Goal: Task Accomplishment & Management: Use online tool/utility

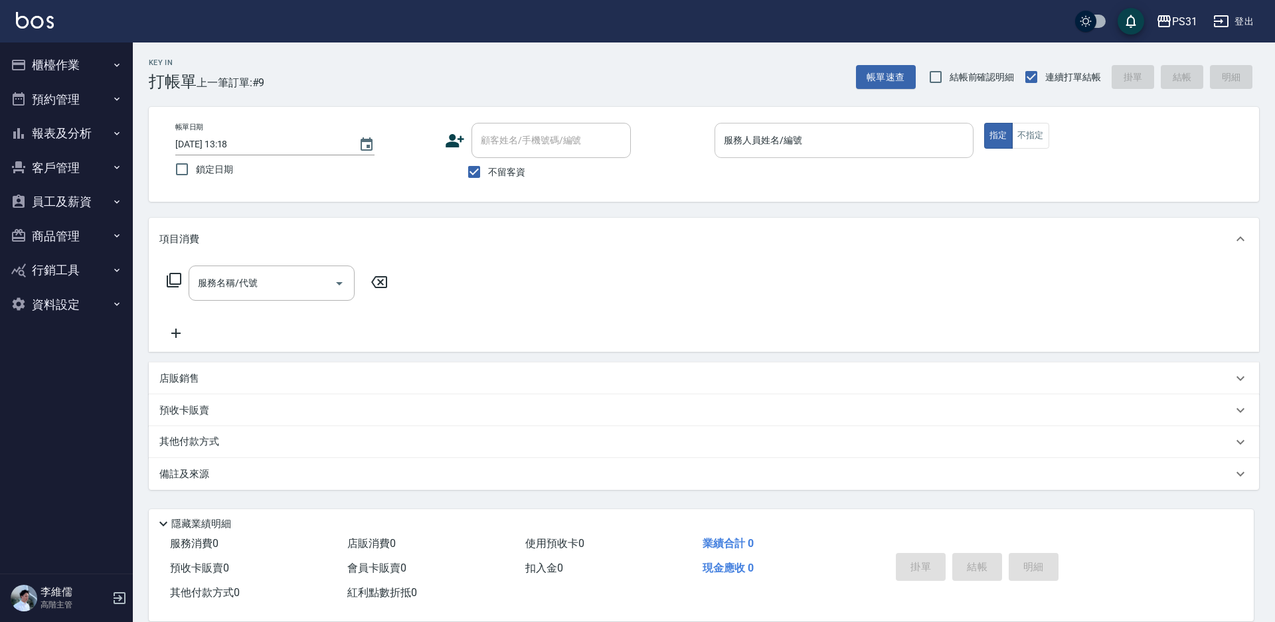
click at [927, 141] on input "服務人員姓名/編號" at bounding box center [844, 140] width 247 height 23
type input "Aki-6"
type button "true"
click at [1045, 140] on button "不指定" at bounding box center [1030, 136] width 37 height 26
type button "false"
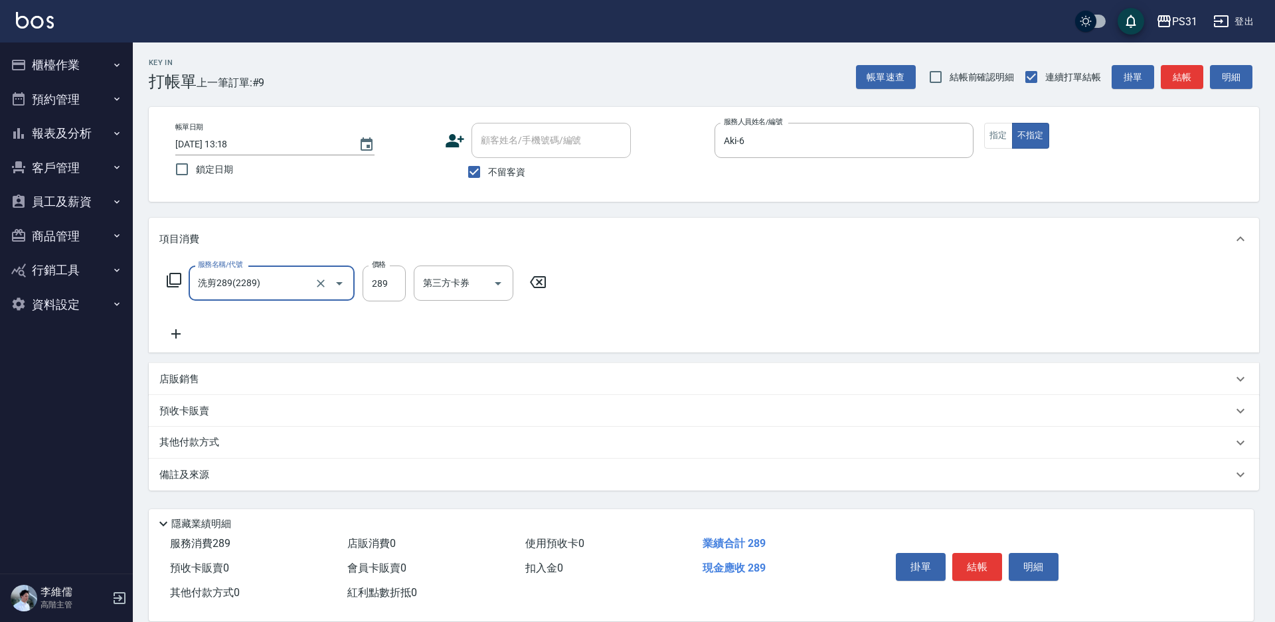
type input "洗剪289(2289)"
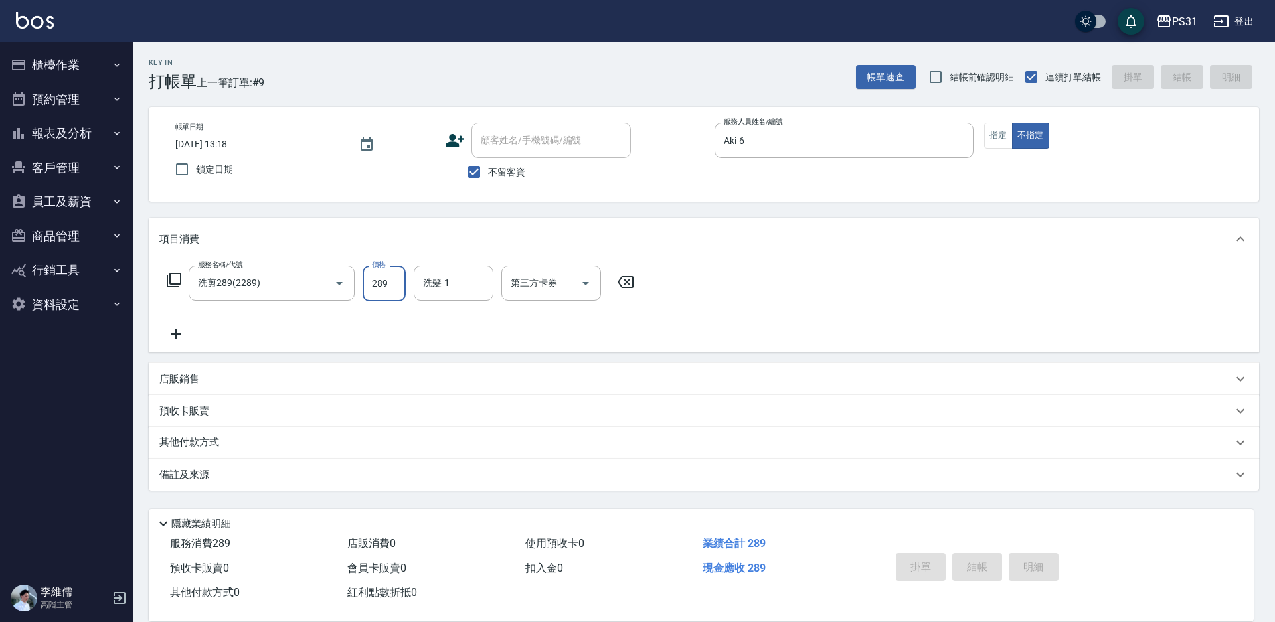
type input "[DATE] 15:30"
type input "Layna-12"
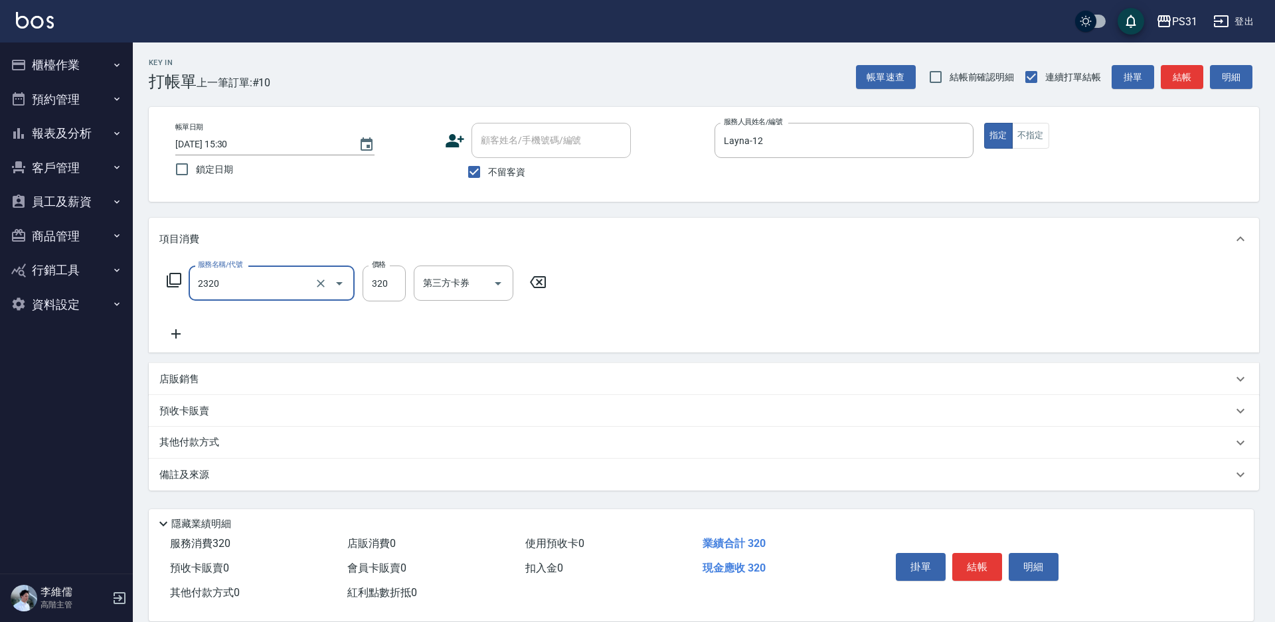
type input "洗剪320(2320)"
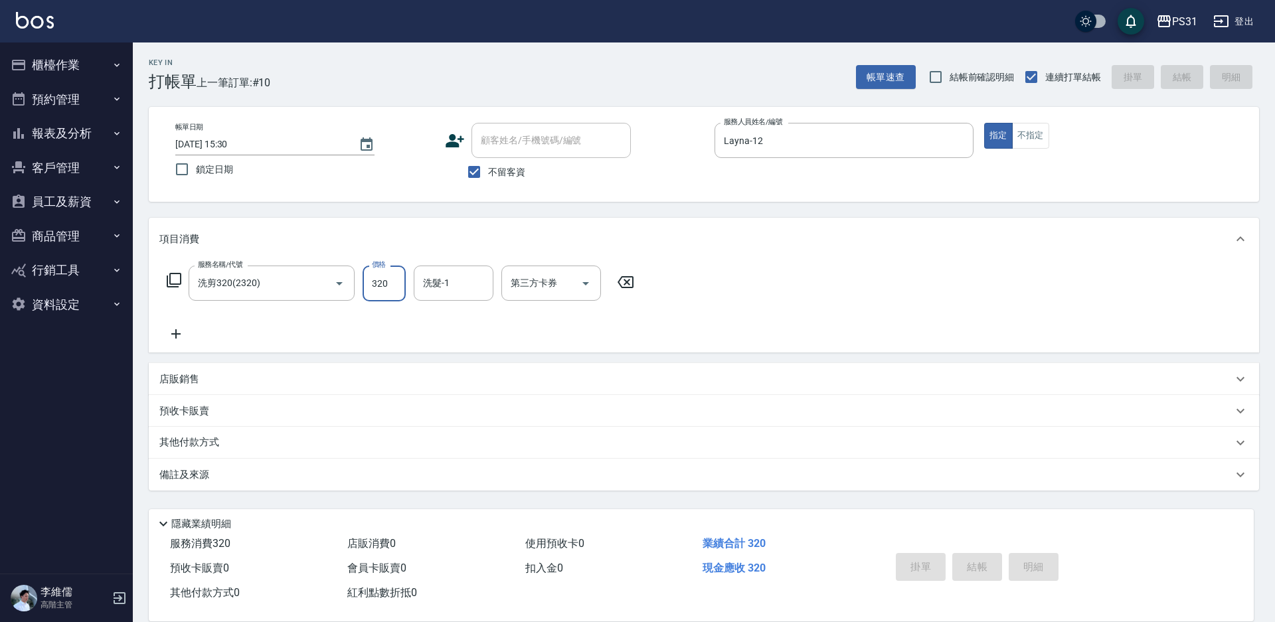
type input "[DATE] 15:31"
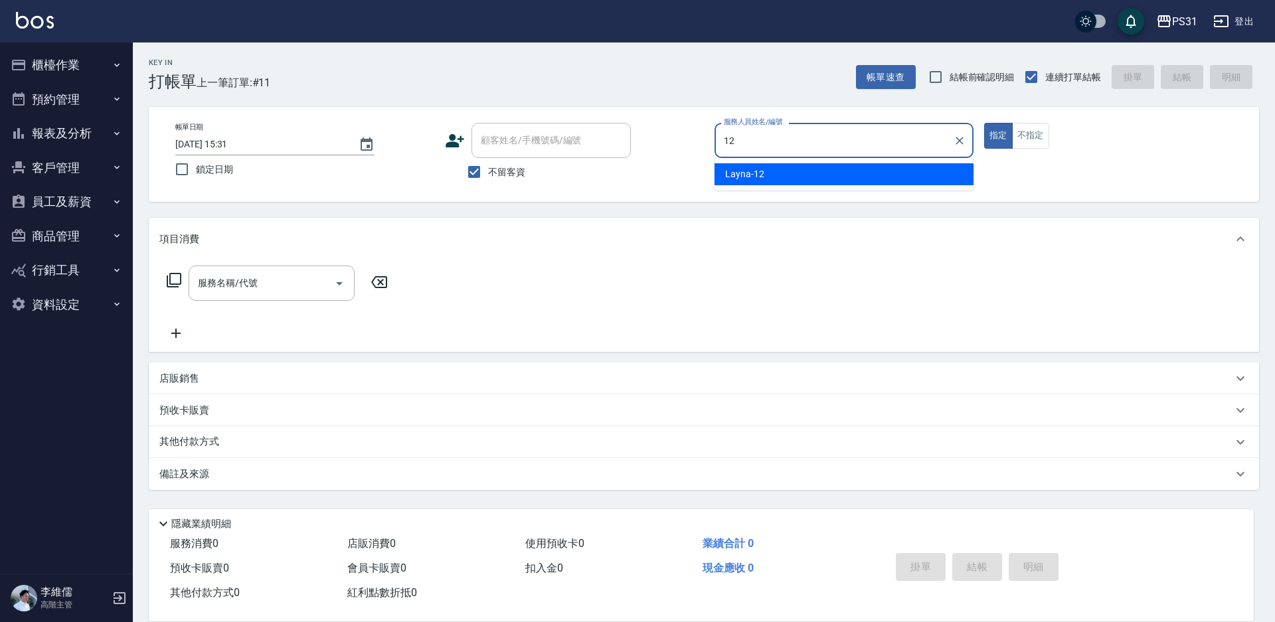
type input "Layna-12"
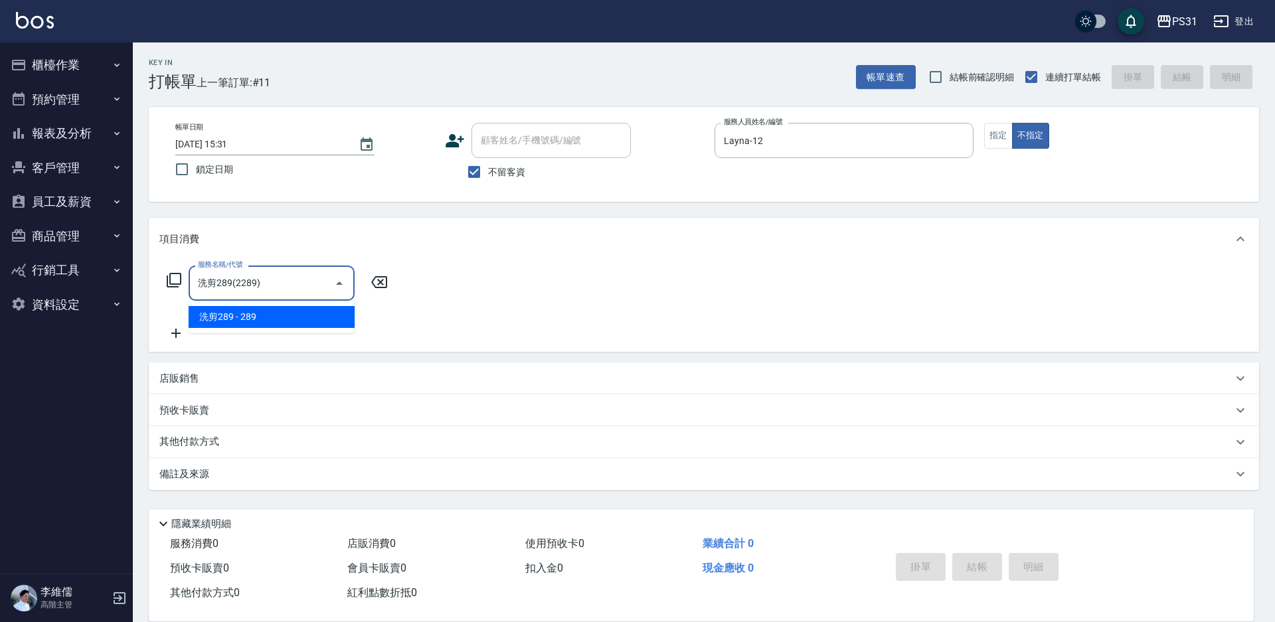
type input "洗剪289(2289)"
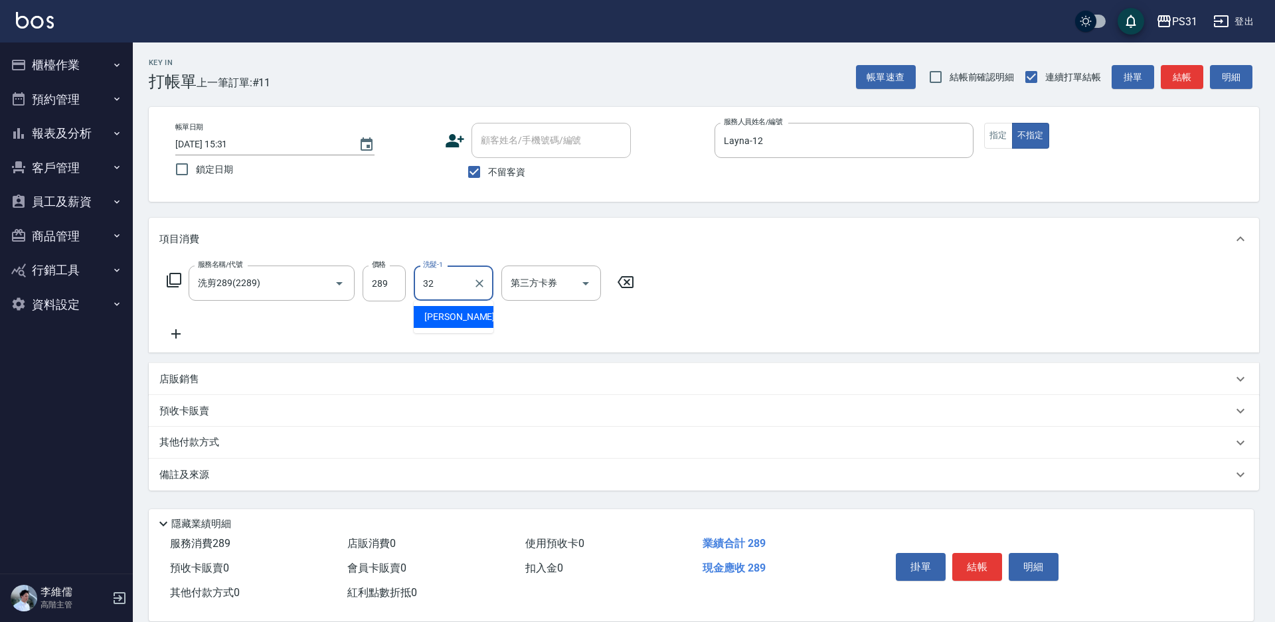
type input "[PERSON_NAME]-32"
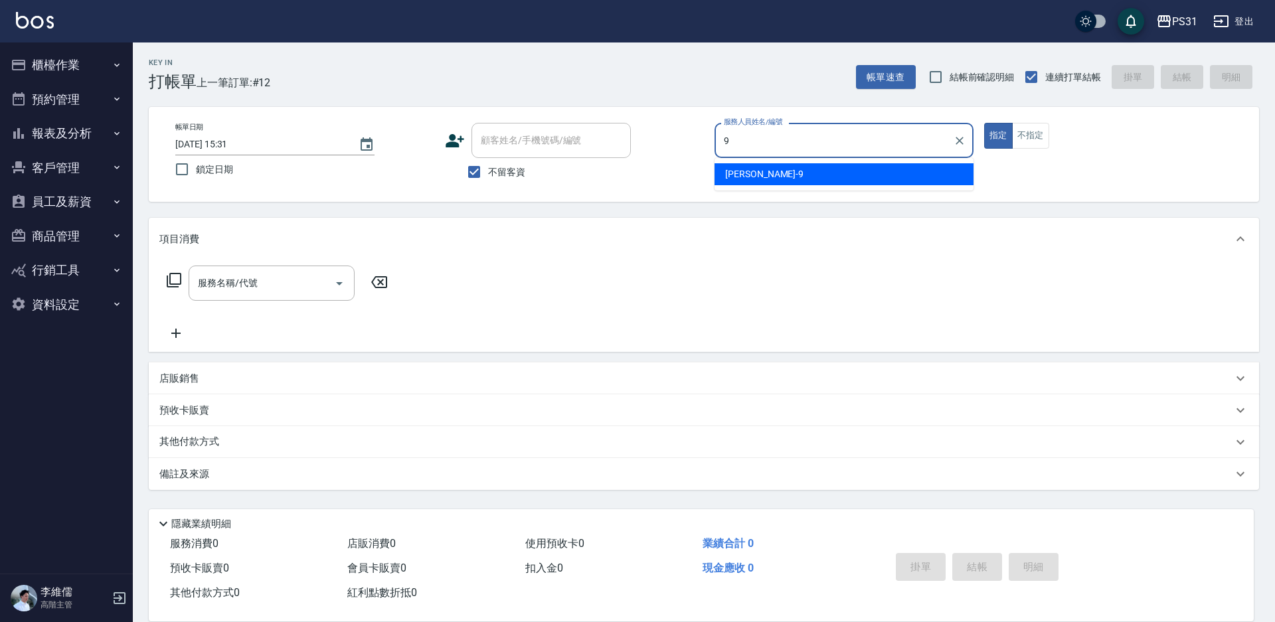
type input "JOJO-9"
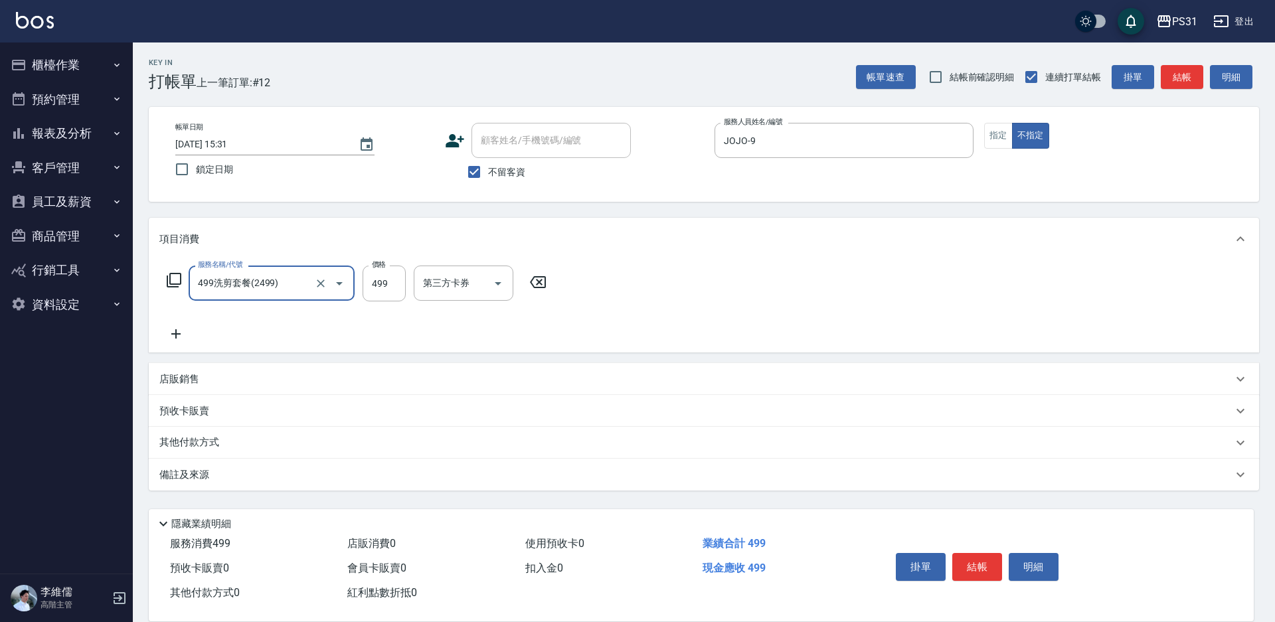
type input "499洗剪套餐(2499)"
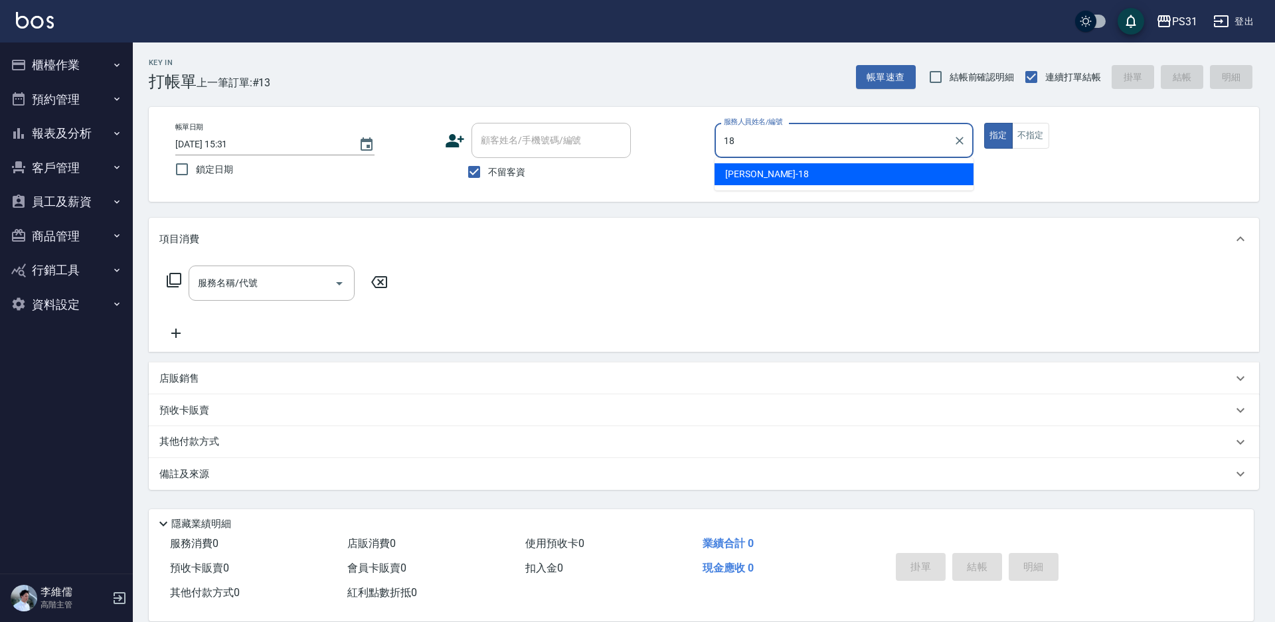
type input "[PERSON_NAME]-18"
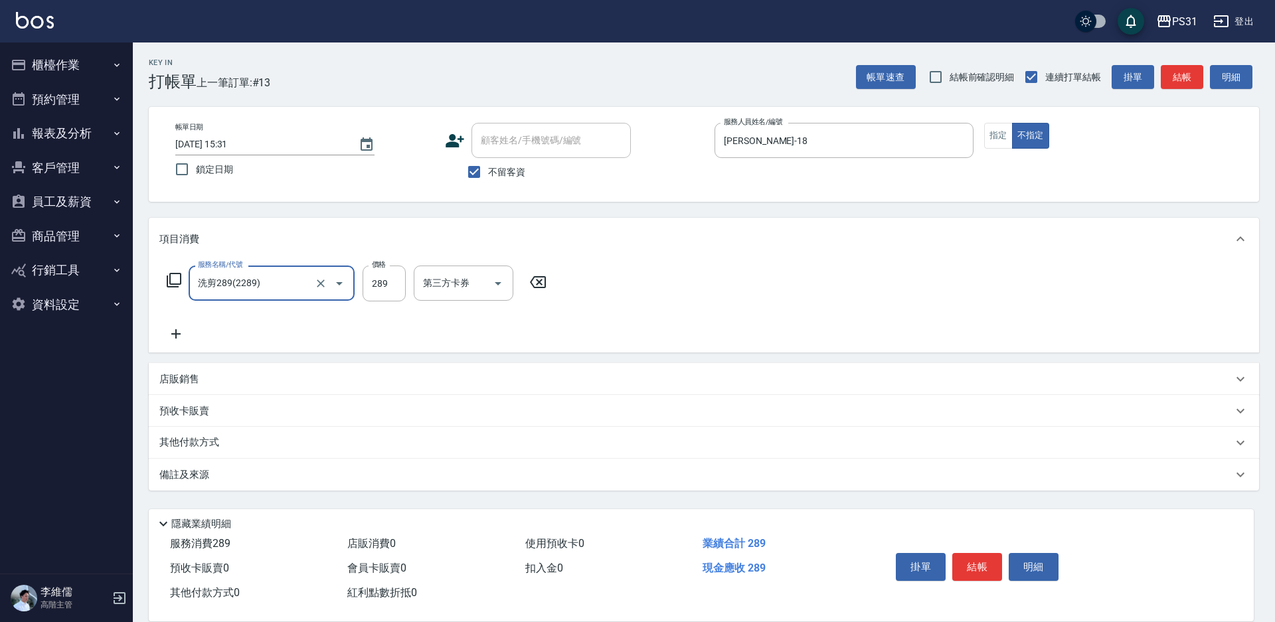
type input "洗剪289(2289)"
type input "201"
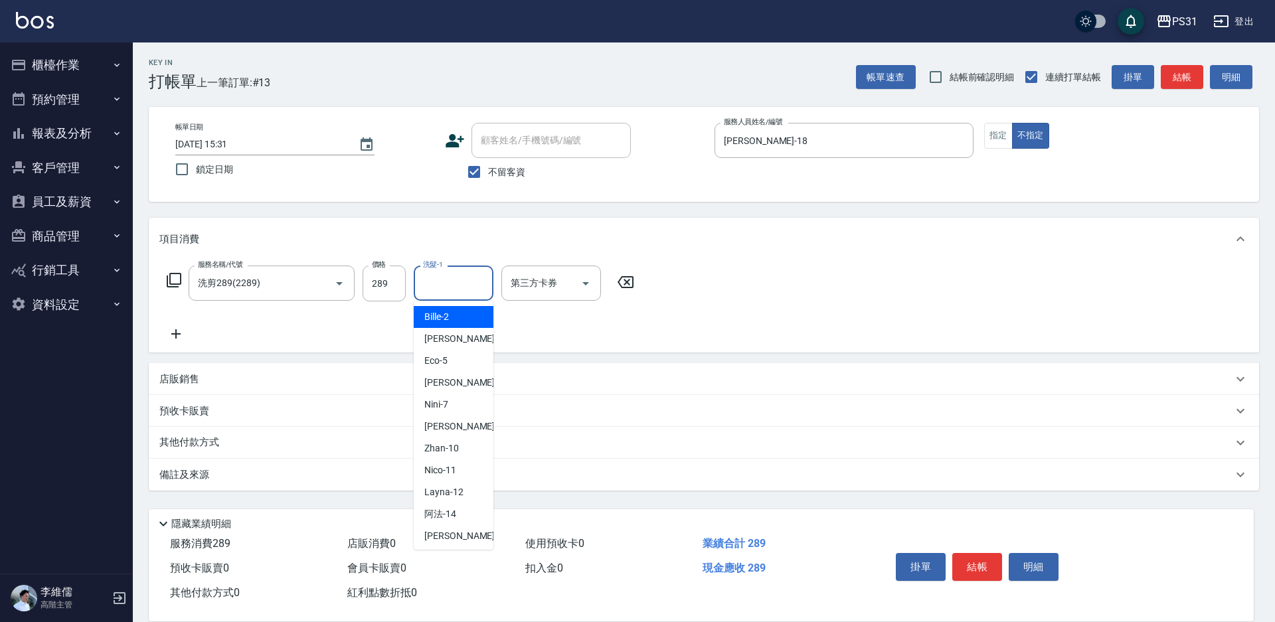
click at [471, 280] on input "洗髮-1" at bounding box center [454, 283] width 68 height 23
type input "[PERSON_NAME]-20"
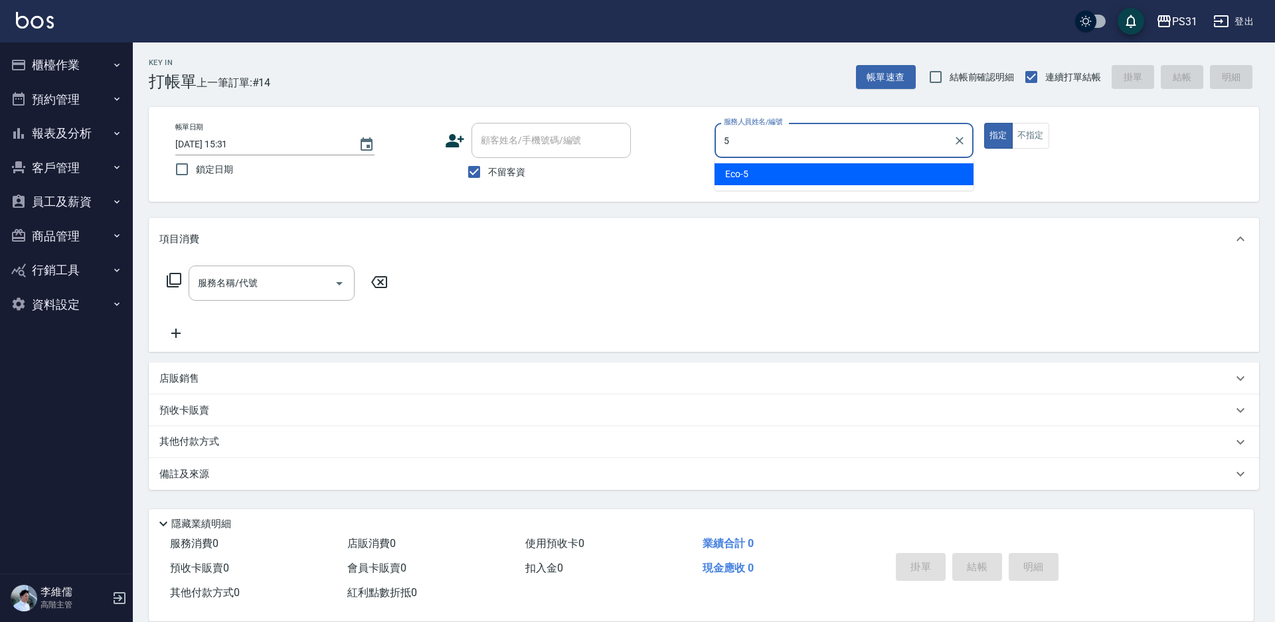
type input "Eco-5"
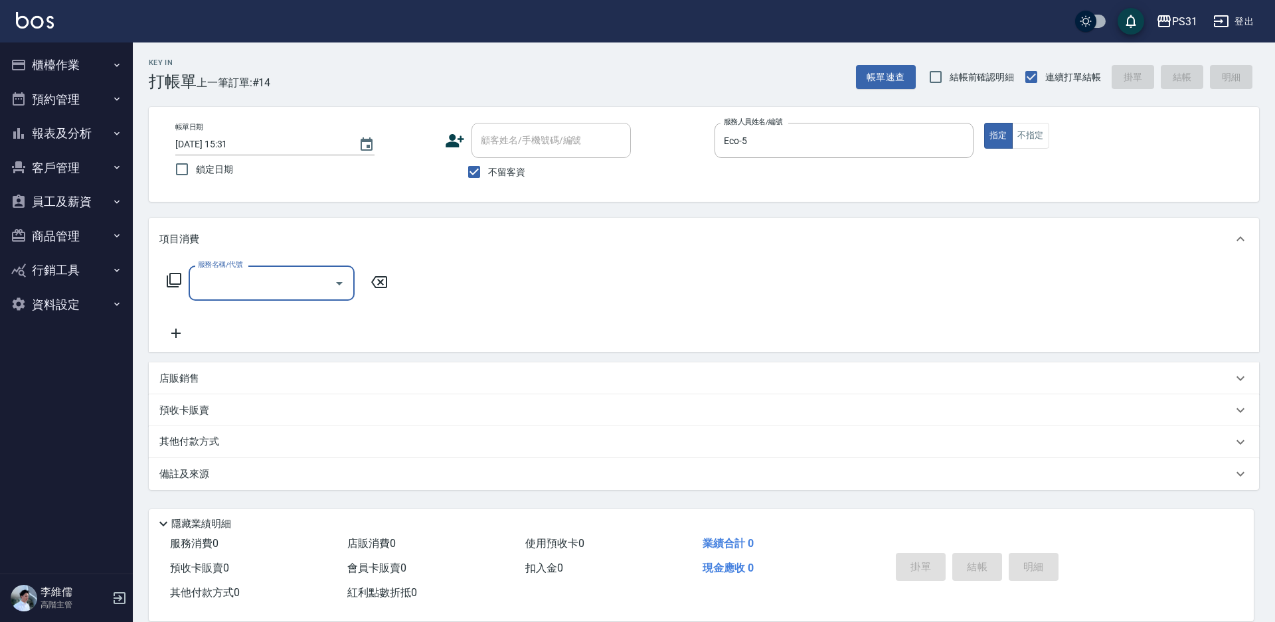
click at [179, 281] on icon at bounding box center [174, 280] width 16 height 16
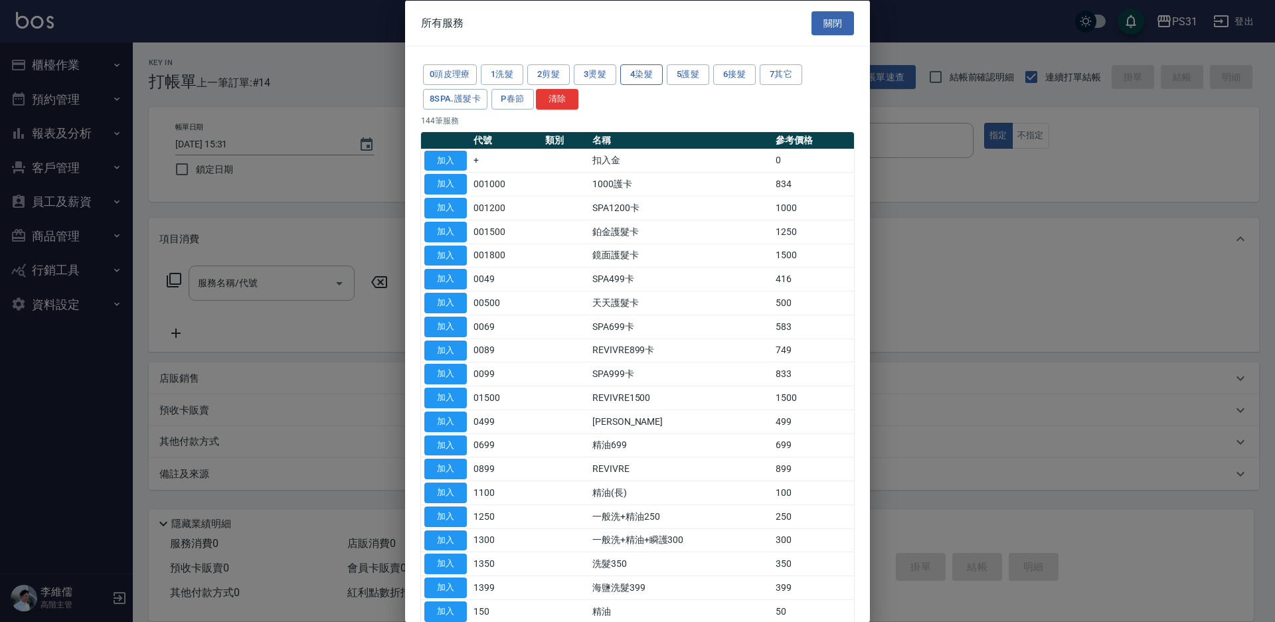
click at [637, 76] on button "4染髮" at bounding box center [641, 74] width 43 height 21
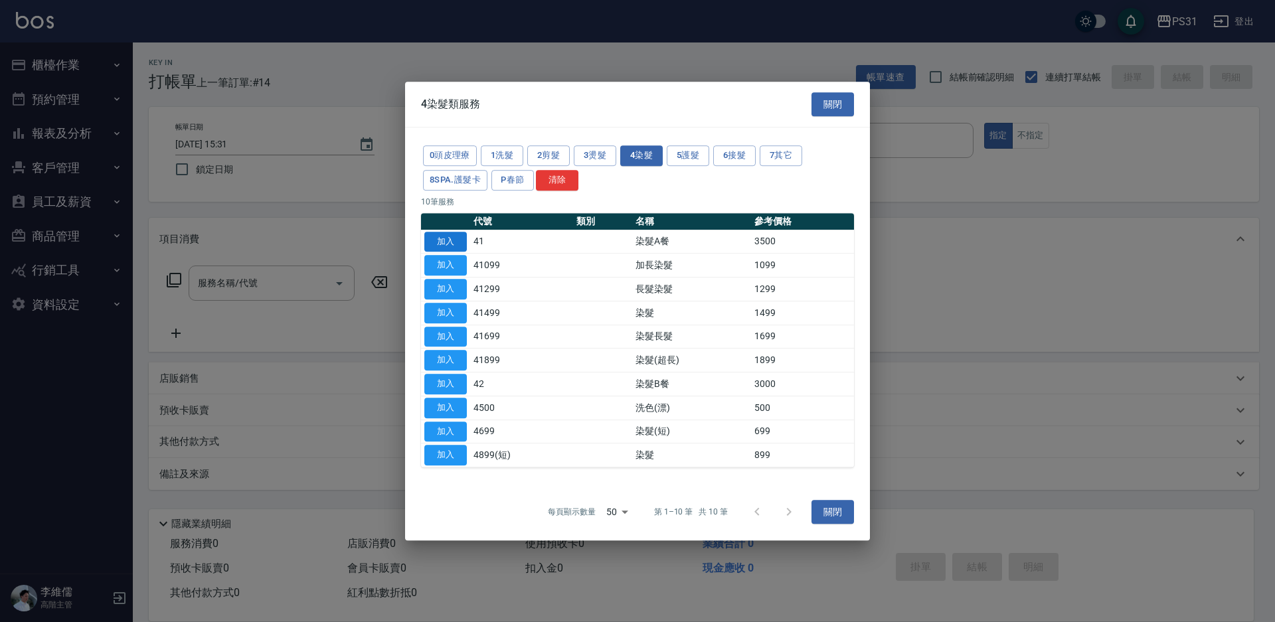
click at [442, 243] on button "加入" at bounding box center [445, 242] width 43 height 21
type input "染髮A餐(41)"
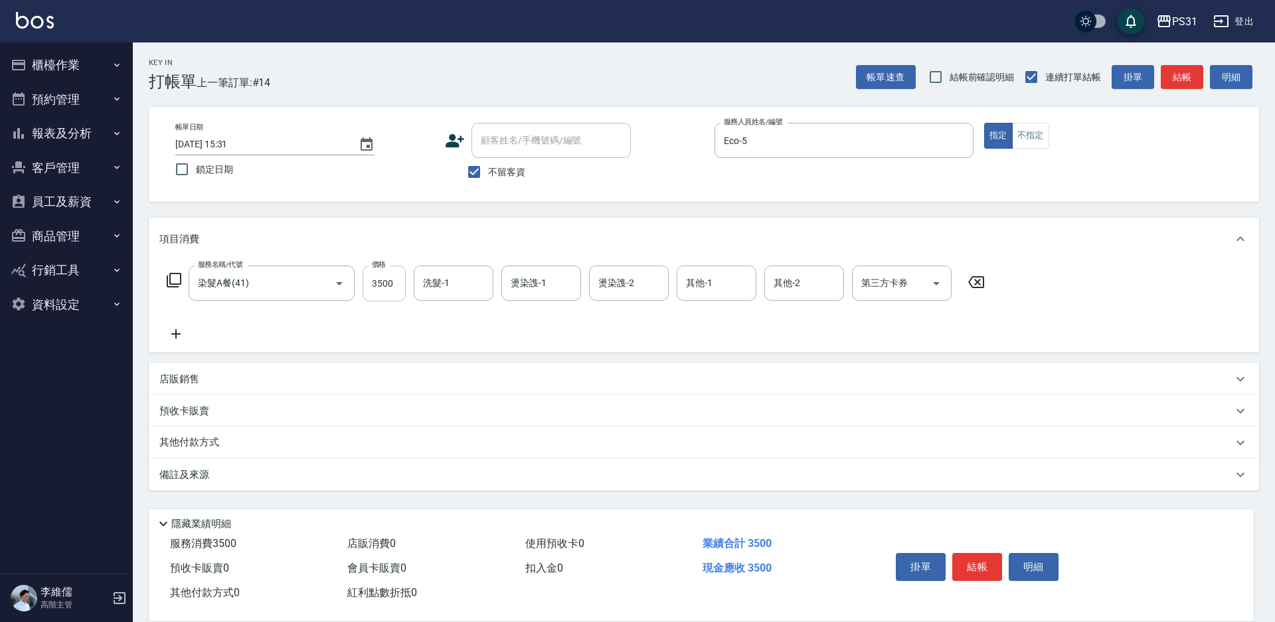
click at [386, 285] on input "3500" at bounding box center [384, 284] width 43 height 36
type input "5399"
type input "楊諺志-35"
type input "Eco-5"
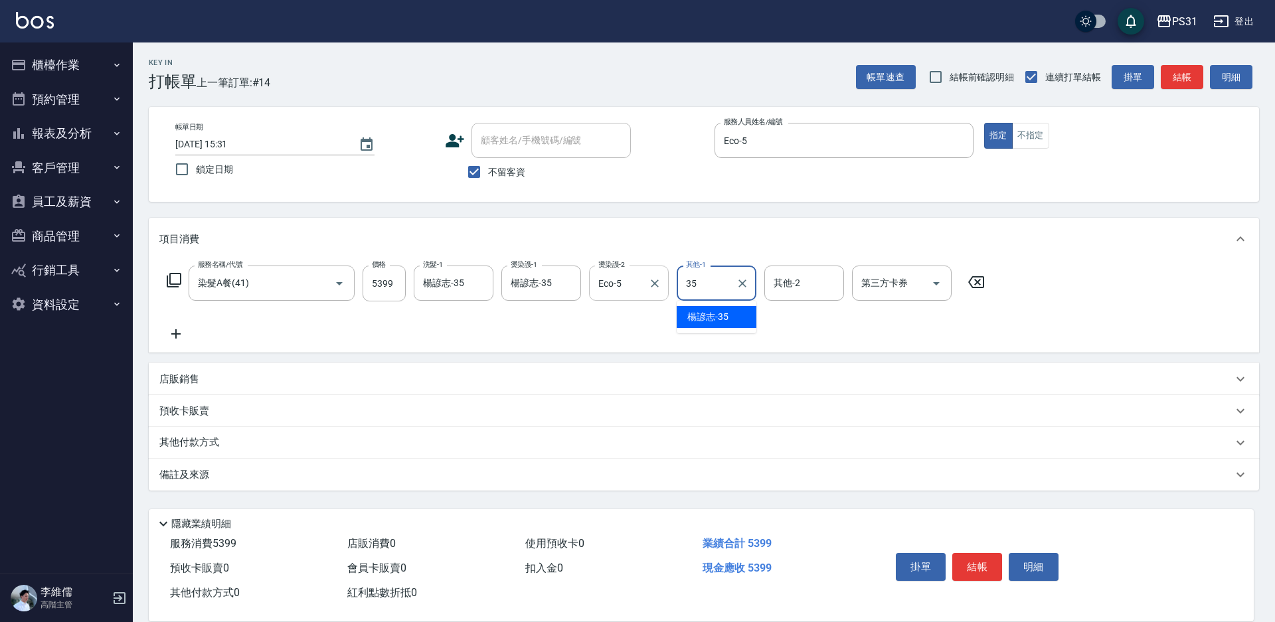
type input "楊諺志-35"
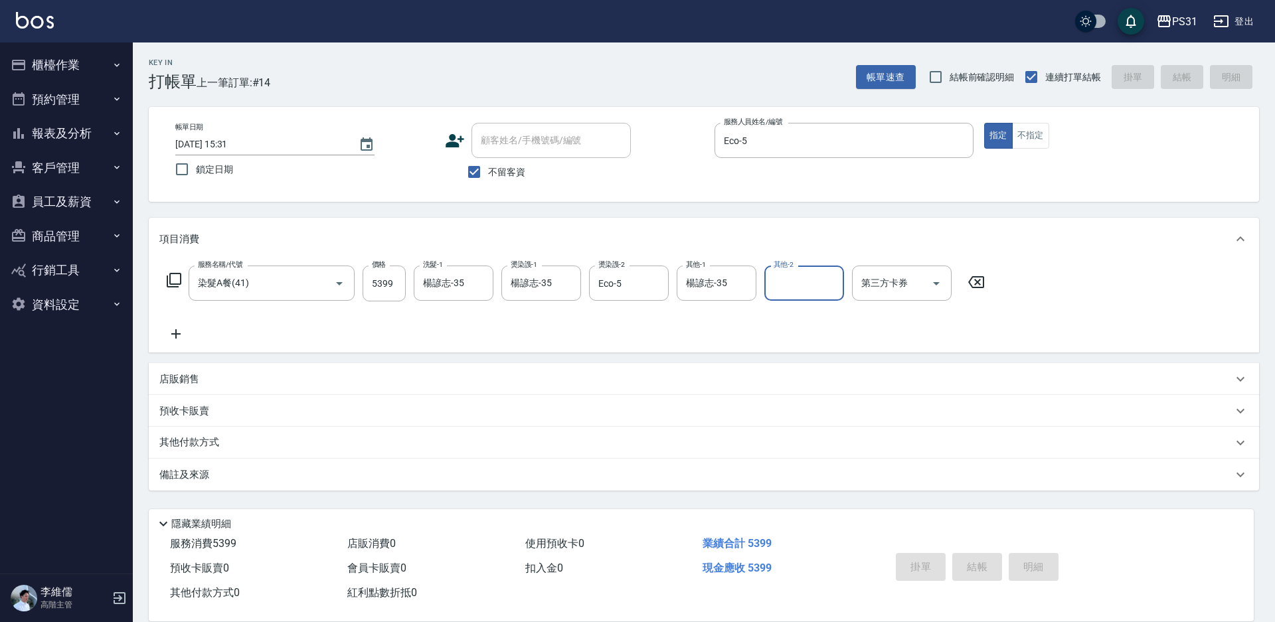
type input "[DATE] 15:32"
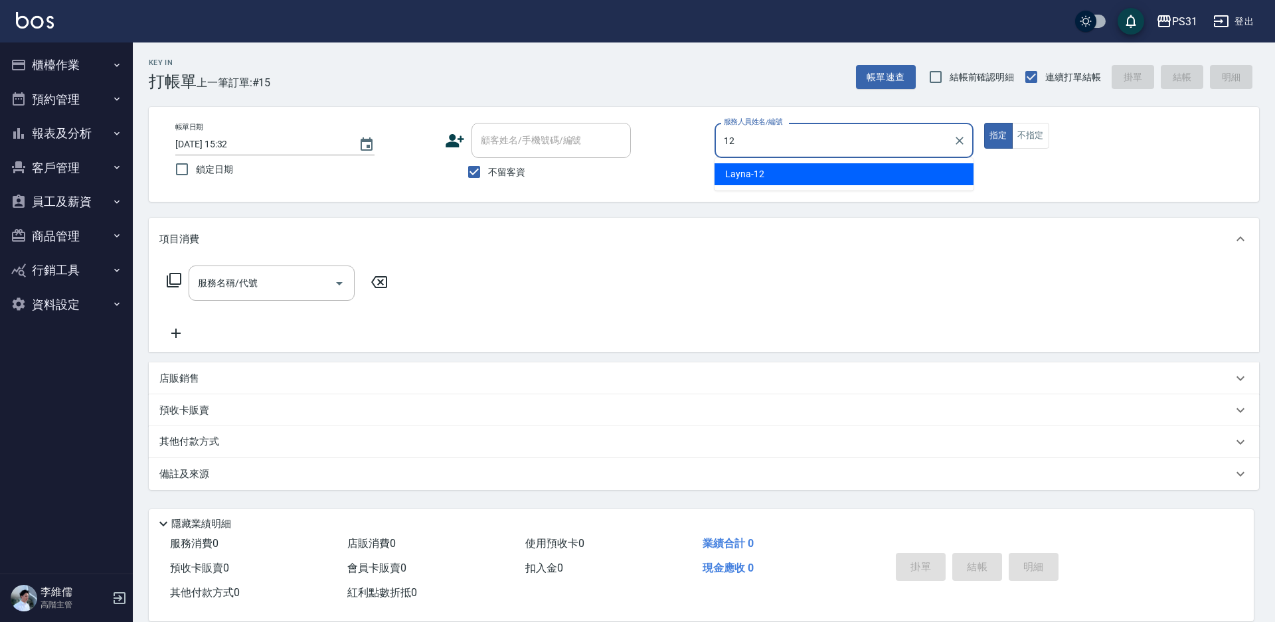
type input "Layna-12"
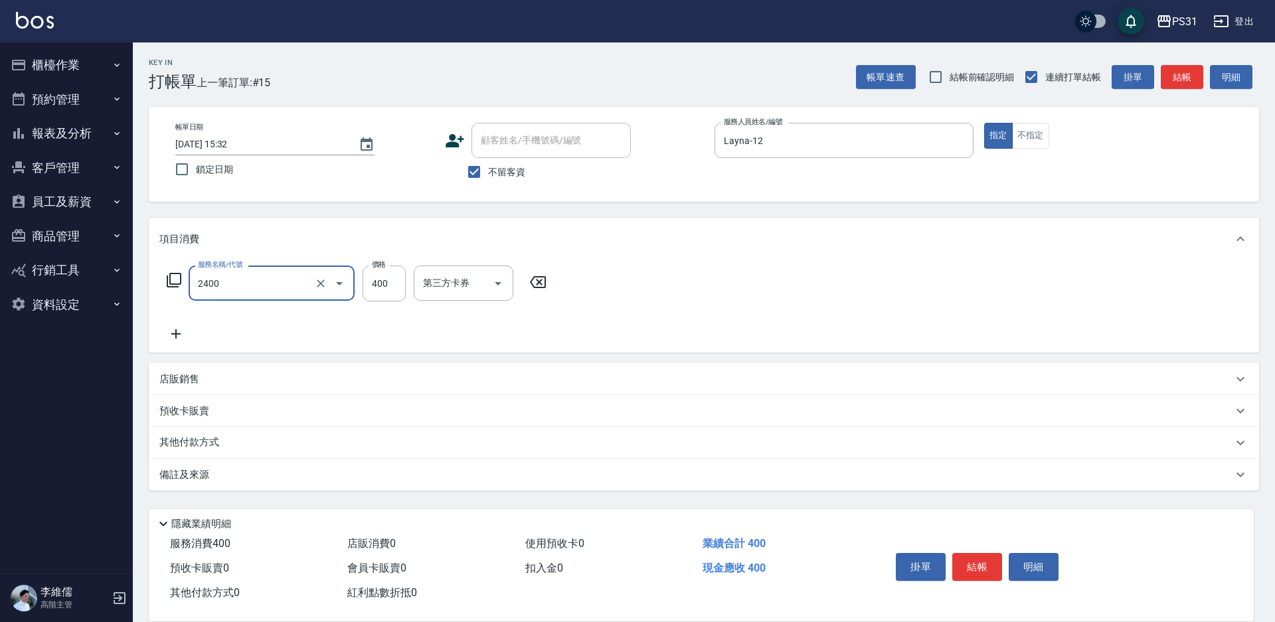
type input "洗剪400(2400)"
type input "370"
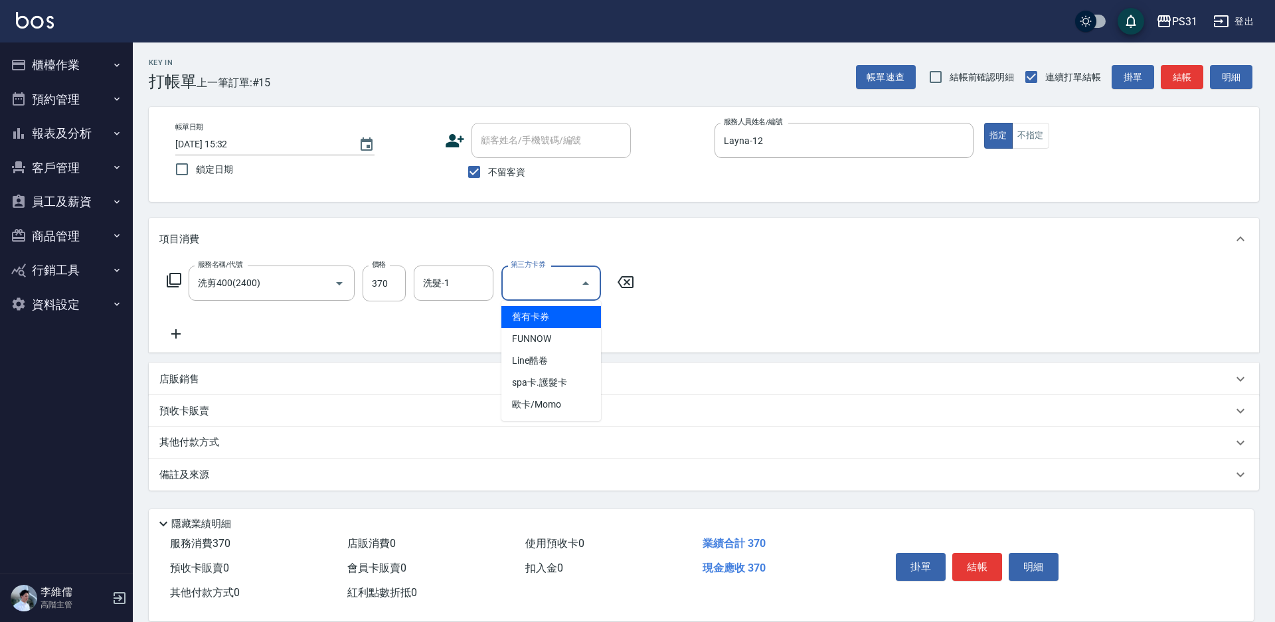
type input "舊有卡券"
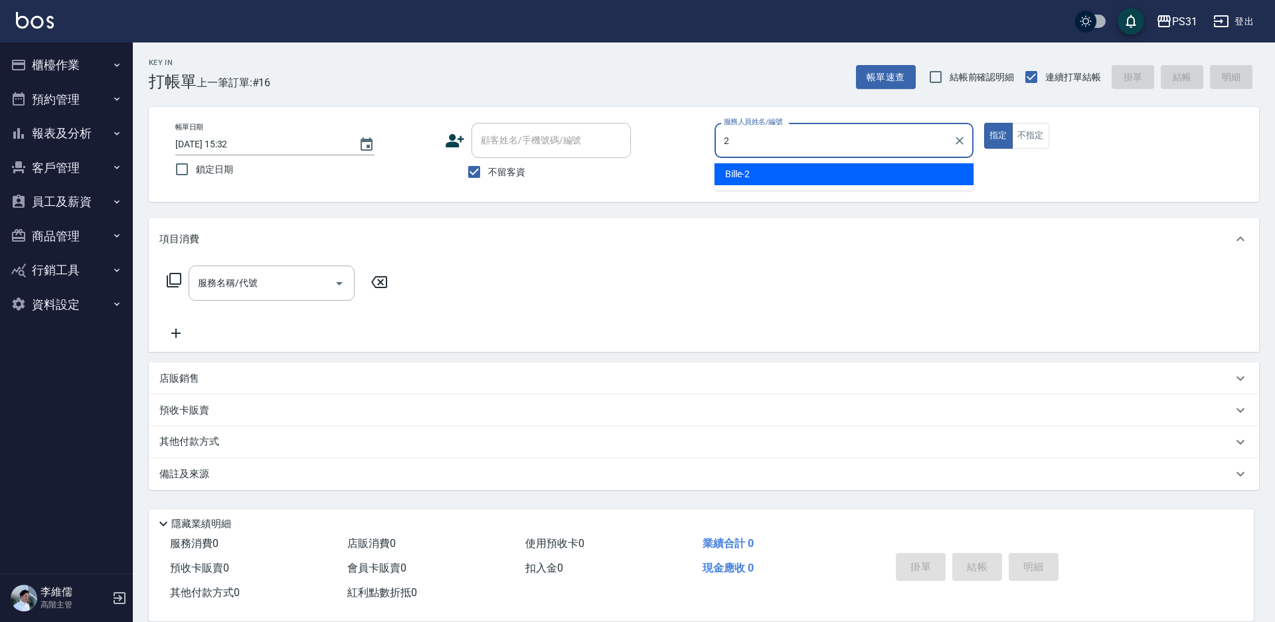
type input "Bille-2"
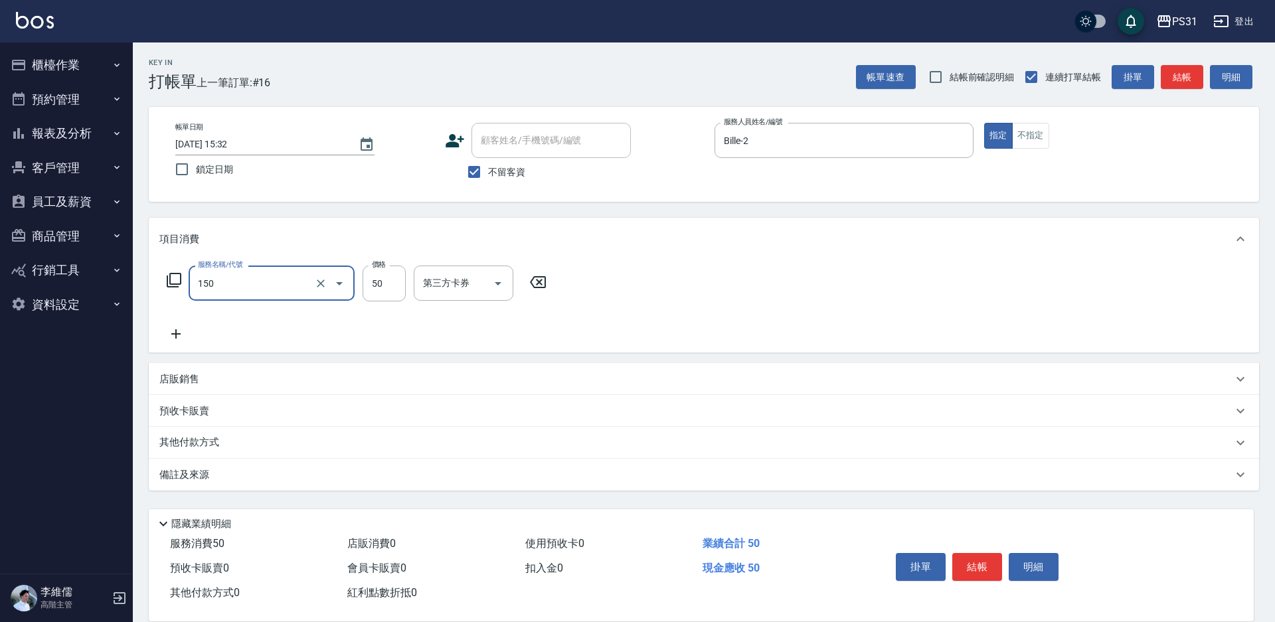
type input "精油(150)"
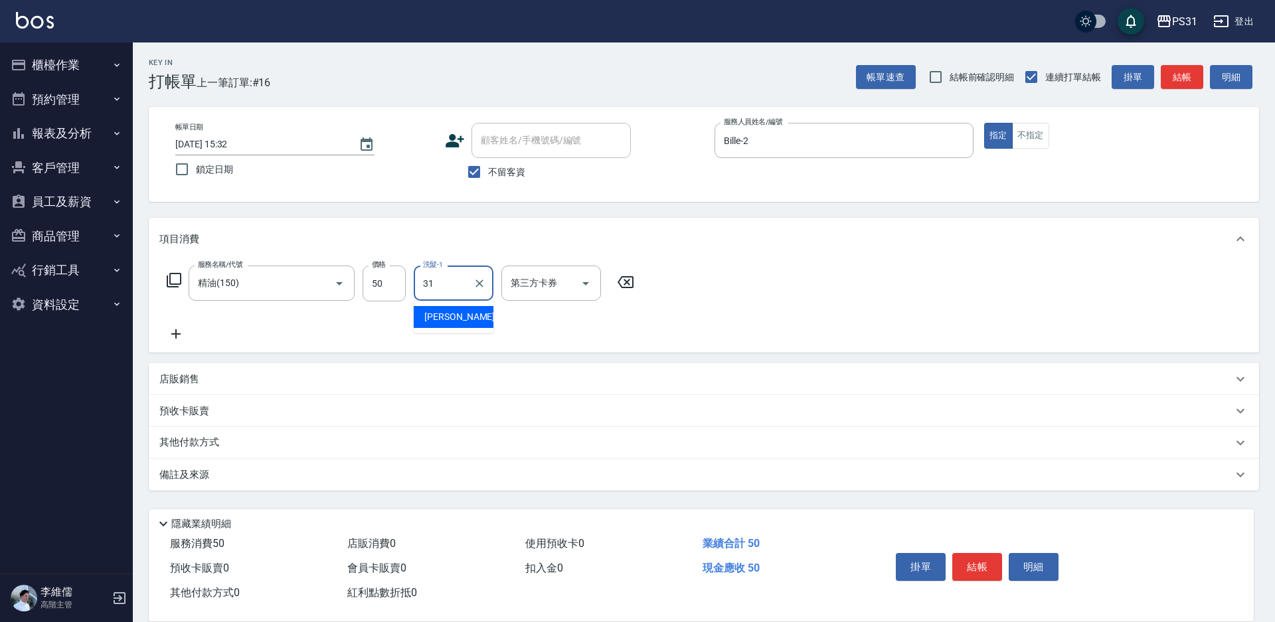
type input "[PERSON_NAME]-31"
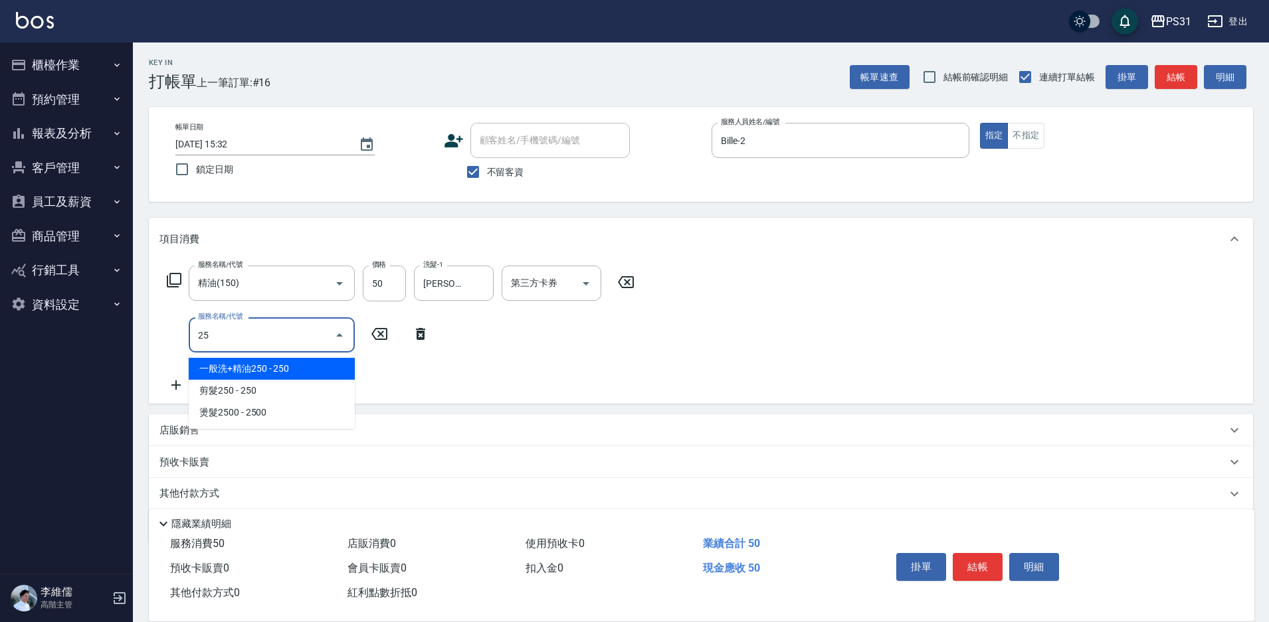
type input "250"
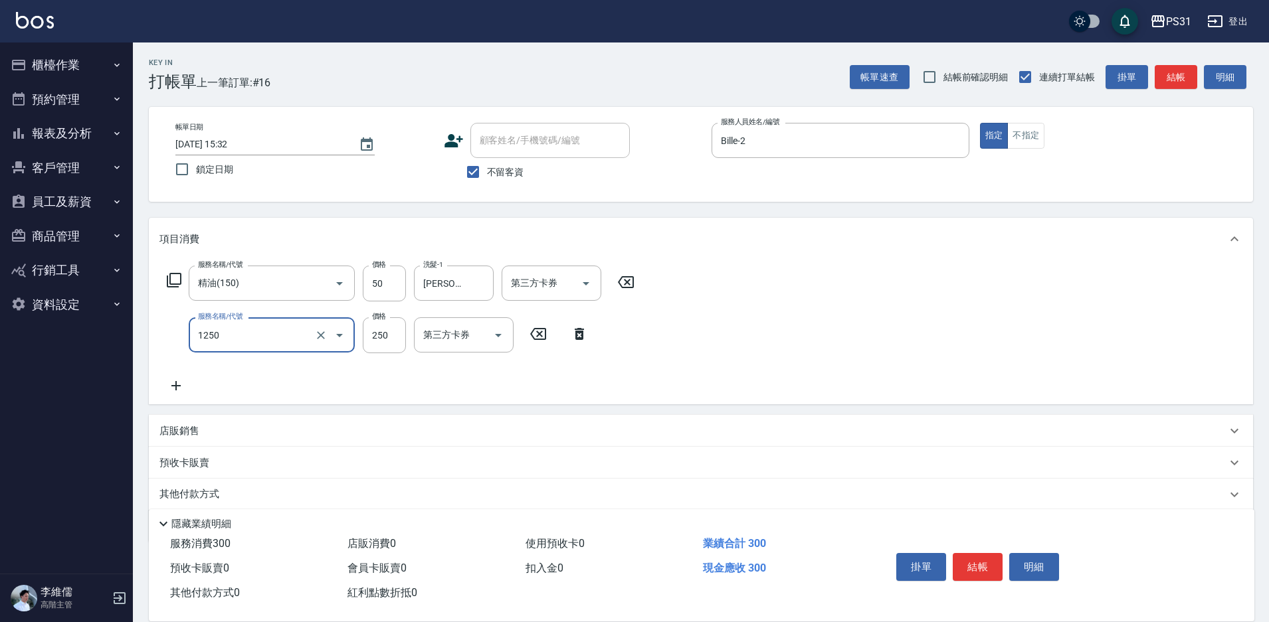
type input "一般洗+精油250(1250)"
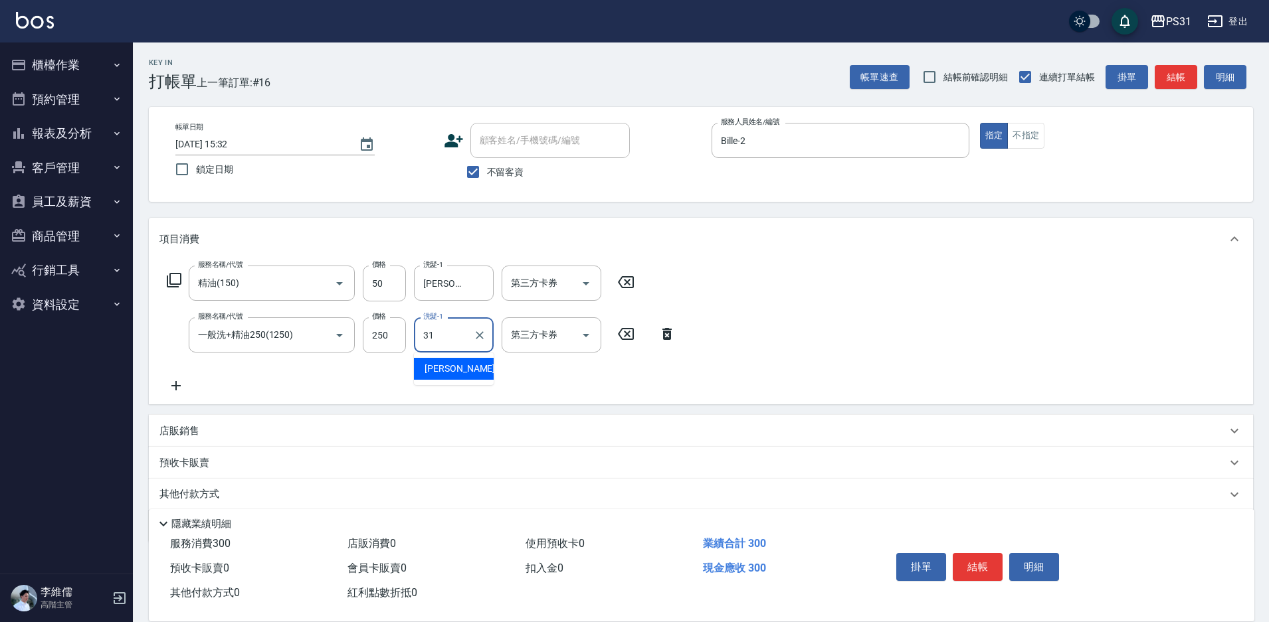
type input "[PERSON_NAME]-31"
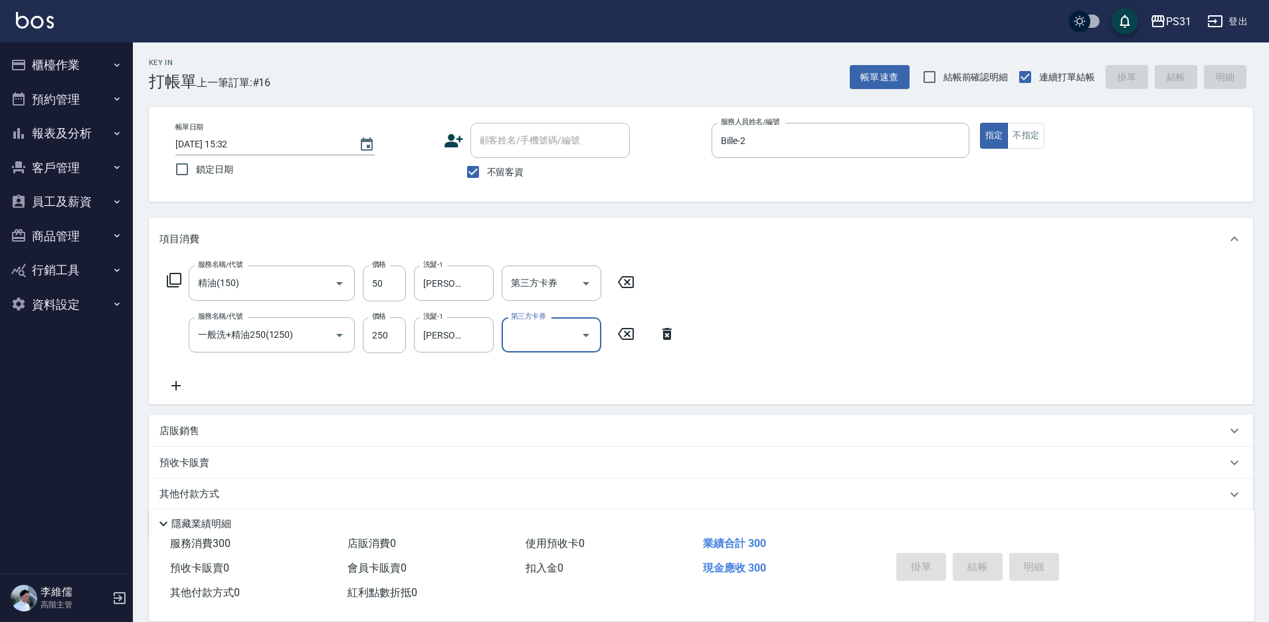
type input "[DATE] 15:33"
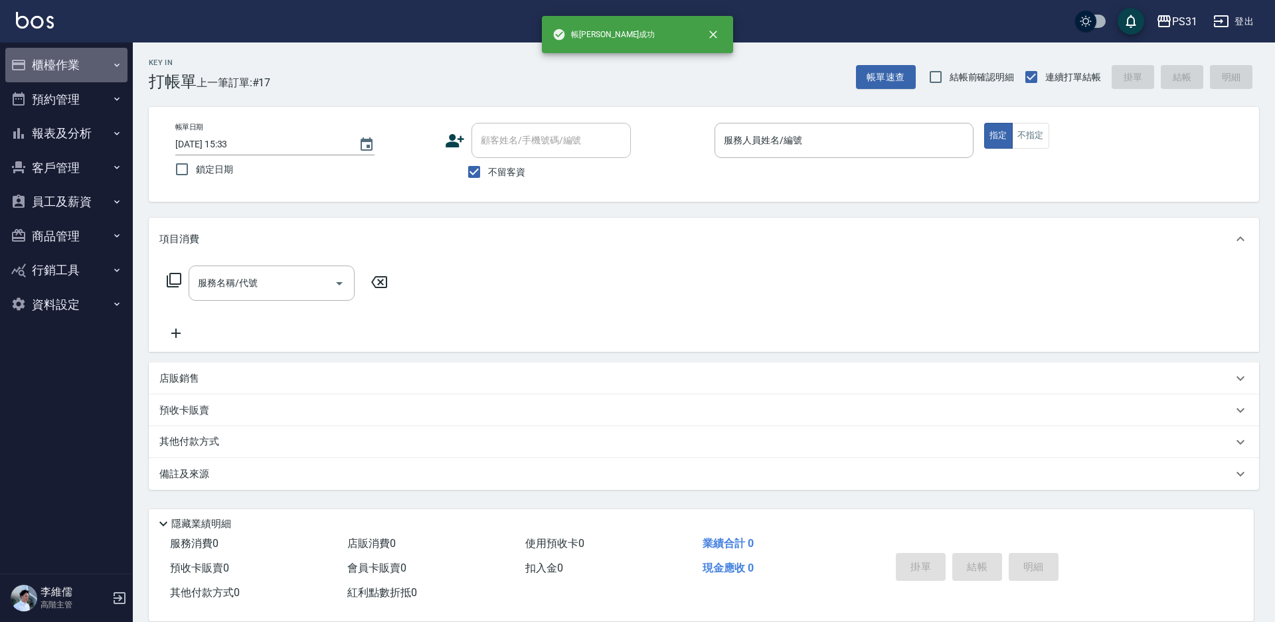
click at [65, 61] on button "櫃檯作業" at bounding box center [66, 65] width 122 height 35
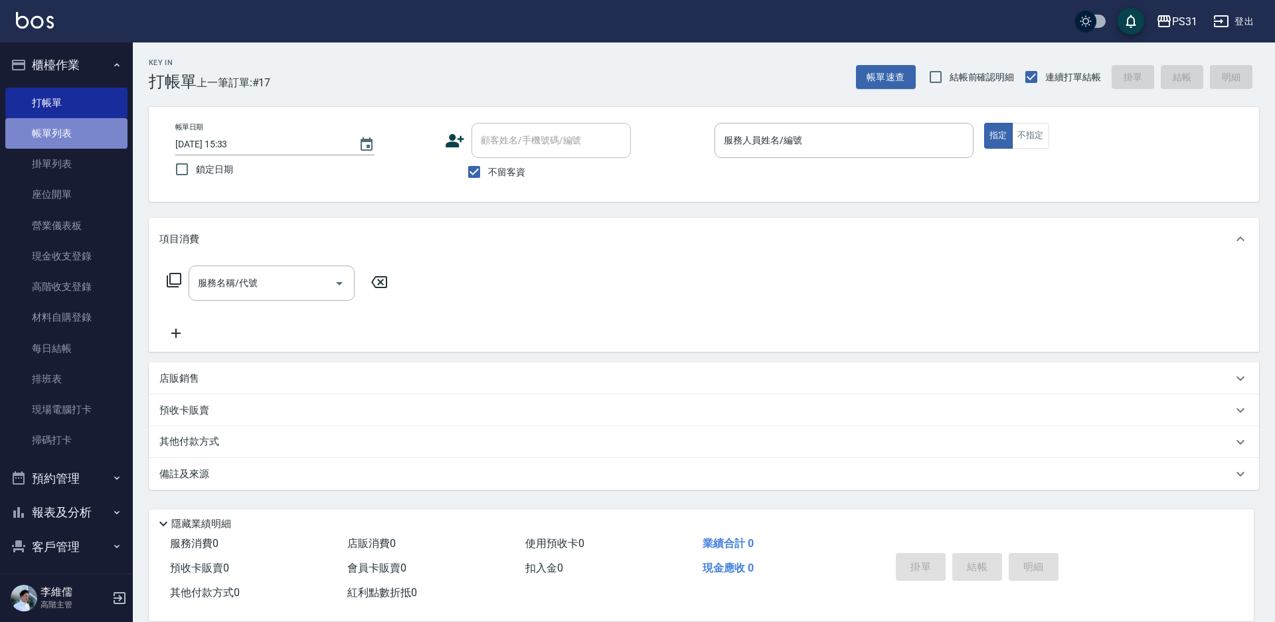
click at [97, 143] on link "帳單列表" at bounding box center [66, 133] width 122 height 31
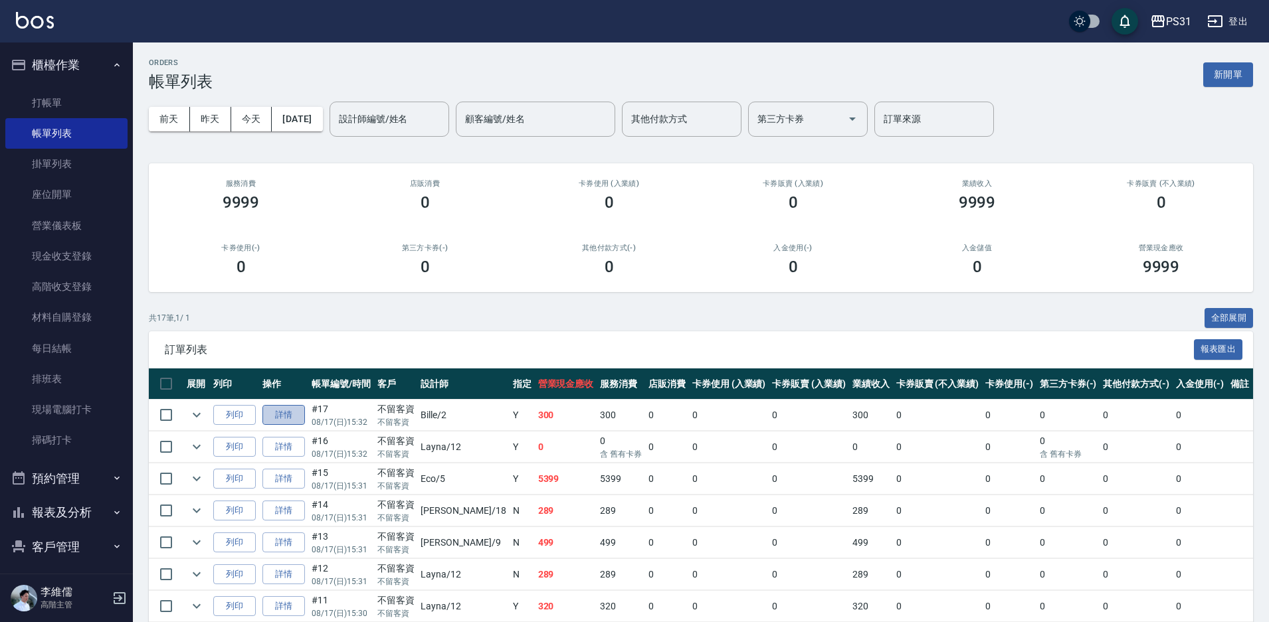
click at [291, 417] on link "詳情" at bounding box center [283, 415] width 43 height 21
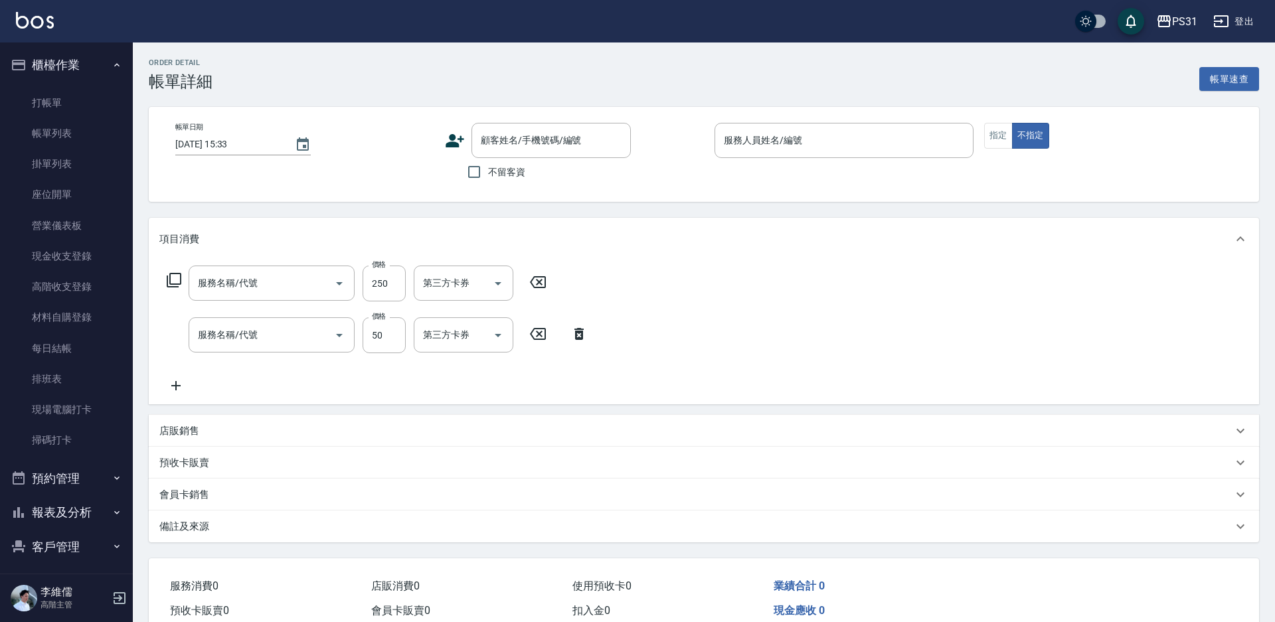
type input "[DATE] 15:32"
checkbox input "true"
type input "Bille-2"
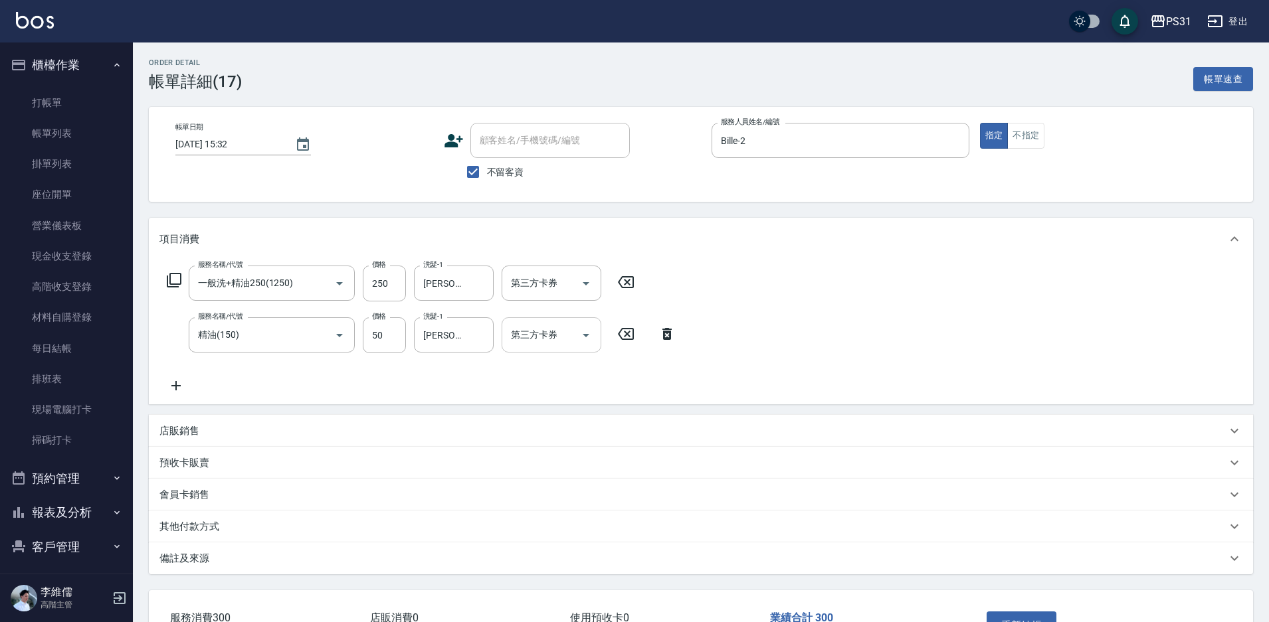
type input "一般洗+精油250(1250)"
type input "精油(150)"
click at [583, 280] on icon "Open" at bounding box center [586, 284] width 16 height 16
click at [585, 320] on span "舊有卡券" at bounding box center [551, 317] width 100 height 22
type input "舊有卡券"
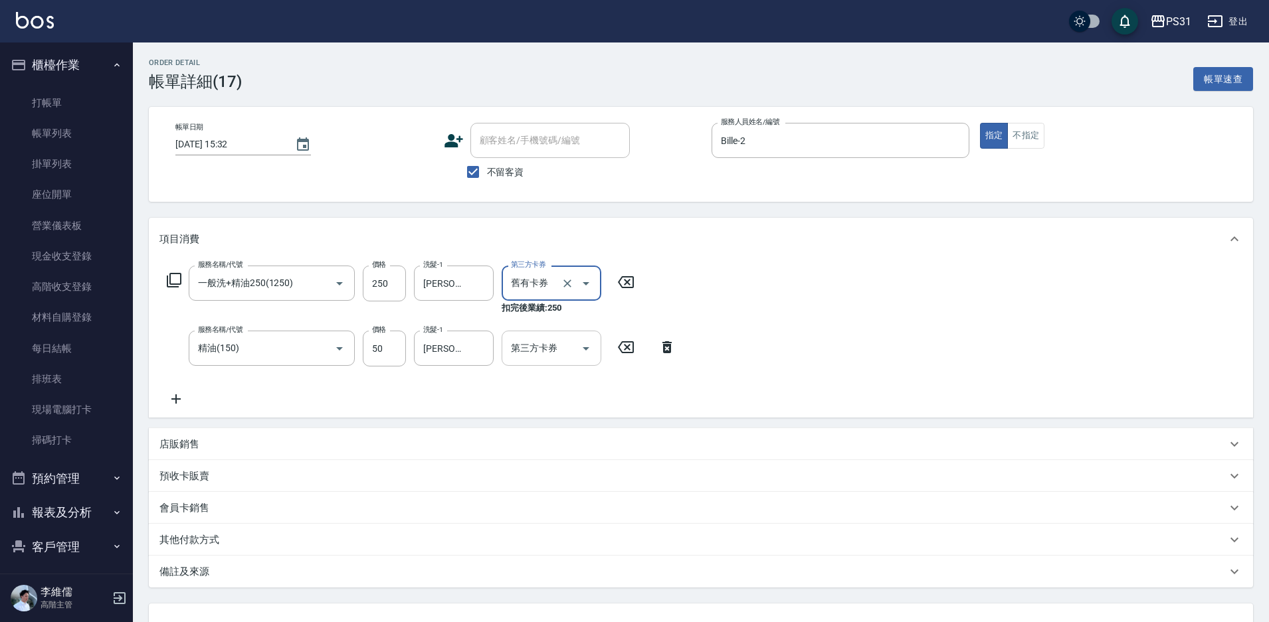
click at [588, 348] on icon "Open" at bounding box center [586, 349] width 16 height 16
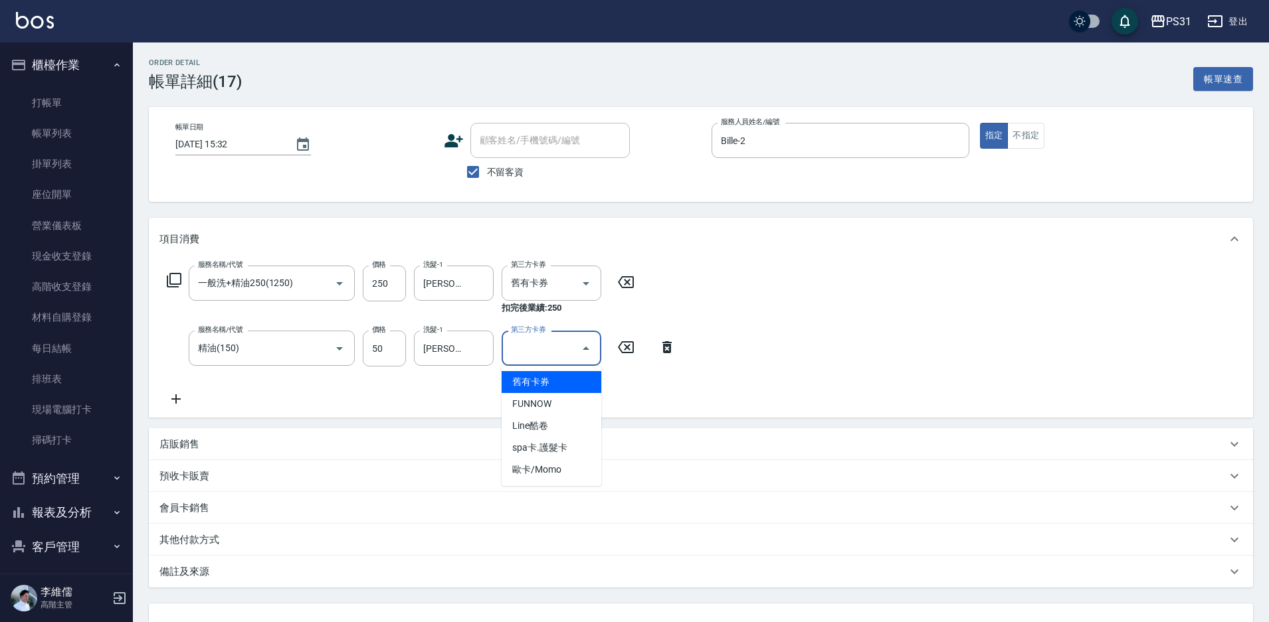
click at [568, 383] on span "舊有卡券" at bounding box center [551, 382] width 100 height 22
type input "舊有卡券"
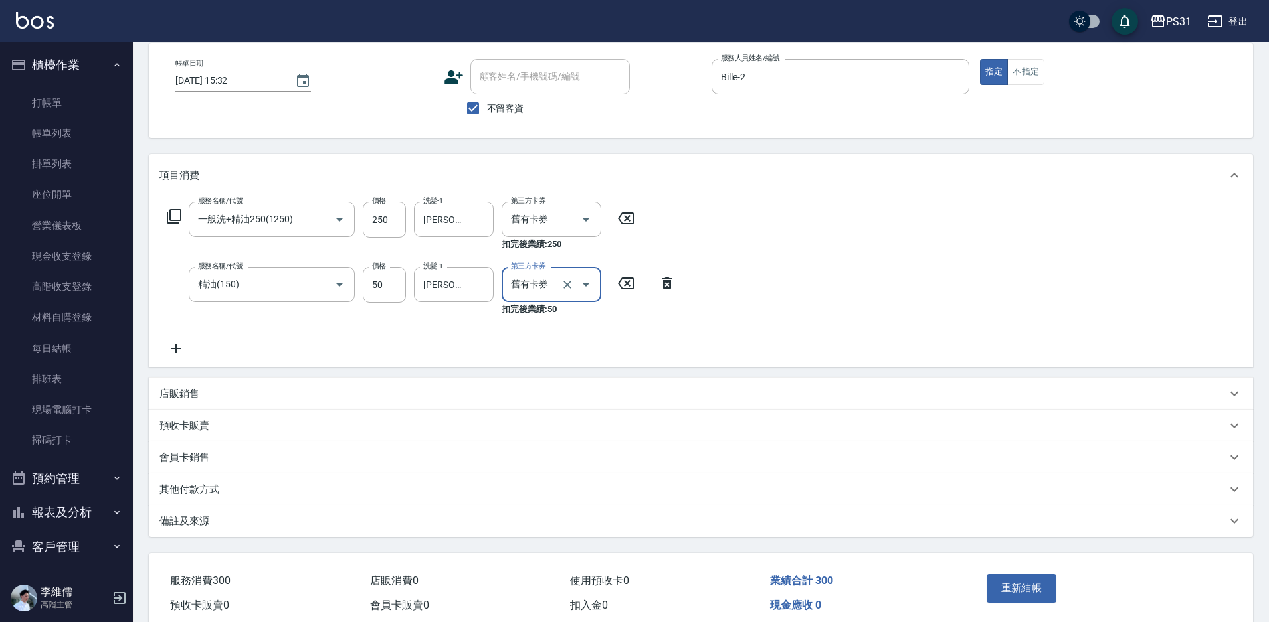
scroll to position [122, 0]
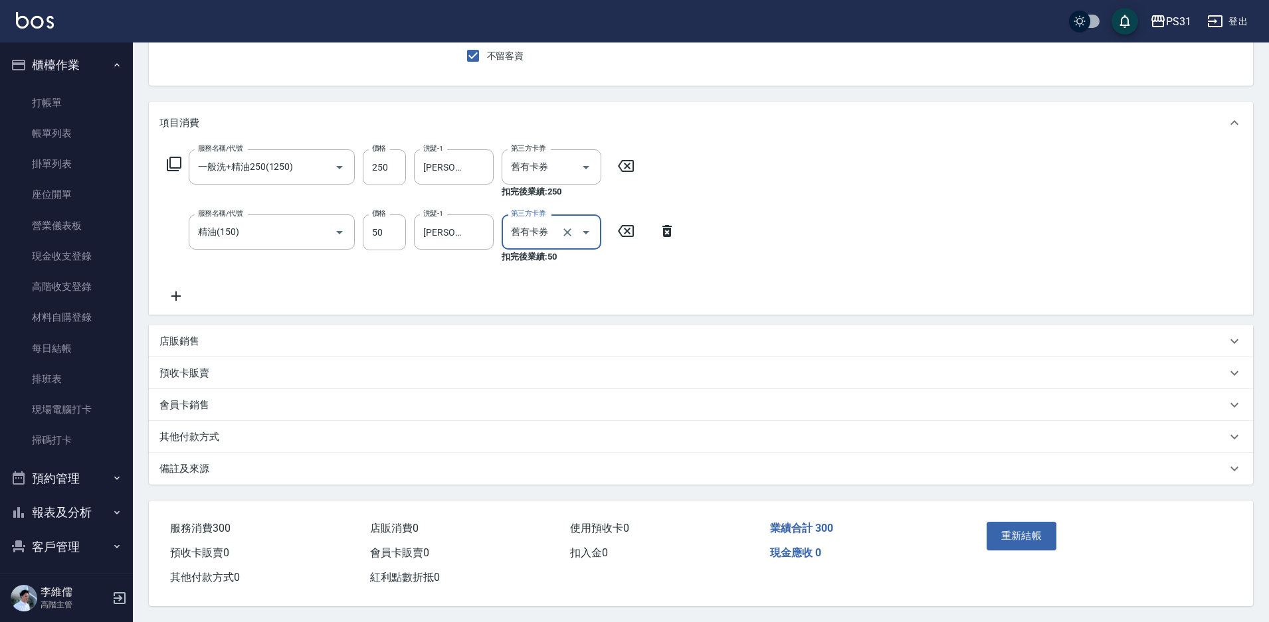
click at [1024, 532] on button "重新結帳" at bounding box center [1021, 536] width 70 height 28
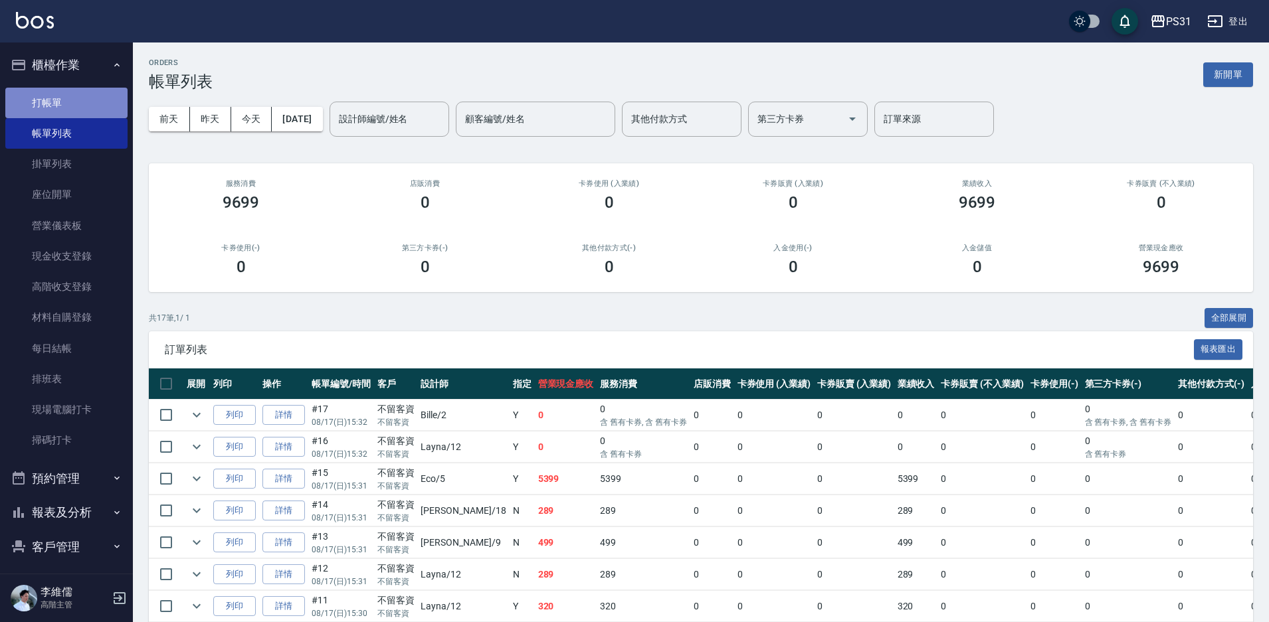
click at [67, 102] on link "打帳單" at bounding box center [66, 103] width 122 height 31
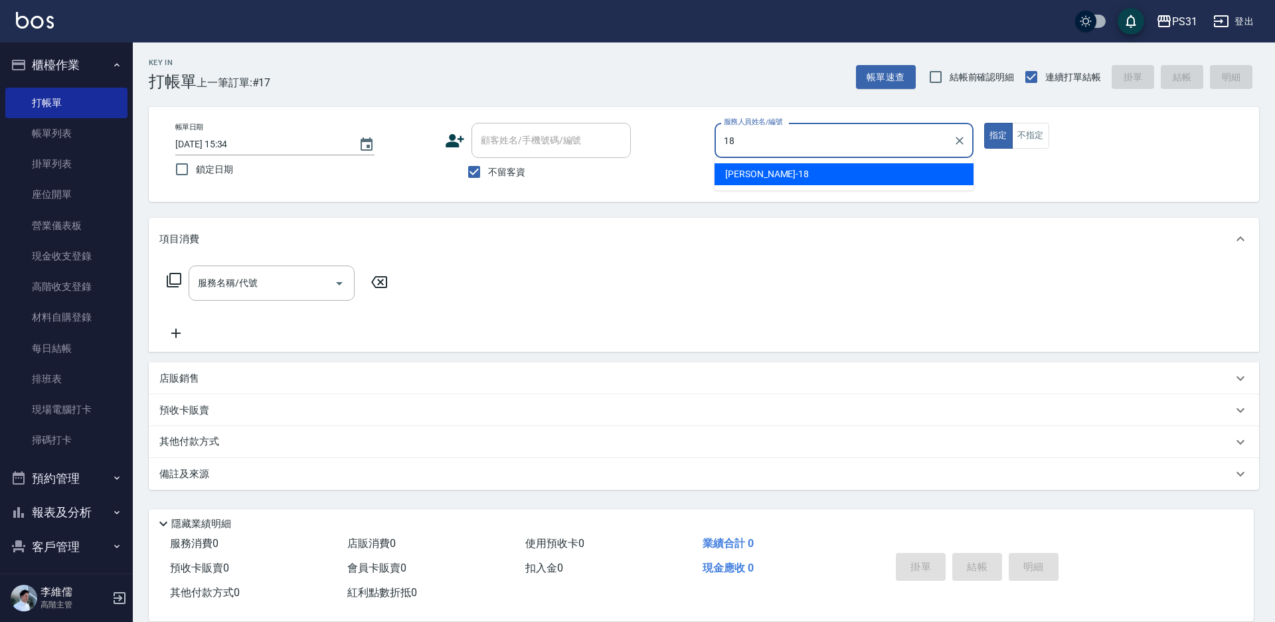
type input "[PERSON_NAME]-18"
type button "true"
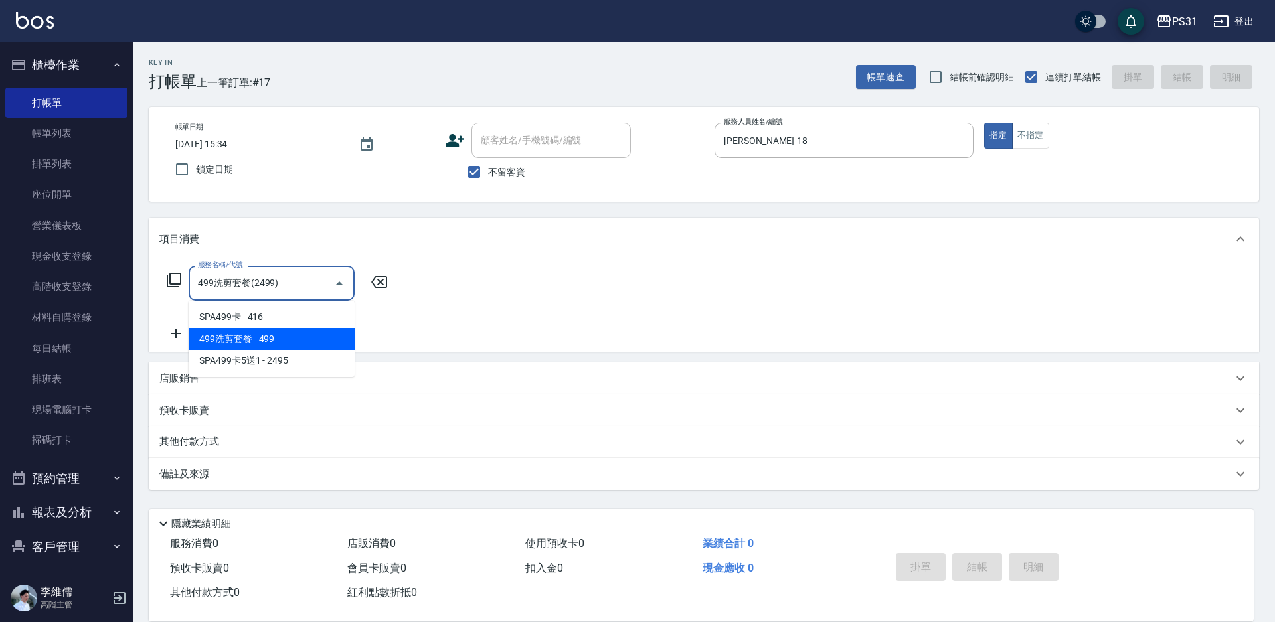
type input "499洗剪套餐(2499)"
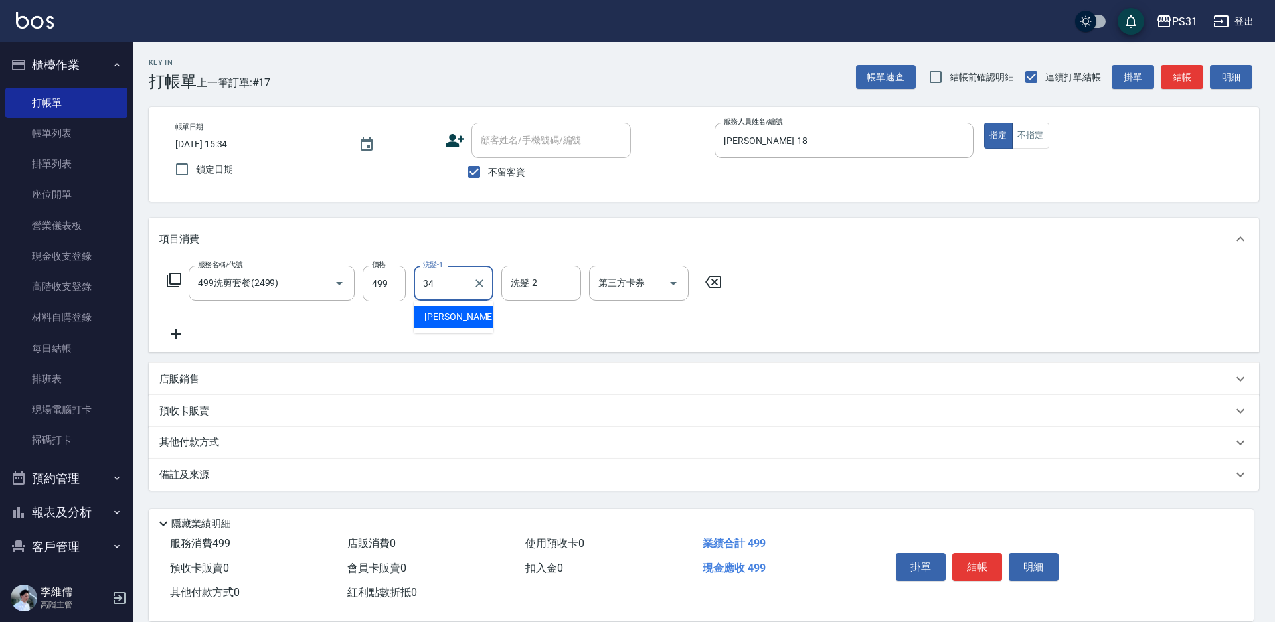
type input "[PERSON_NAME]-34"
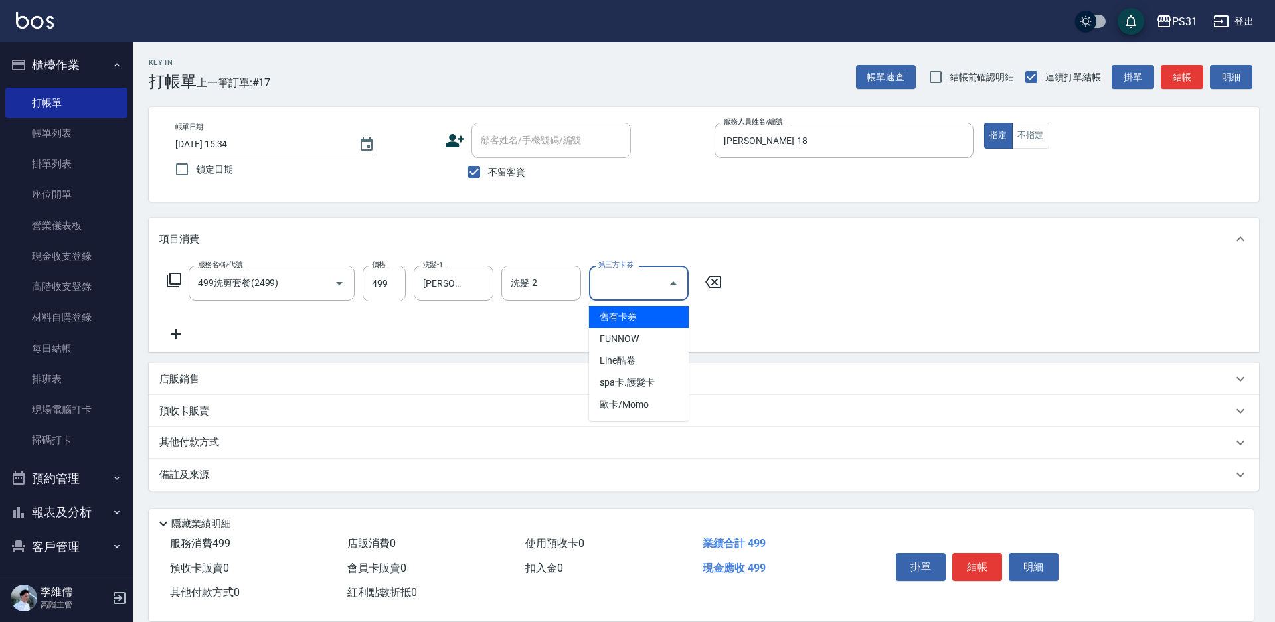
type input "舊有卡券"
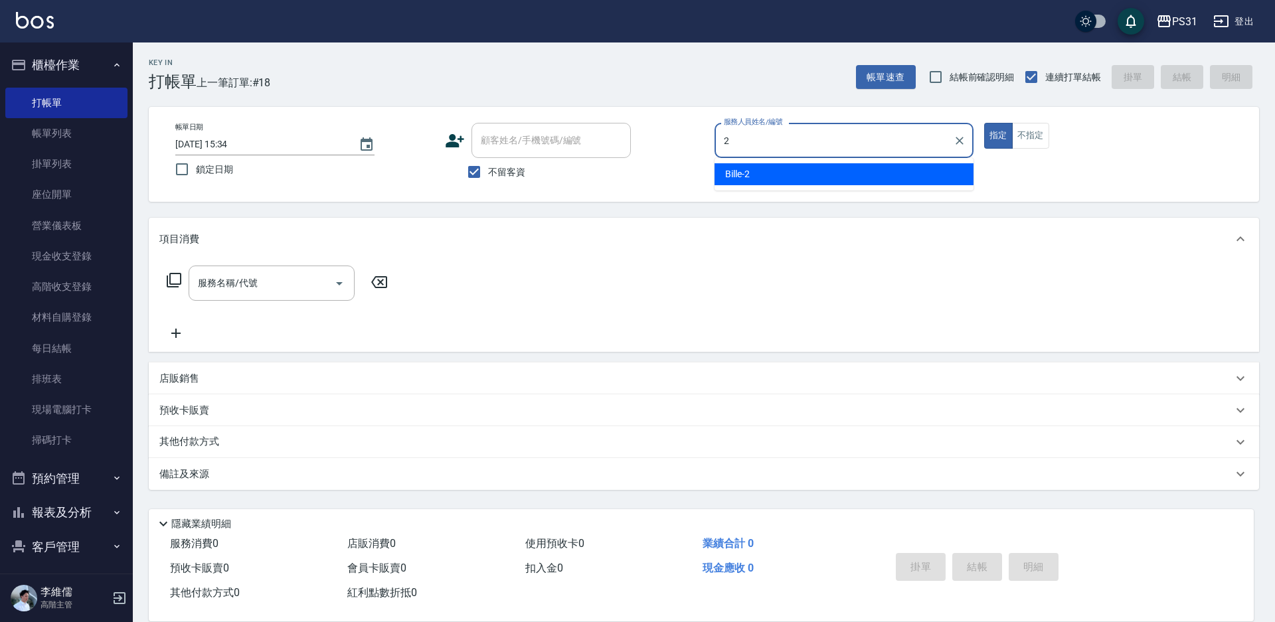
type input "Bille-2"
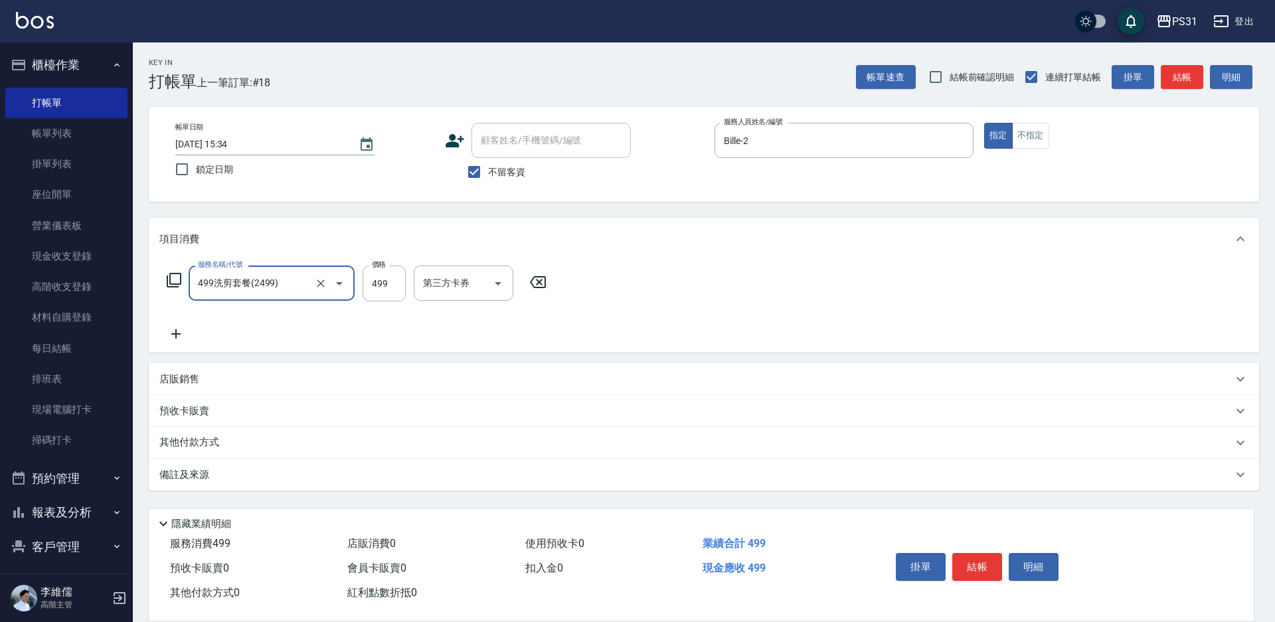
type input "499洗剪套餐(2499)"
type input "450"
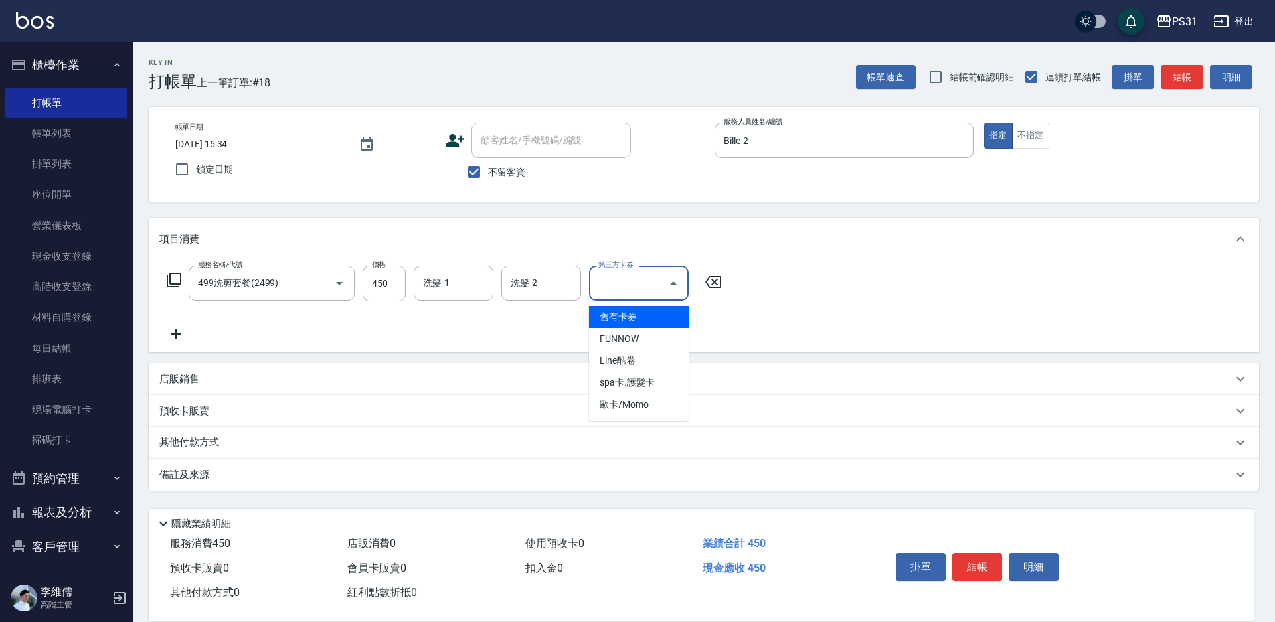
type input "舊有卡券"
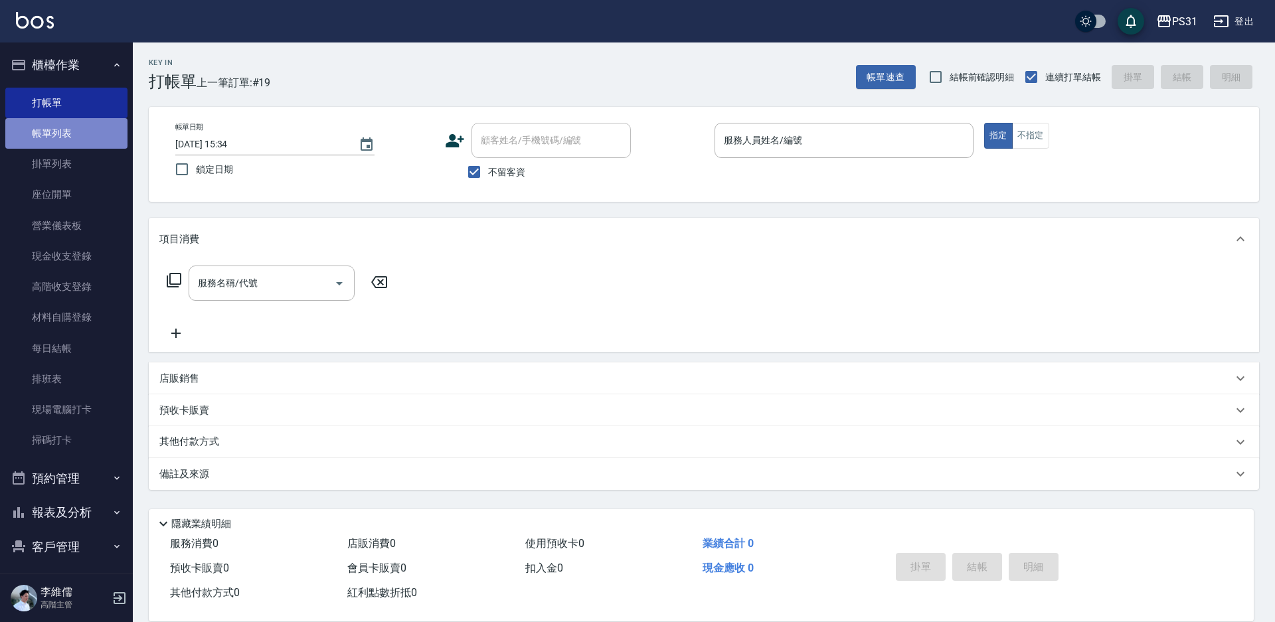
drag, startPoint x: 66, startPoint y: 137, endPoint x: 96, endPoint y: 140, distance: 29.3
click at [67, 137] on link "帳單列表" at bounding box center [66, 133] width 122 height 31
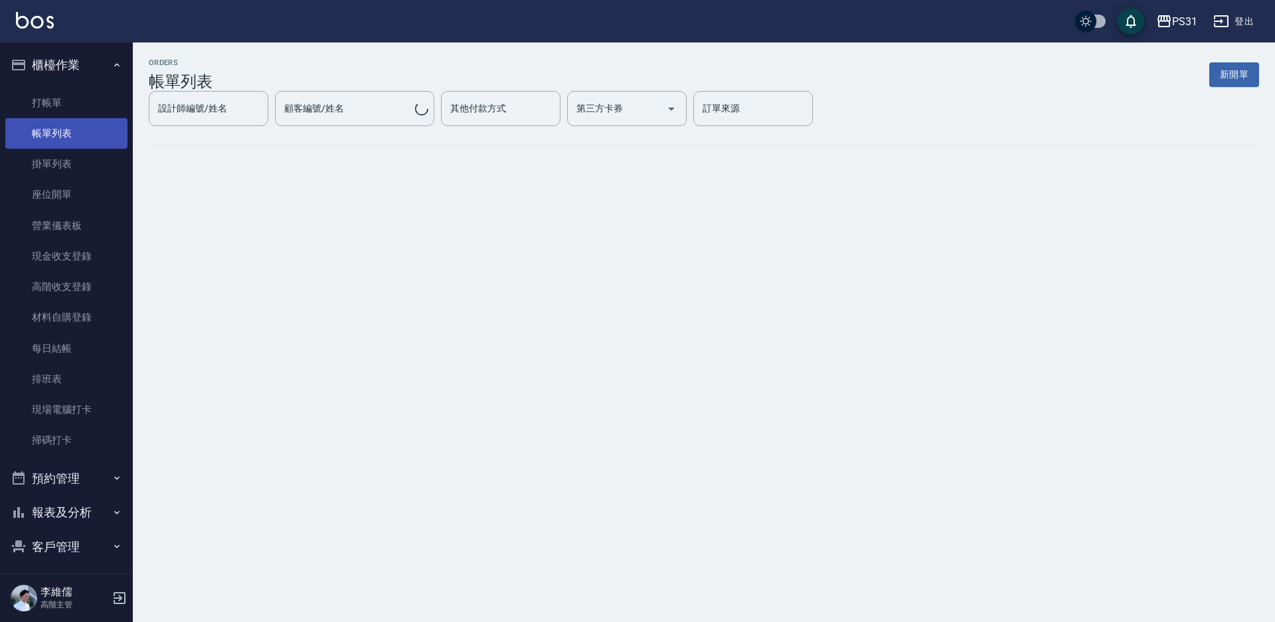
click at [96, 139] on link "帳單列表" at bounding box center [66, 133] width 122 height 31
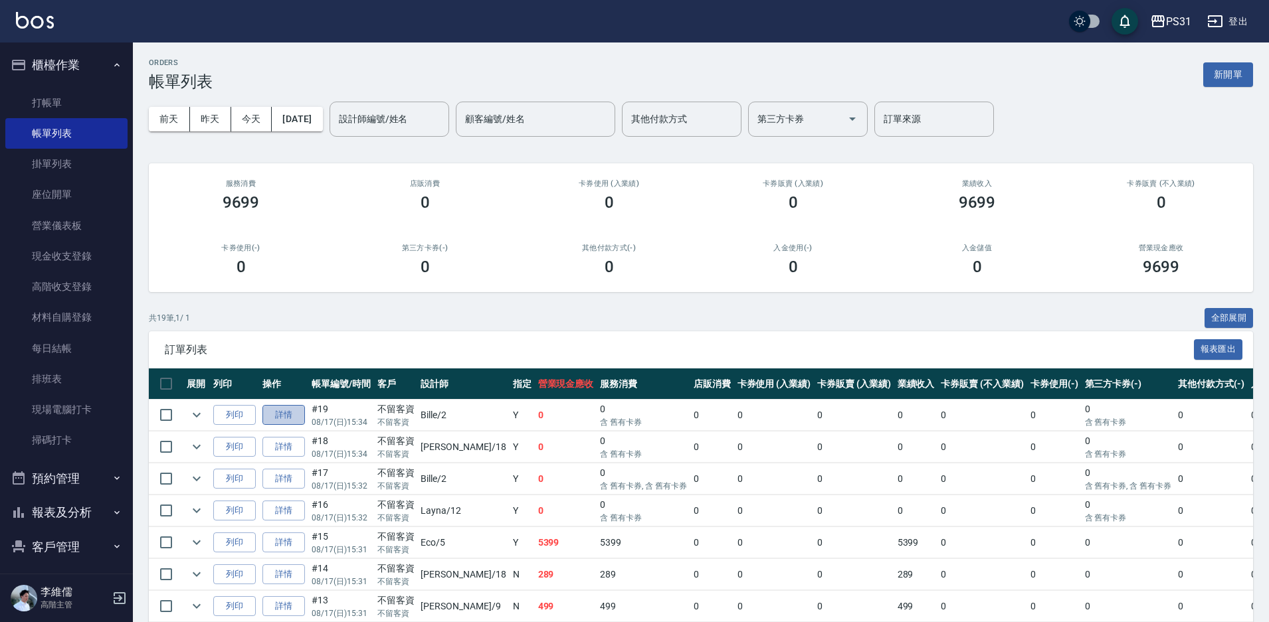
click at [288, 417] on link "詳情" at bounding box center [283, 415] width 43 height 21
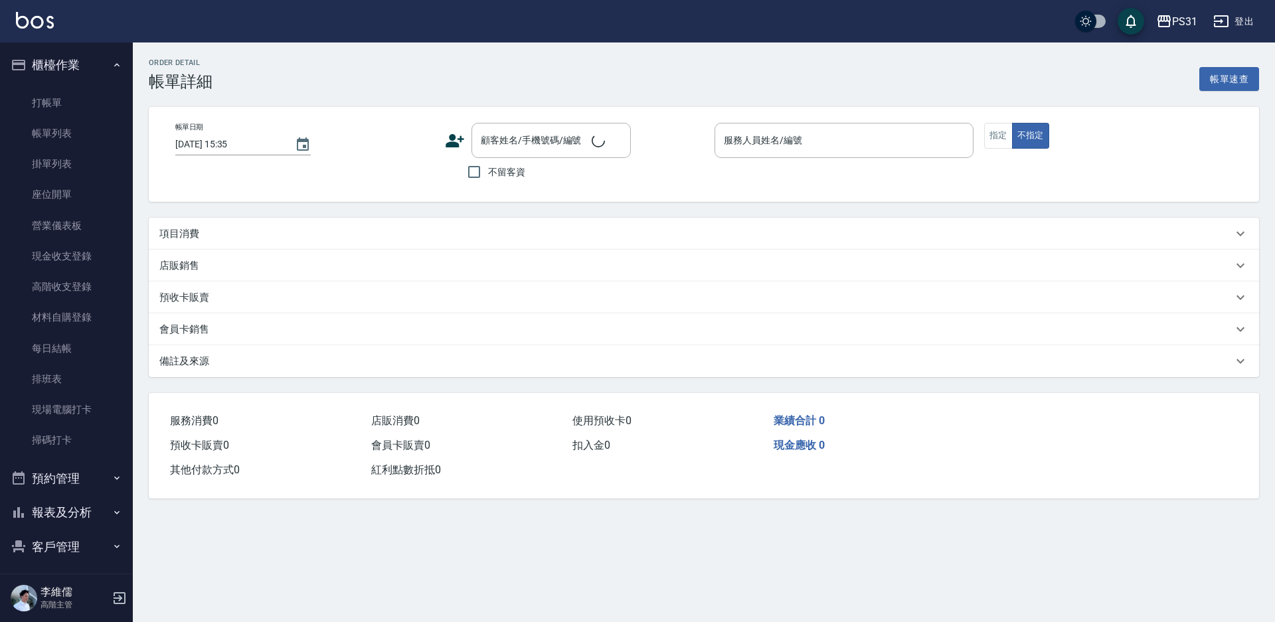
type input "[DATE] 15:34"
checkbox input "true"
type input "Bille-2"
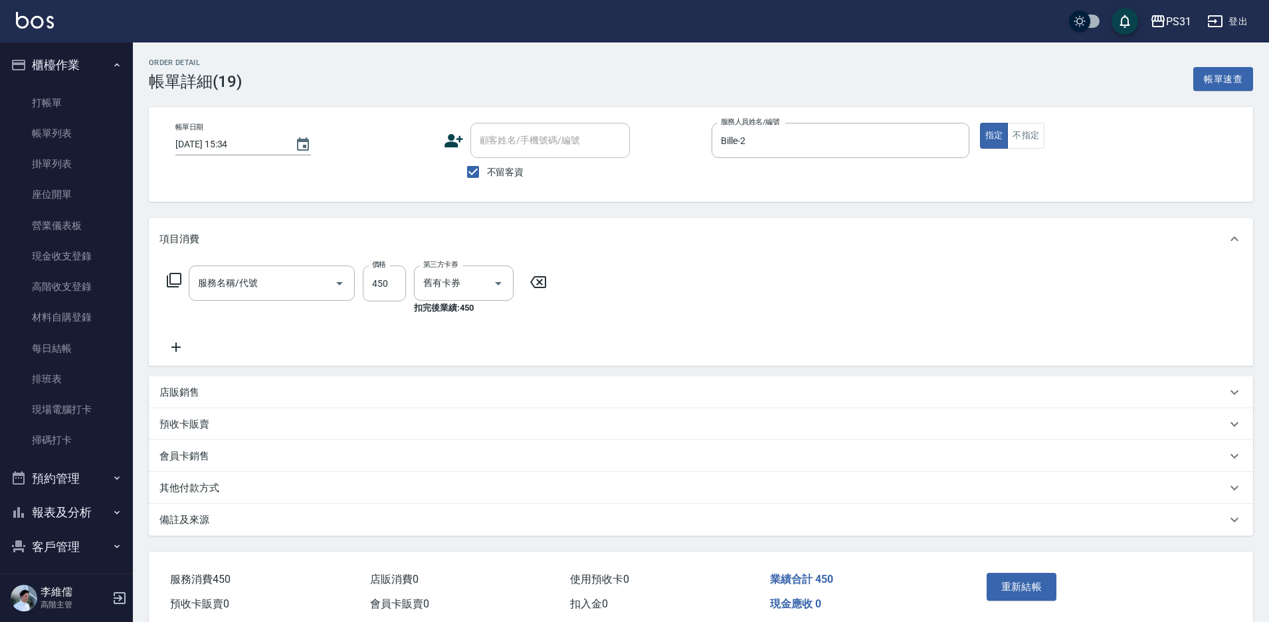
type input "499洗剪套餐(2499)"
click at [452, 295] on input "洗髮-1" at bounding box center [454, 283] width 68 height 23
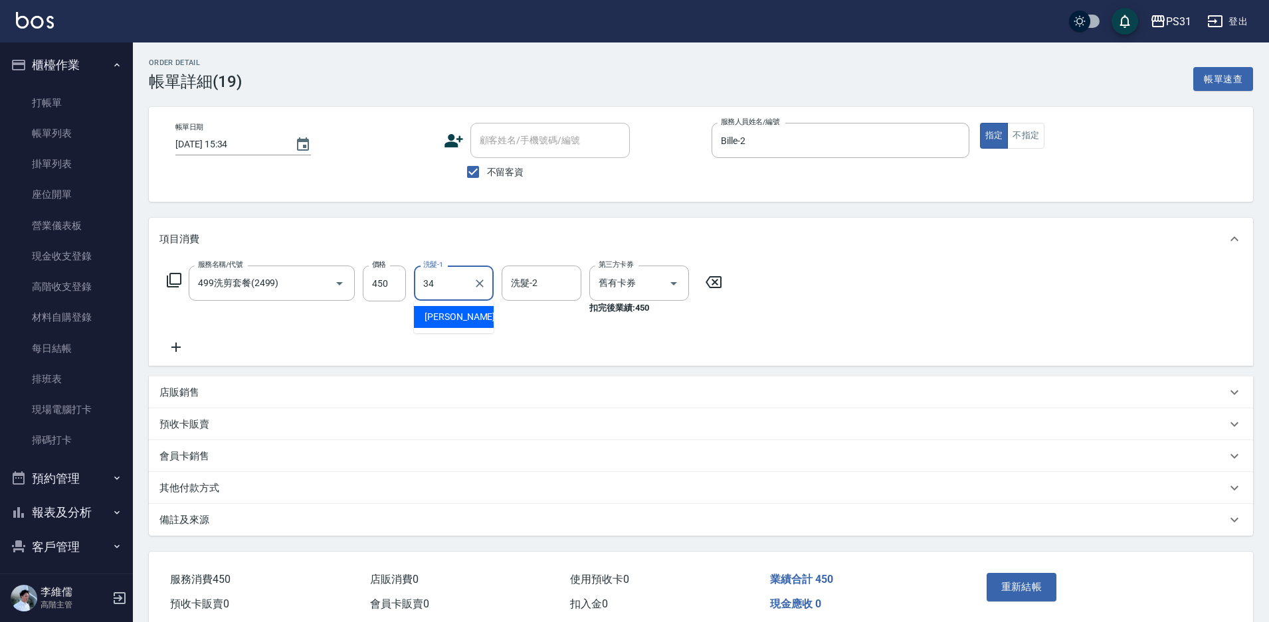
type input "[PERSON_NAME]-34"
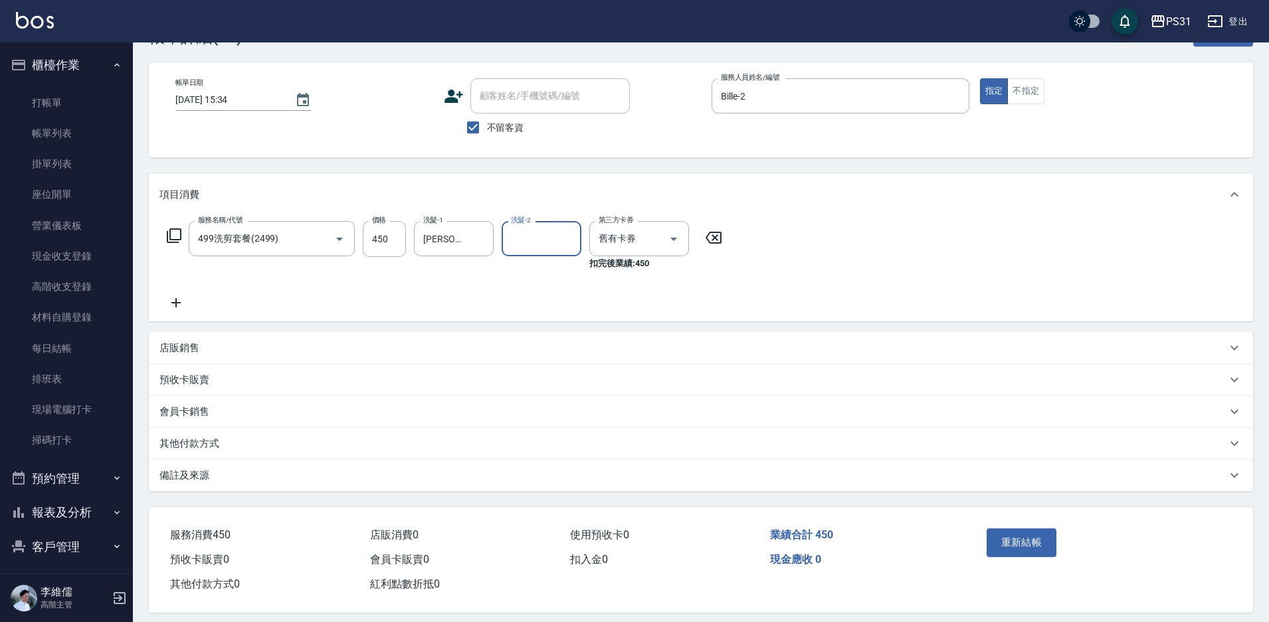
scroll to position [57, 0]
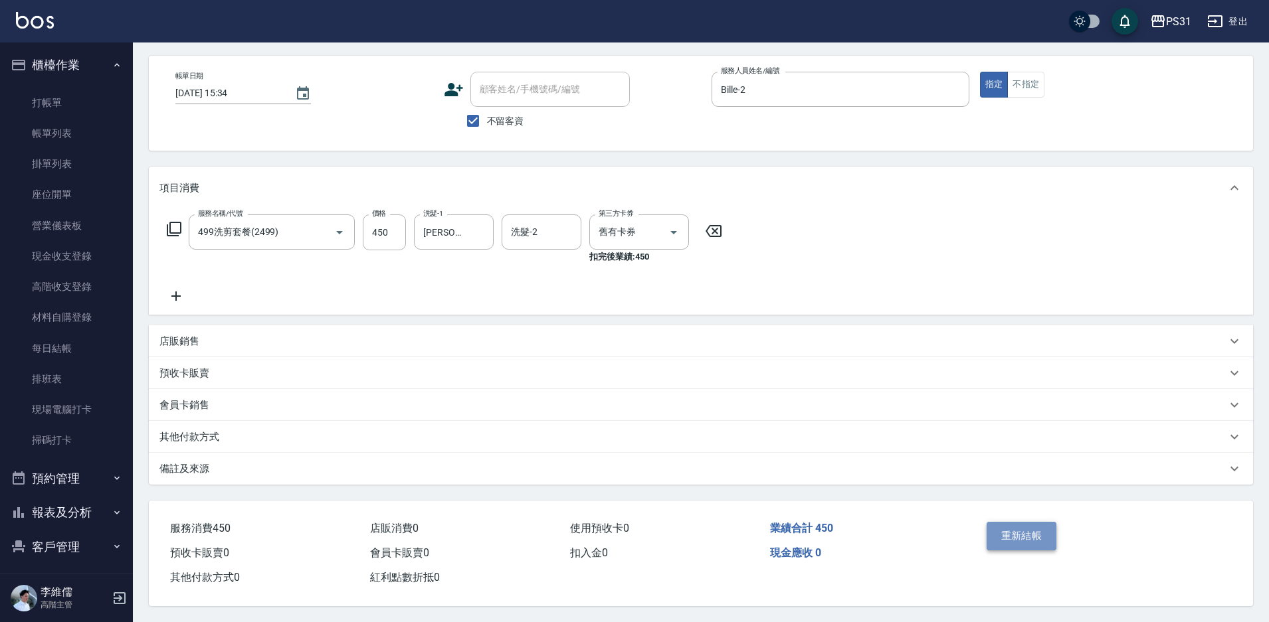
click at [1006, 525] on button "重新結帳" at bounding box center [1021, 536] width 70 height 28
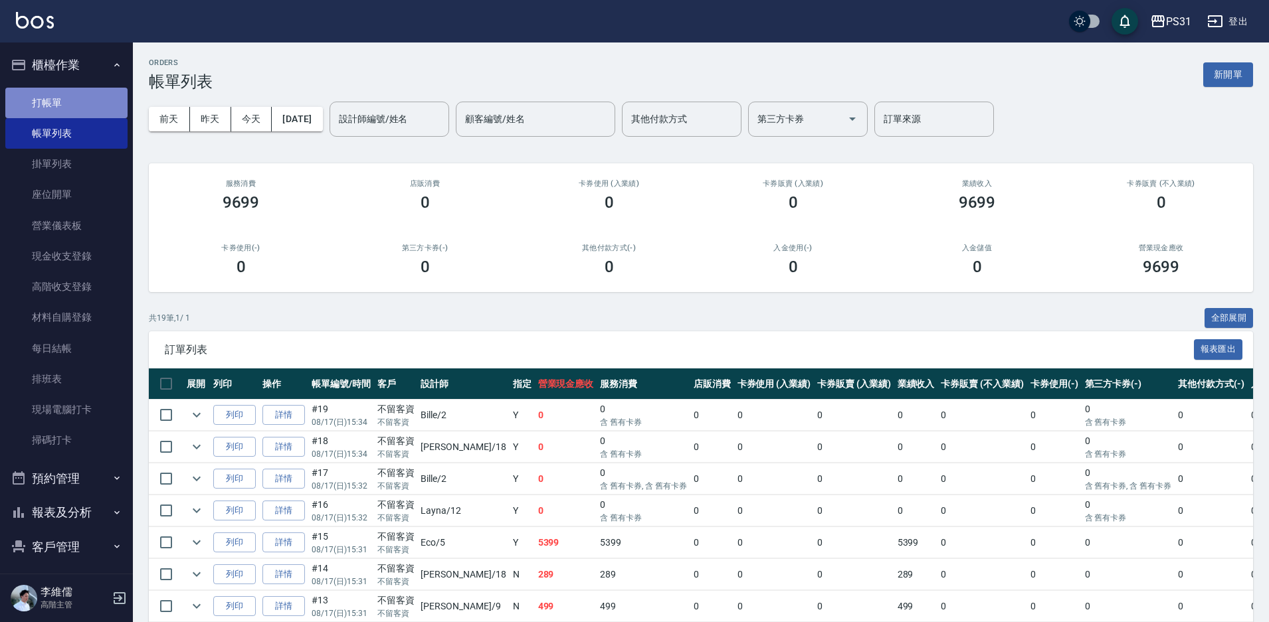
click at [67, 92] on link "打帳單" at bounding box center [66, 103] width 122 height 31
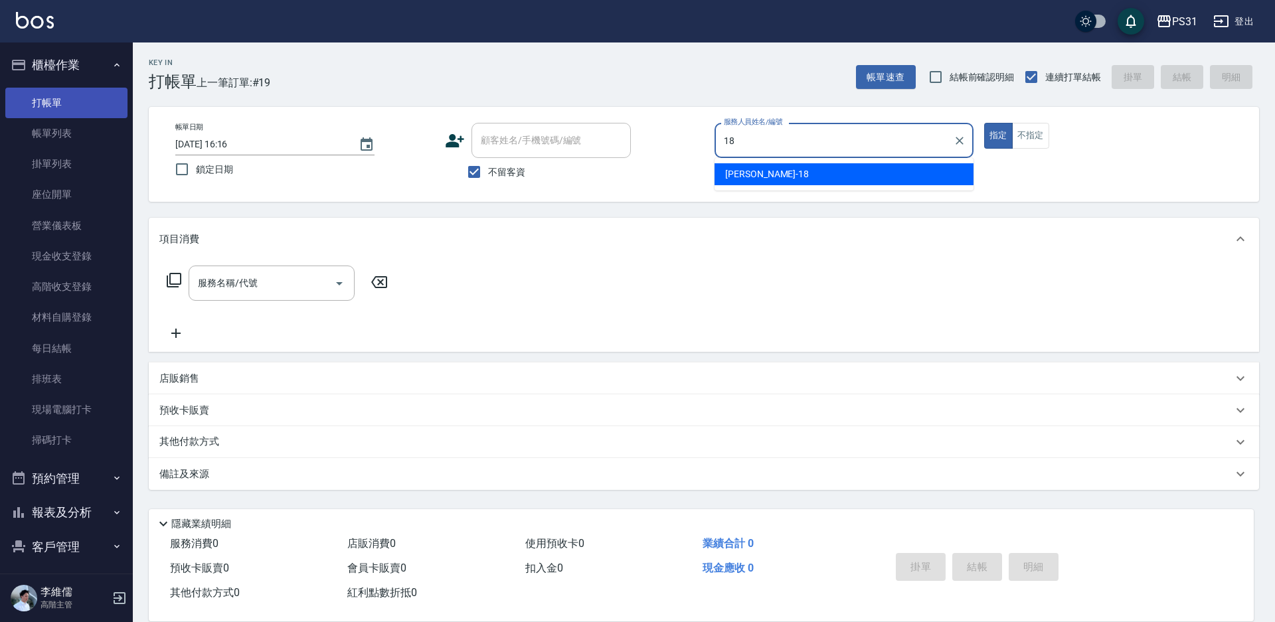
type input "[PERSON_NAME]-18"
type button "true"
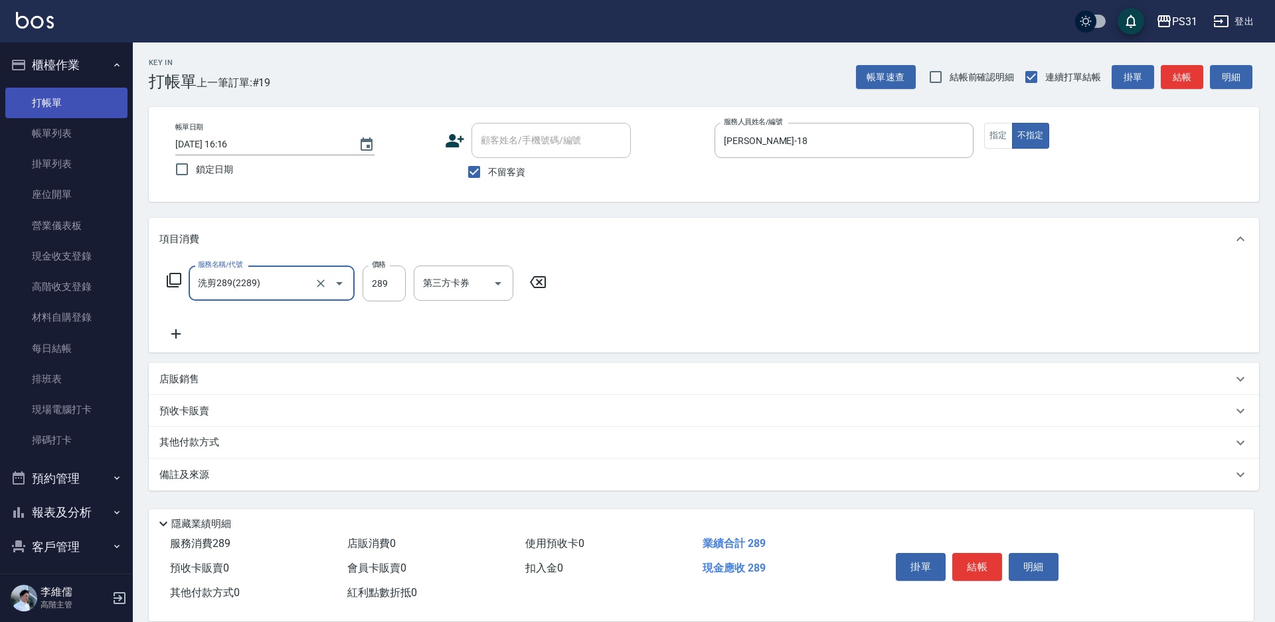
type input "洗剪289(2289)"
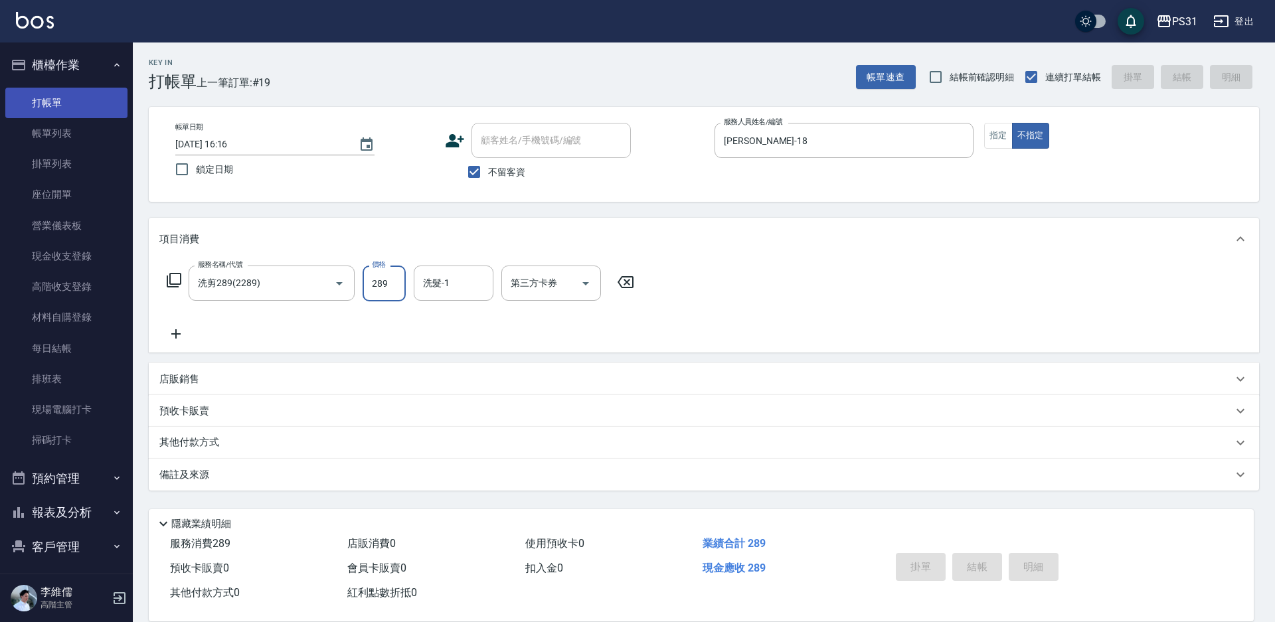
type input "[DATE] 16:18"
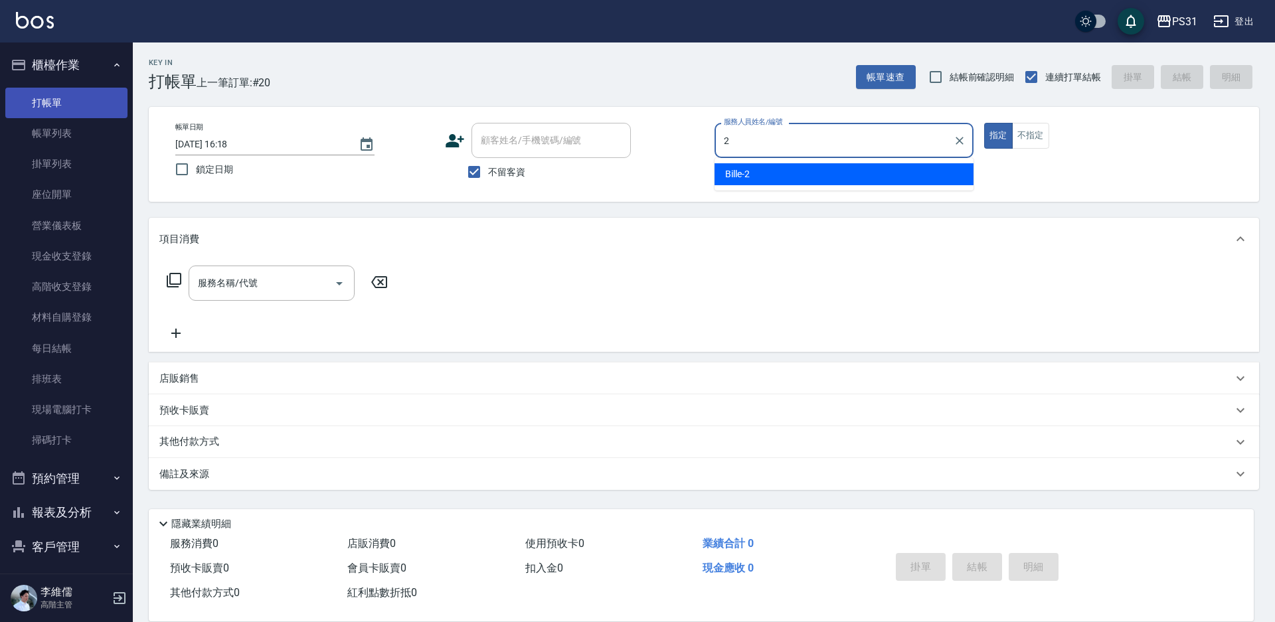
type input "Bille-2"
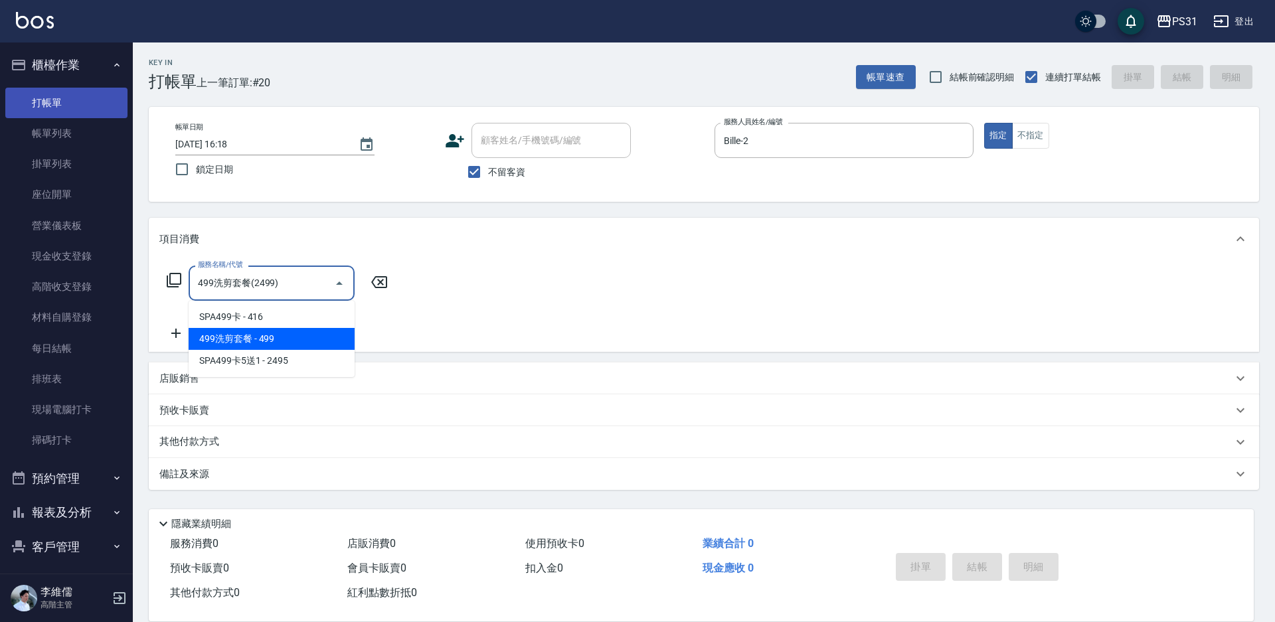
type input "499洗剪套餐(2499)"
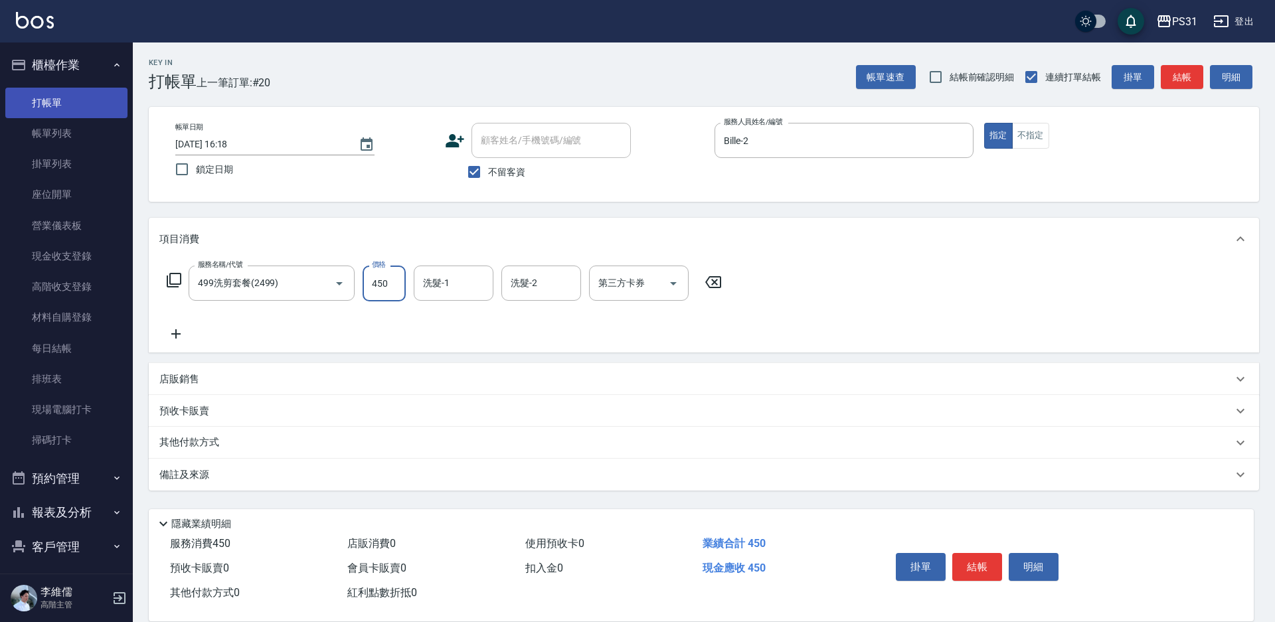
type input "450"
type input "[PERSON_NAME]-20"
click at [200, 439] on p "其他付款方式" at bounding box center [192, 443] width 66 height 15
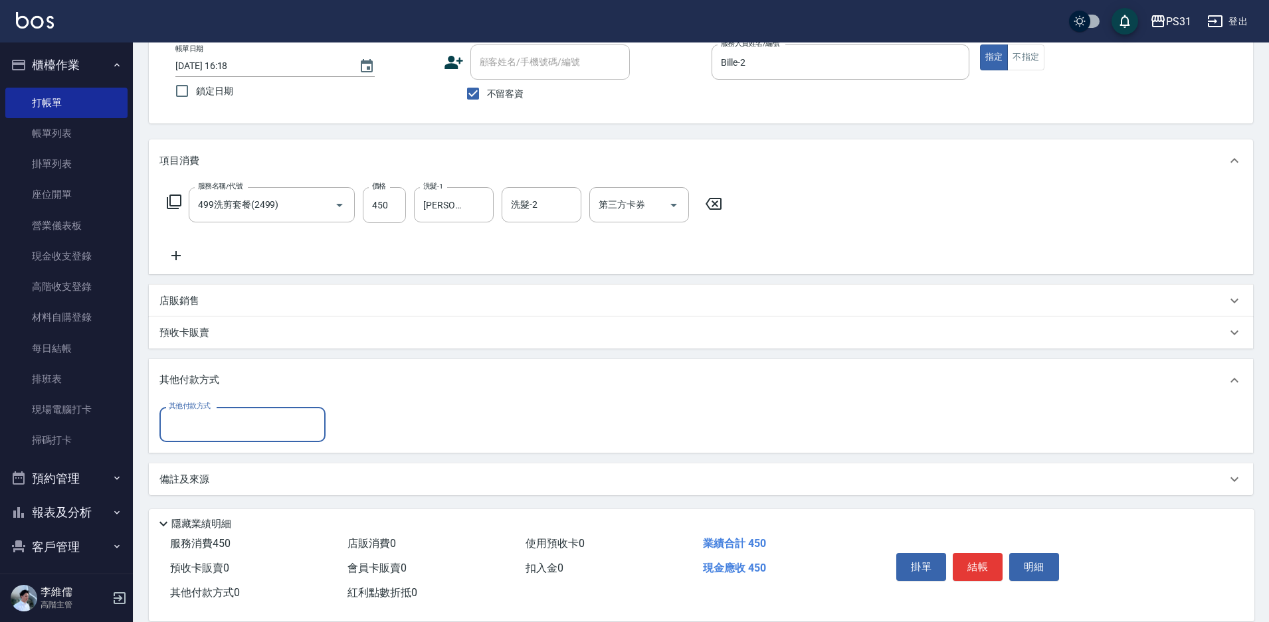
scroll to position [79, 0]
click at [242, 422] on input "其他付款方式" at bounding box center [242, 423] width 154 height 23
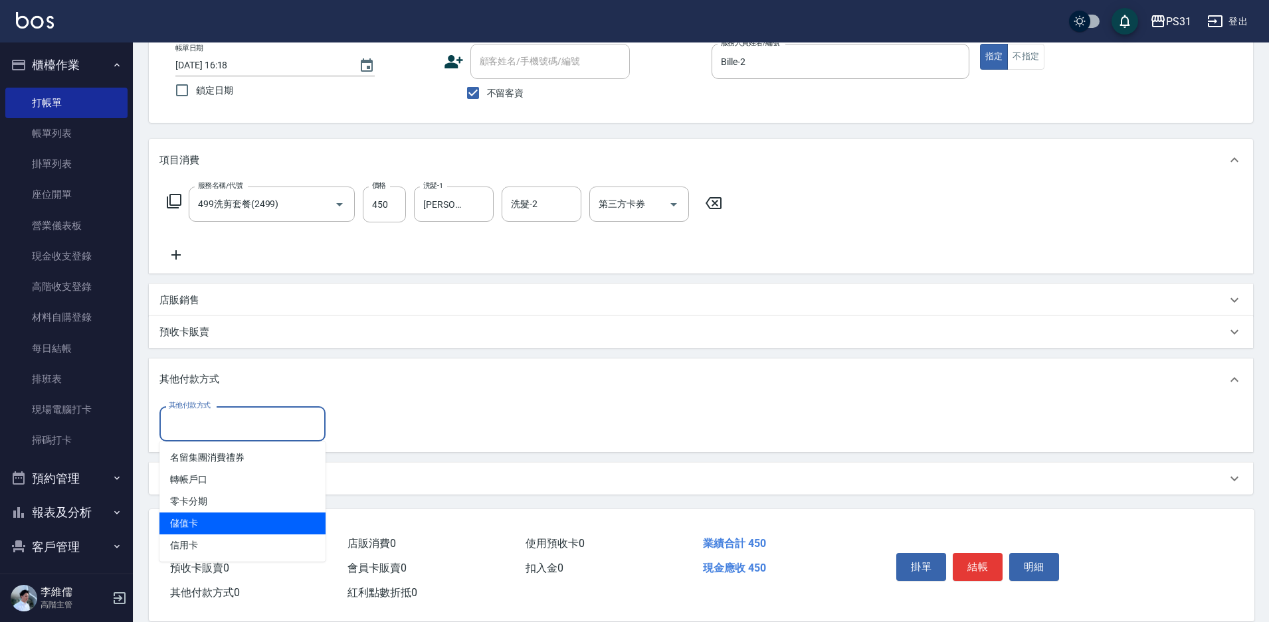
click at [215, 528] on span "儲值卡" at bounding box center [242, 524] width 166 height 22
type input "儲值卡"
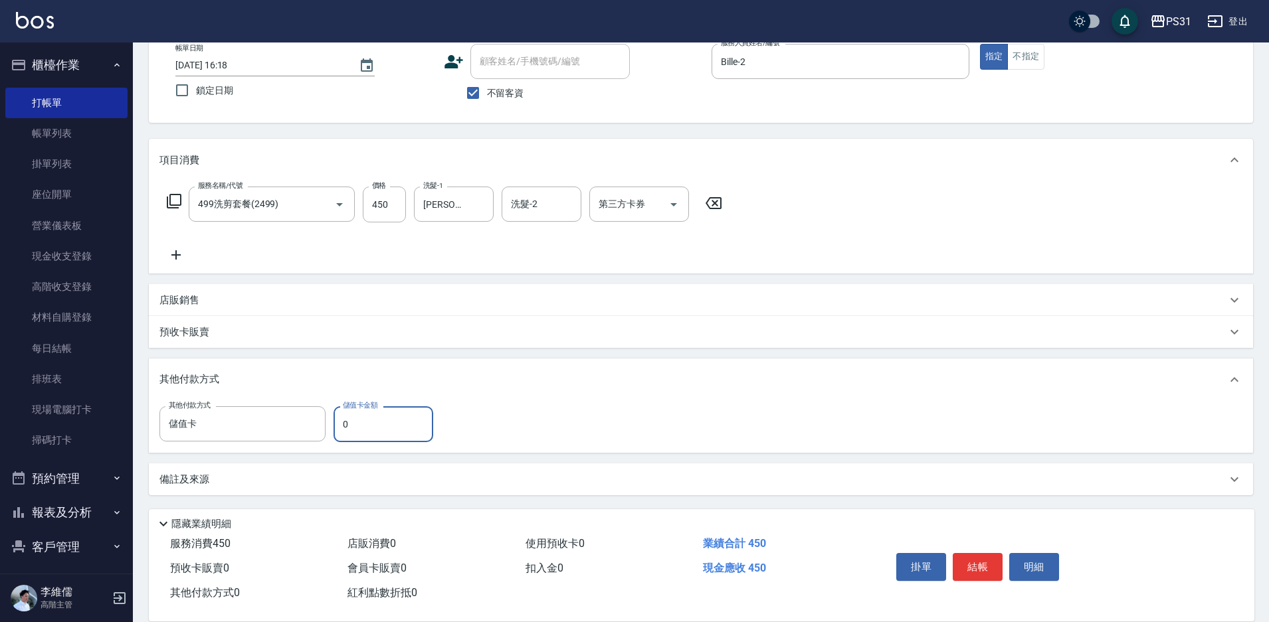
drag, startPoint x: 356, startPoint y: 430, endPoint x: 333, endPoint y: 424, distance: 24.0
click at [333, 424] on div "其他付款方式 儲值卡 其他付款方式 儲值卡金額 0 儲值卡金額" at bounding box center [300, 424] width 282 height 36
type input "435"
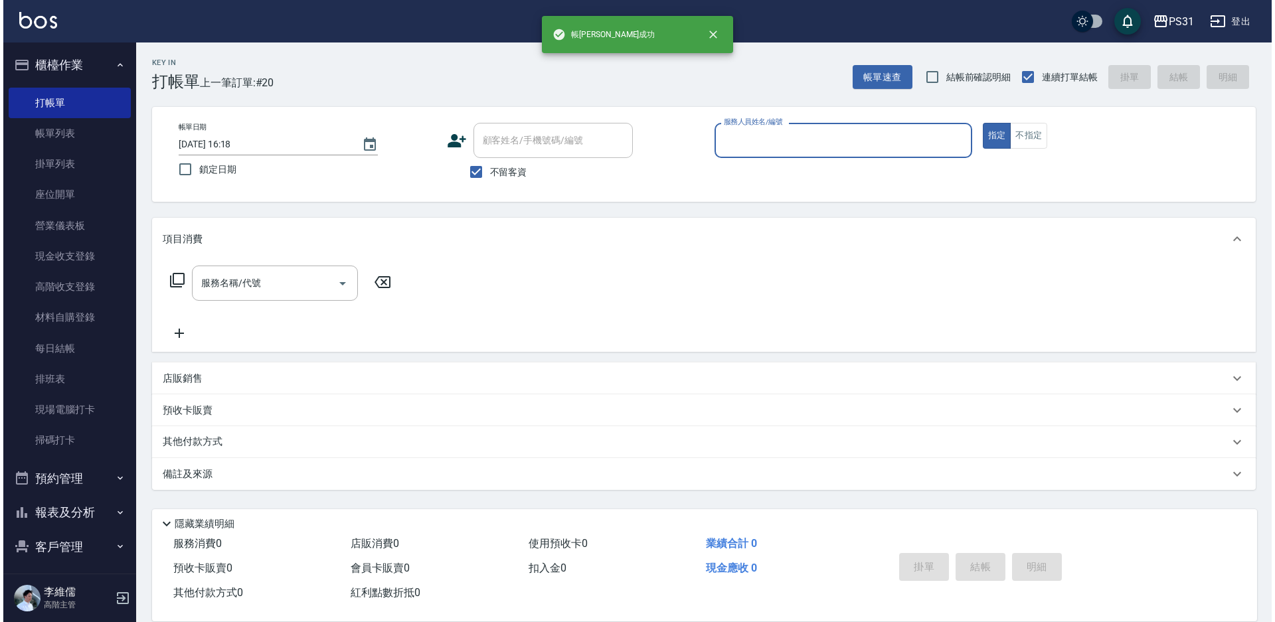
scroll to position [0, 0]
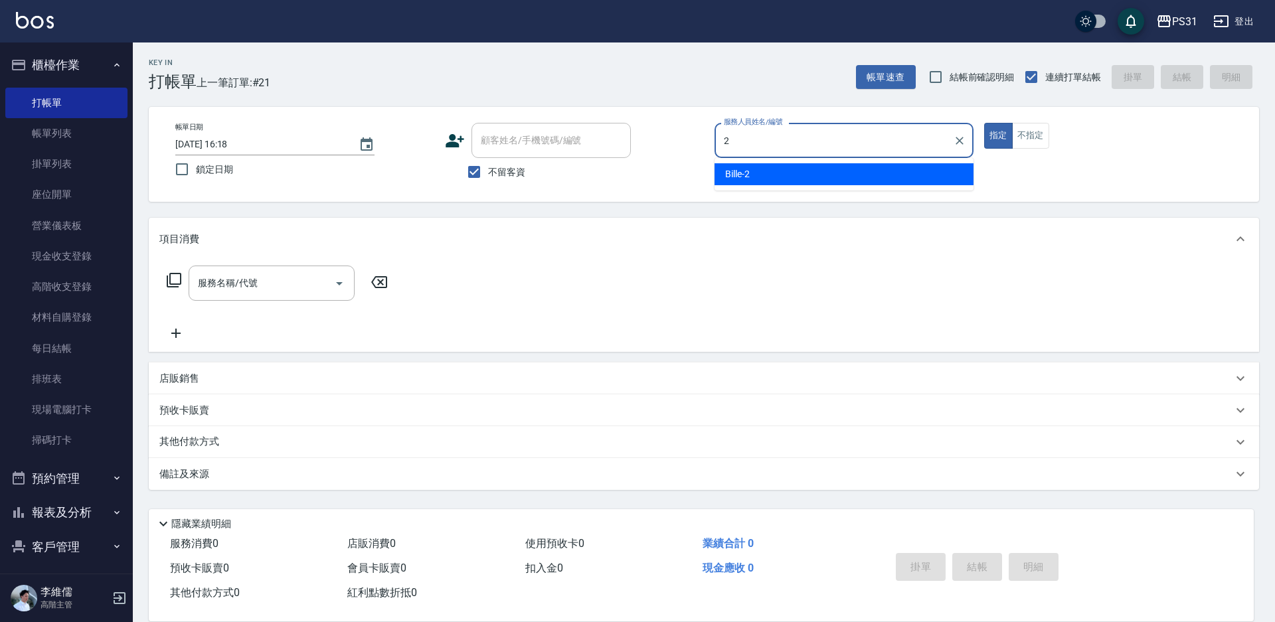
type input "Bille-2"
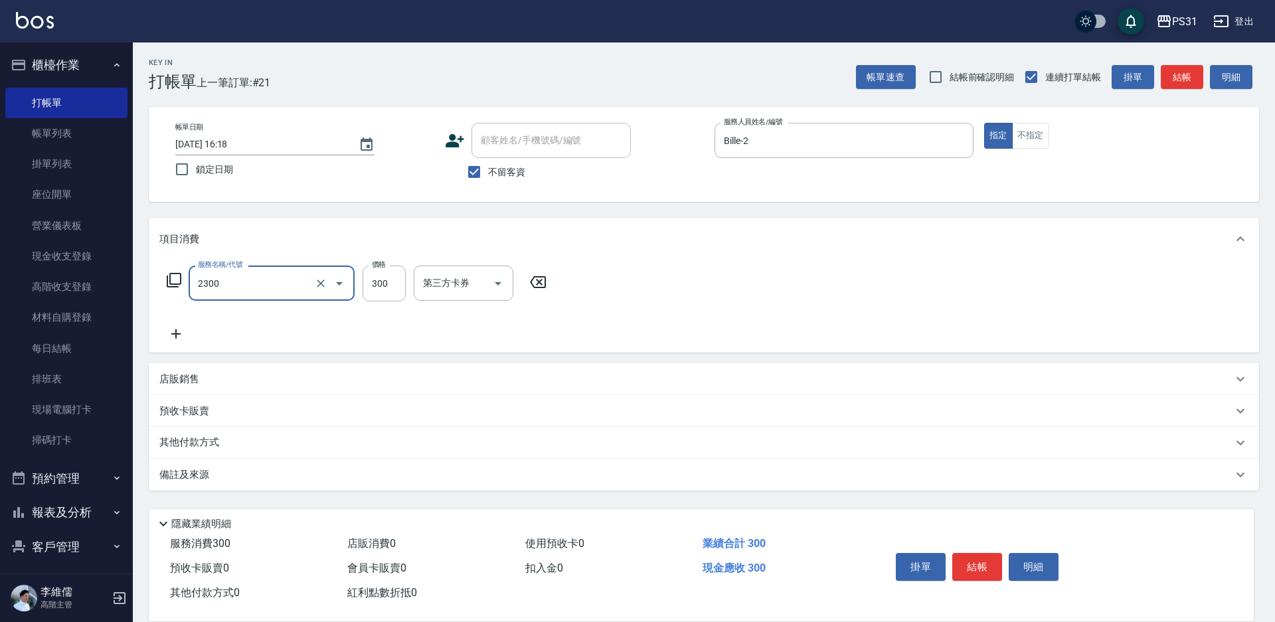
type input "洗剪300(2300)"
type input "330"
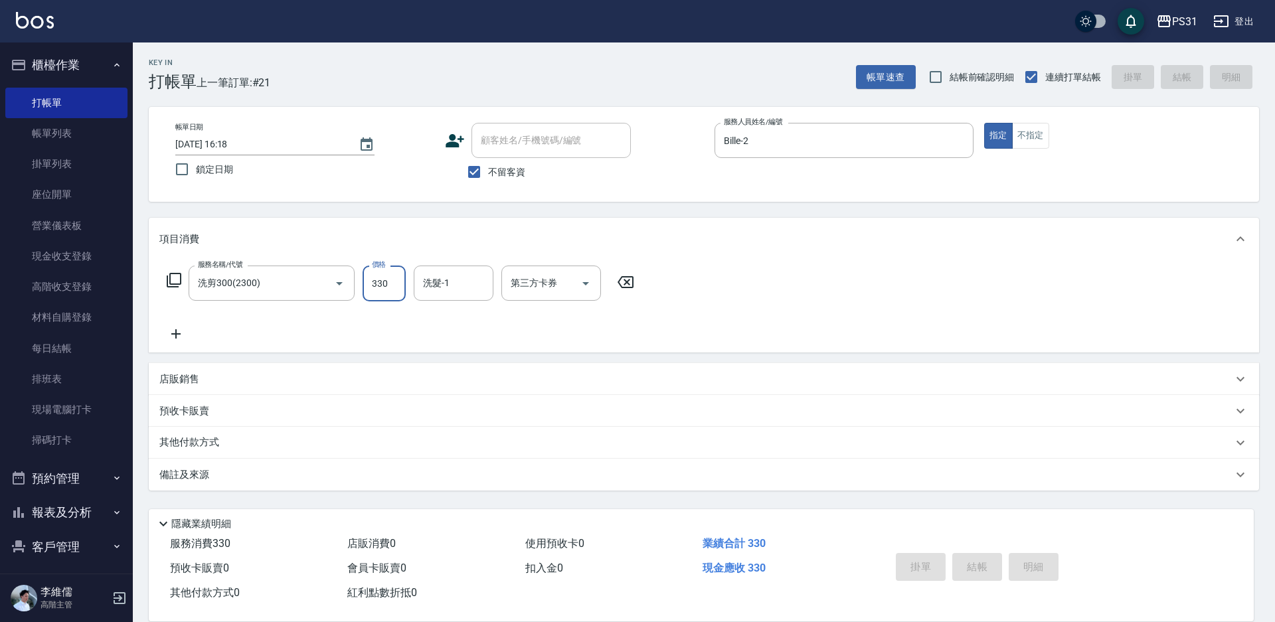
type input "[DATE] 16:19"
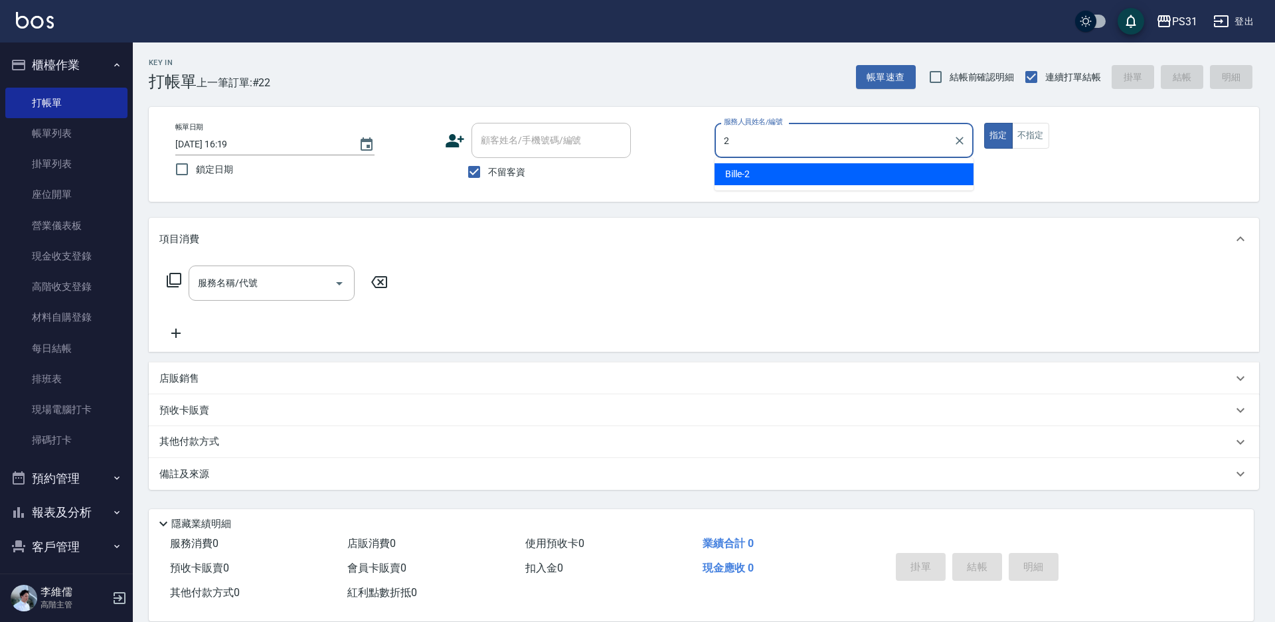
type input "Bille-2"
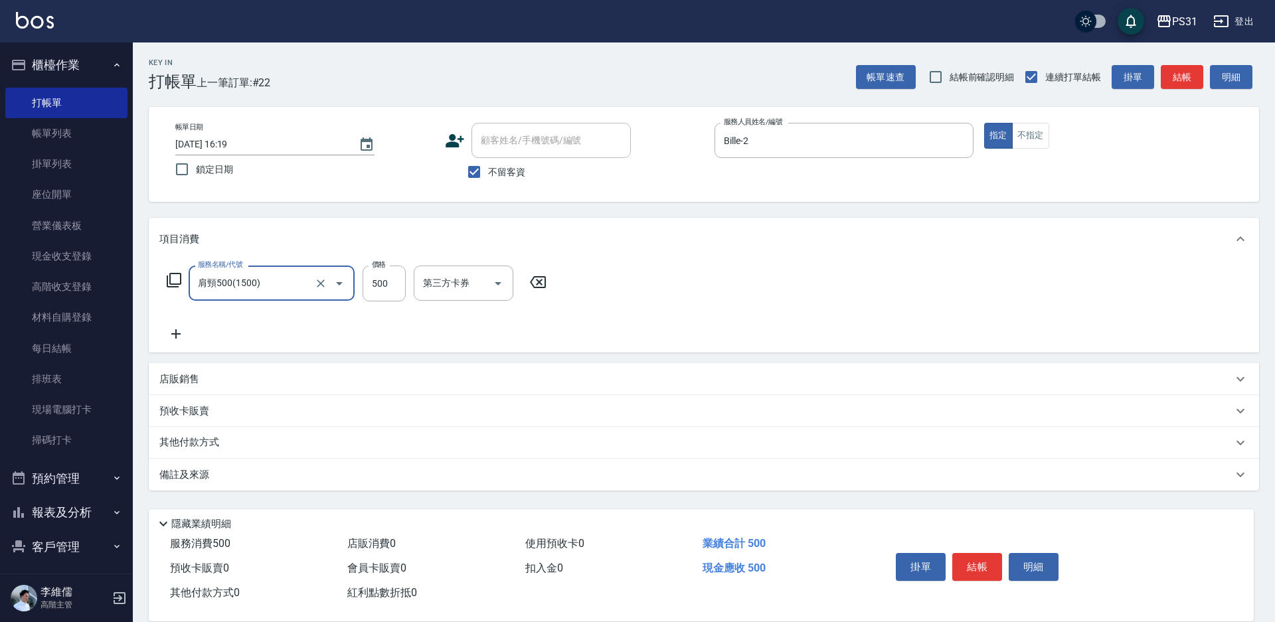
type input "肩頸500(1500)"
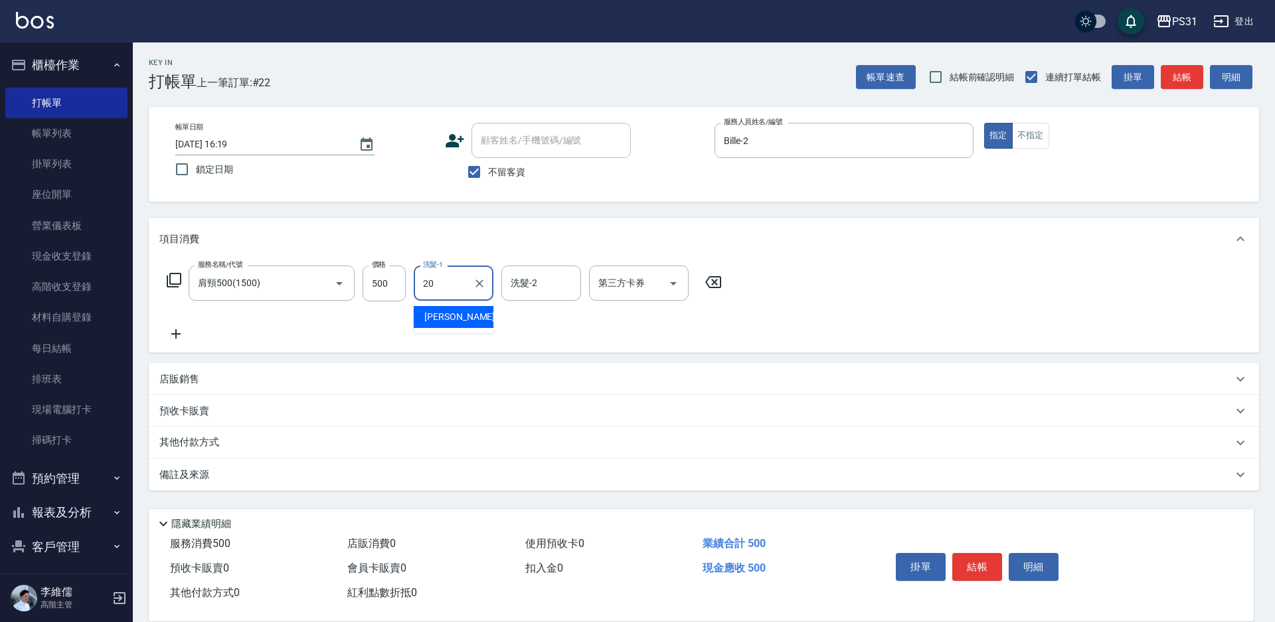
type input "[PERSON_NAME]-20"
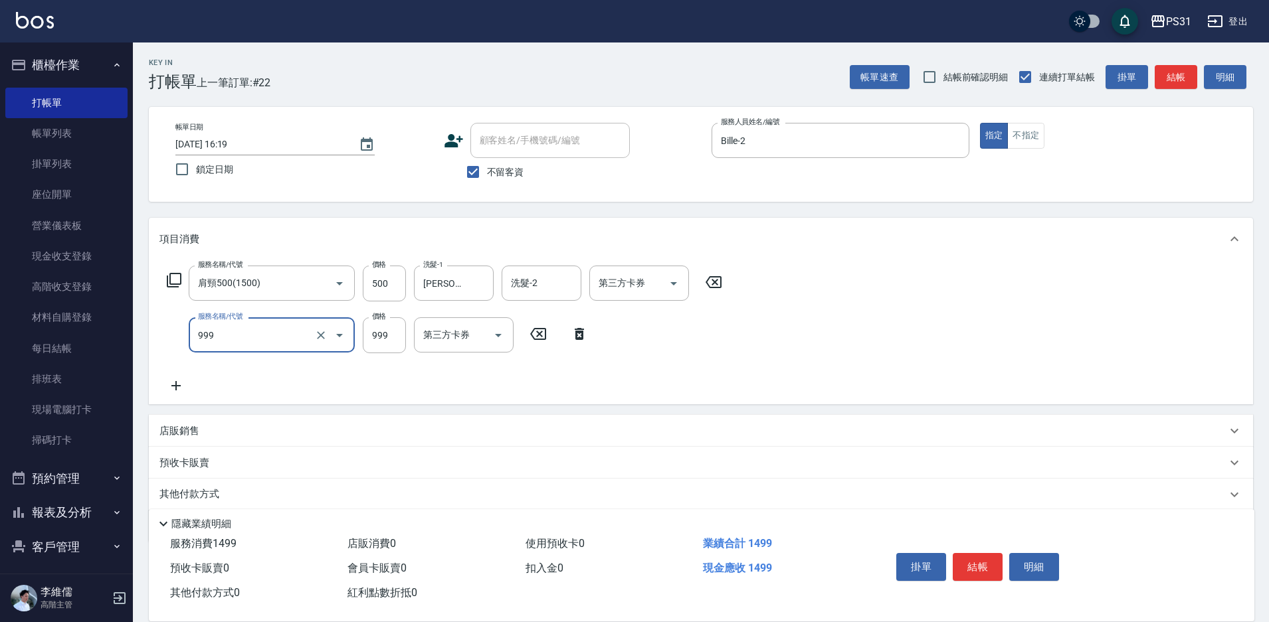
type input "精油套餐999(999)"
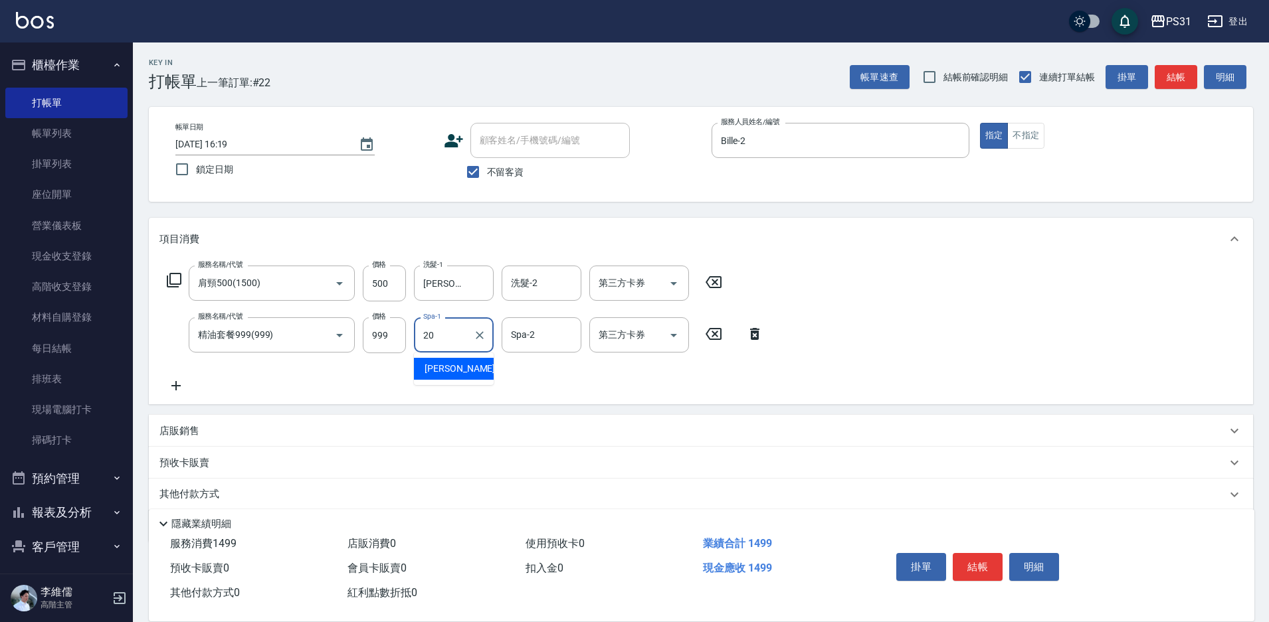
type input "[PERSON_NAME]-20"
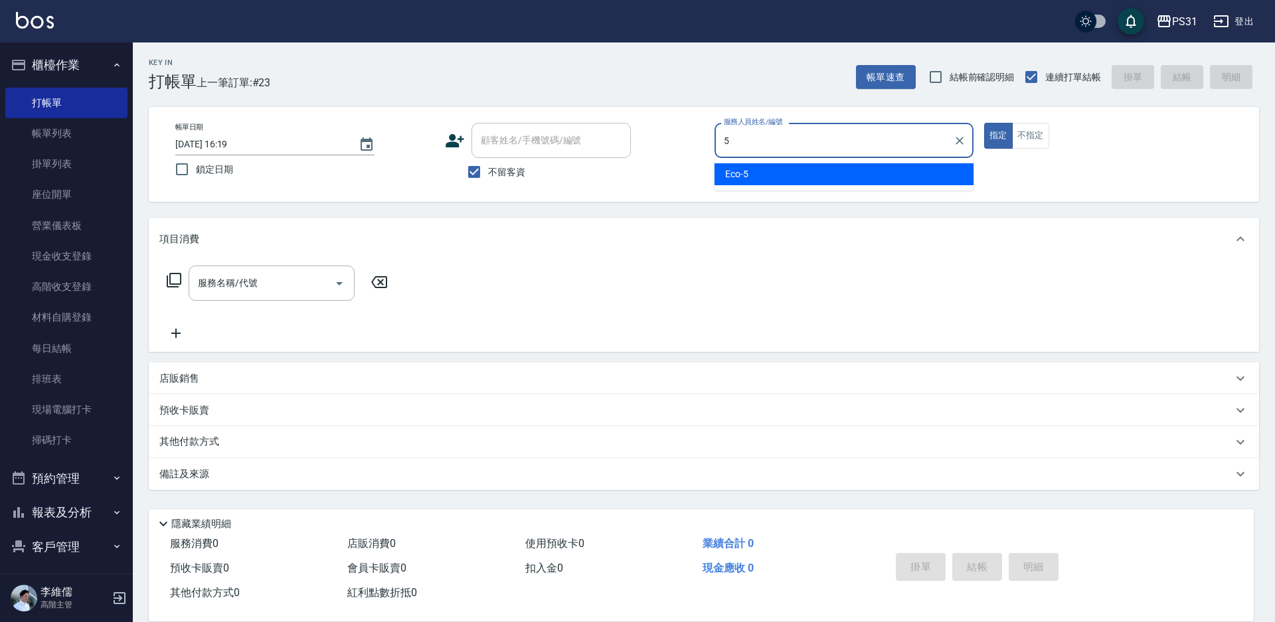
type input "Eco-5"
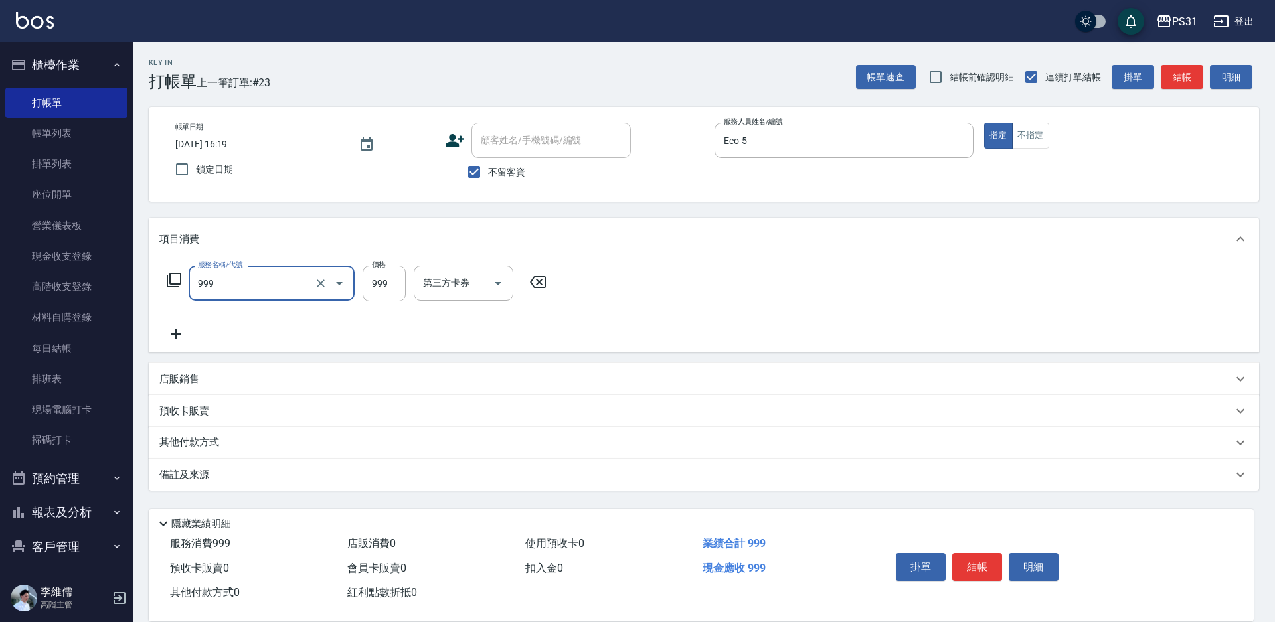
type input "精油套餐999(999)"
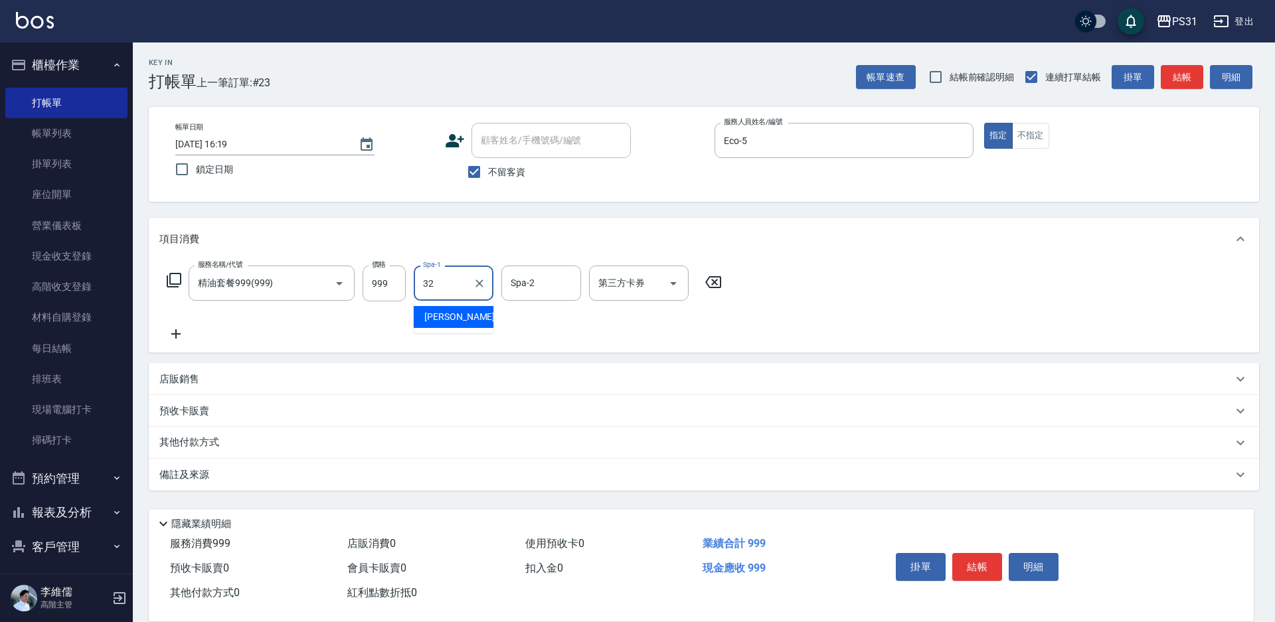
type input "[PERSON_NAME]-32"
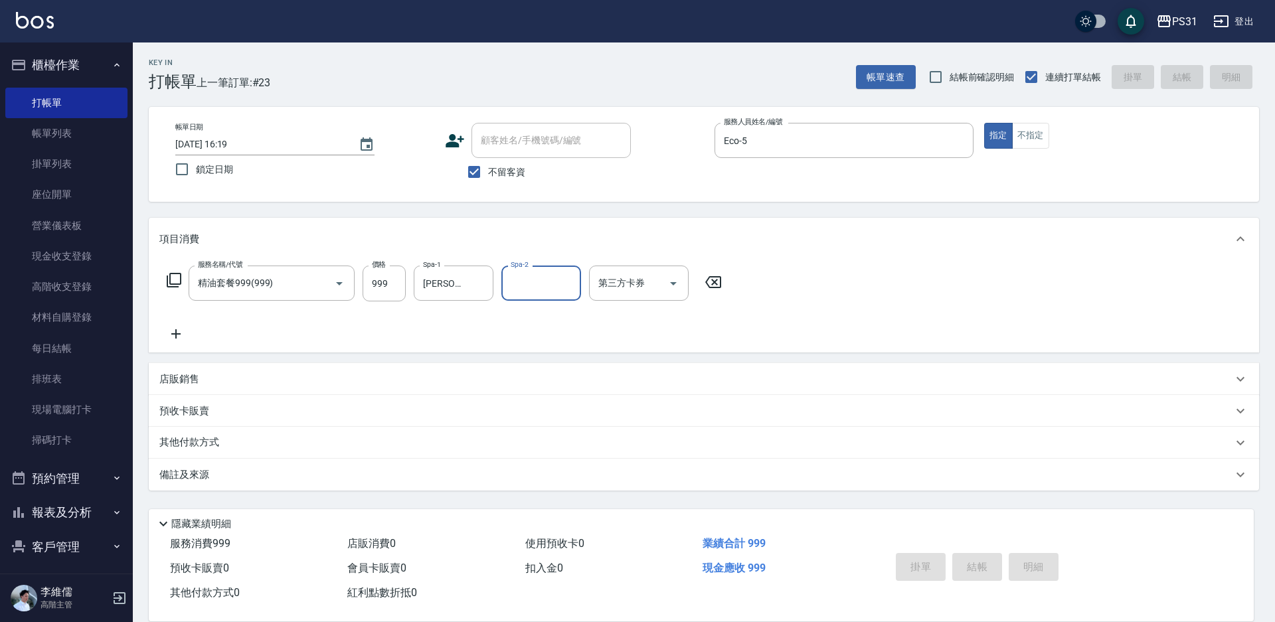
type input "[DATE] 16:20"
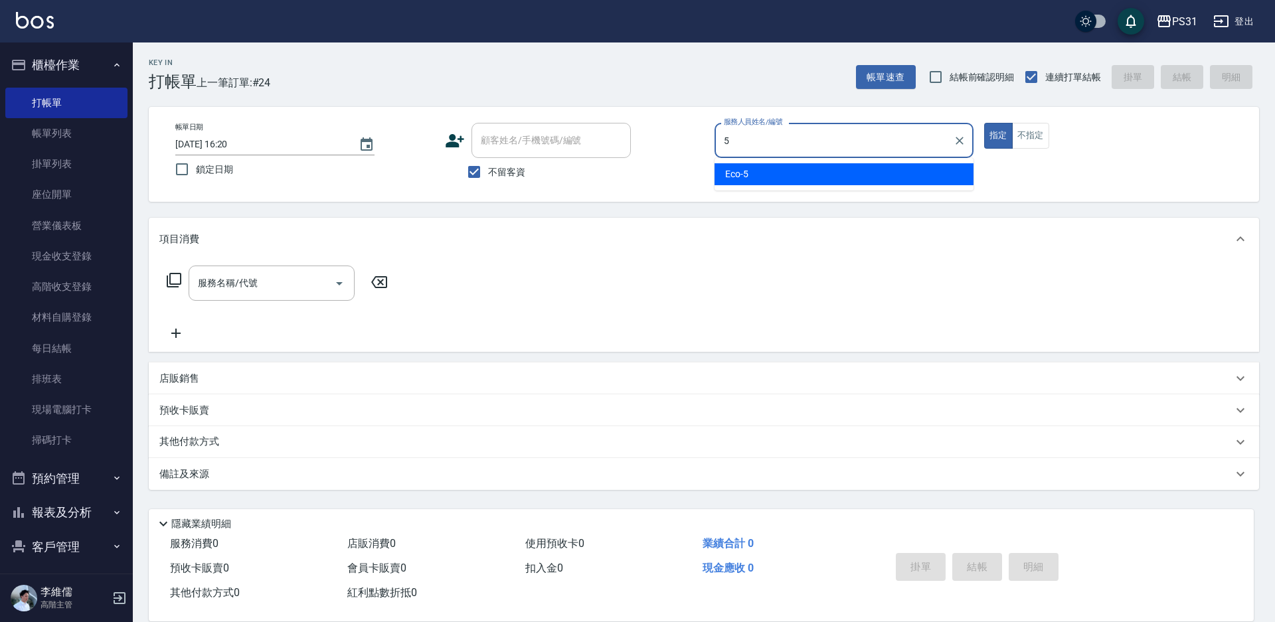
type input "Eco-5"
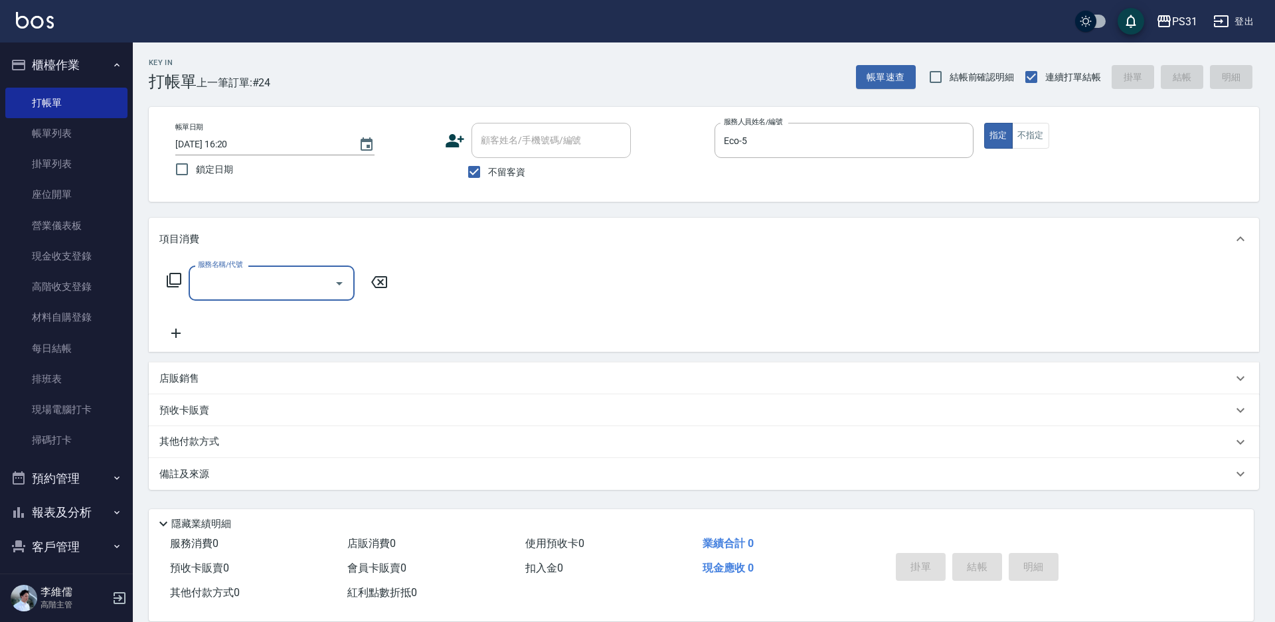
click at [169, 272] on div "服務名稱/代號 服務名稱/代號" at bounding box center [277, 283] width 236 height 35
click at [172, 280] on icon at bounding box center [174, 280] width 16 height 16
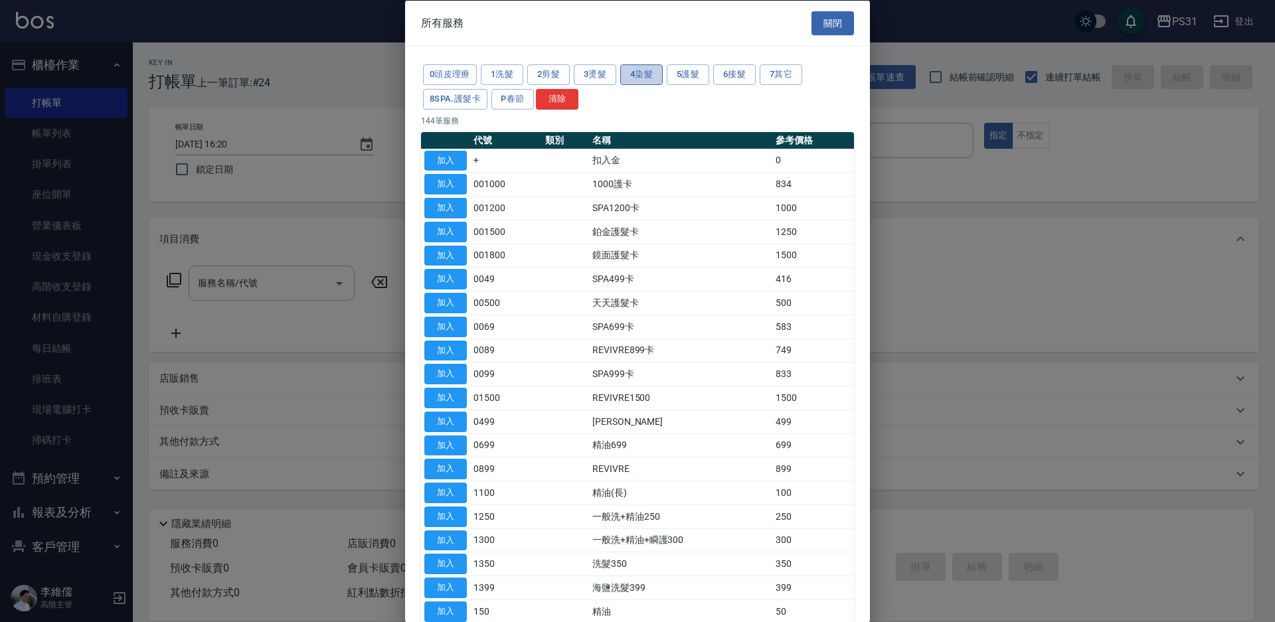
click at [643, 76] on button "4染髮" at bounding box center [641, 74] width 43 height 21
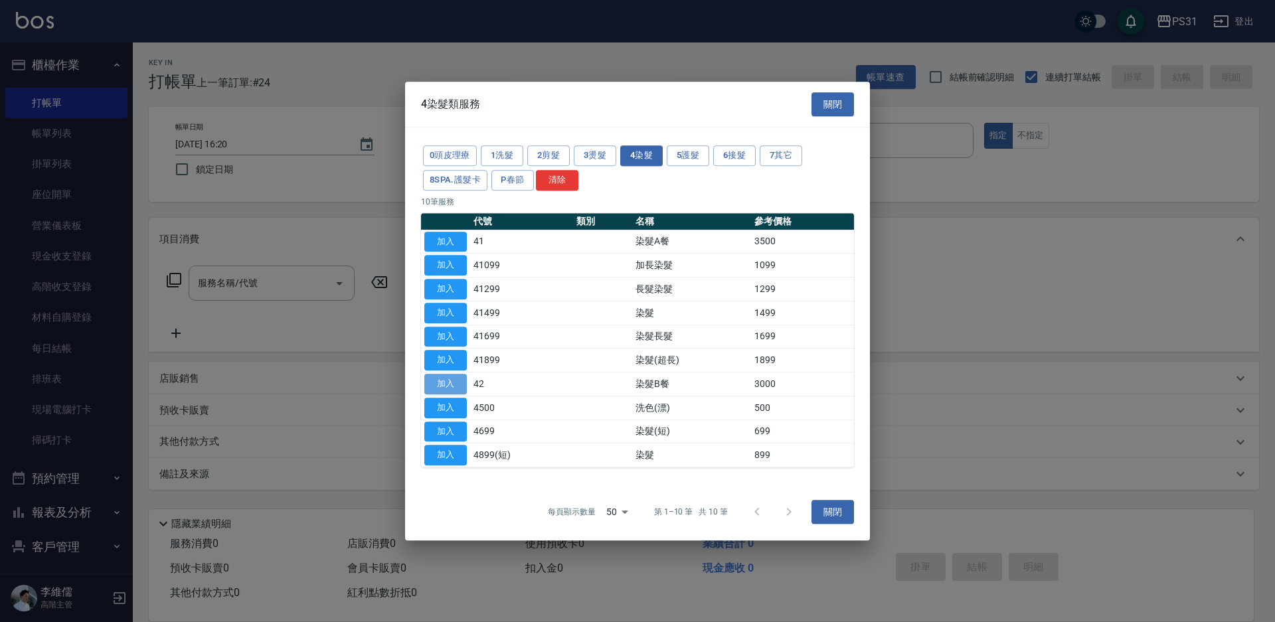
click at [464, 380] on button "加入" at bounding box center [445, 384] width 43 height 21
type input "染髮B餐(42)"
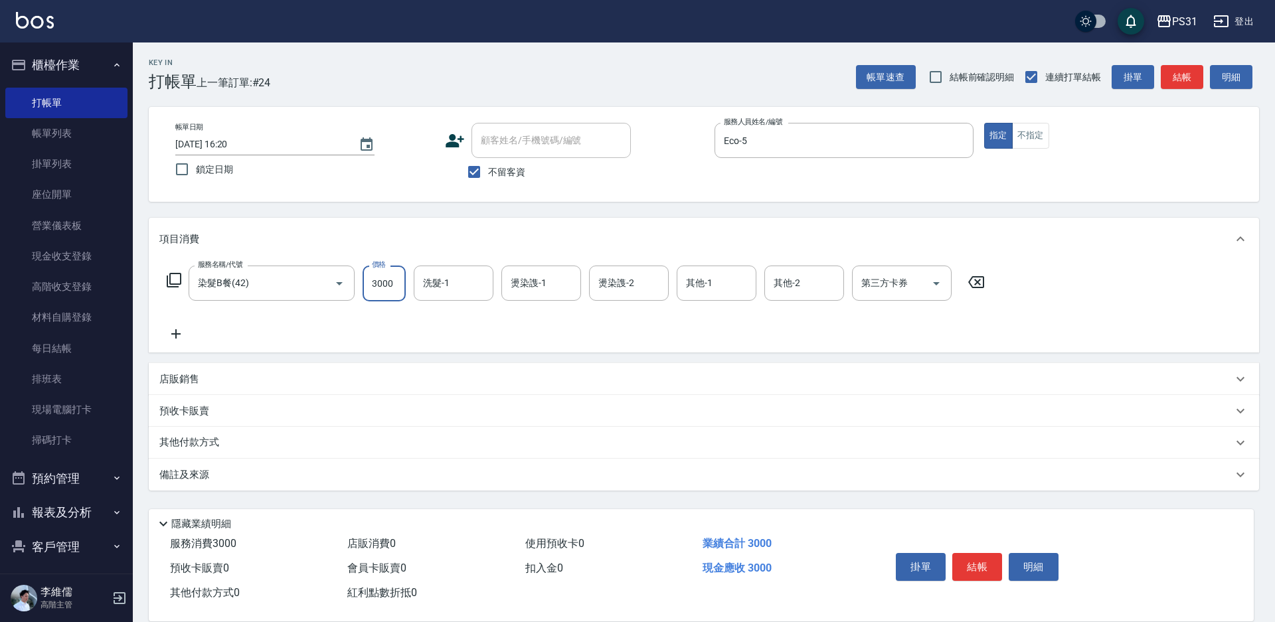
click at [393, 286] on input "3000" at bounding box center [384, 284] width 43 height 36
type input "2899"
type input "楊諺志-35"
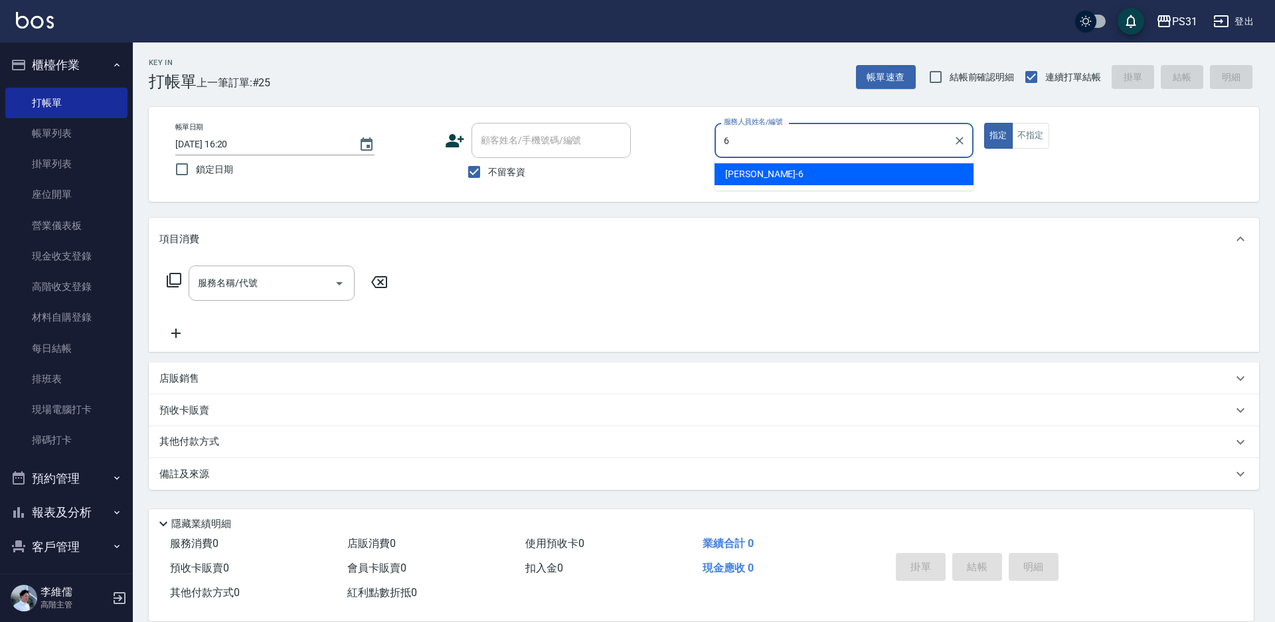
type input "Aki-6"
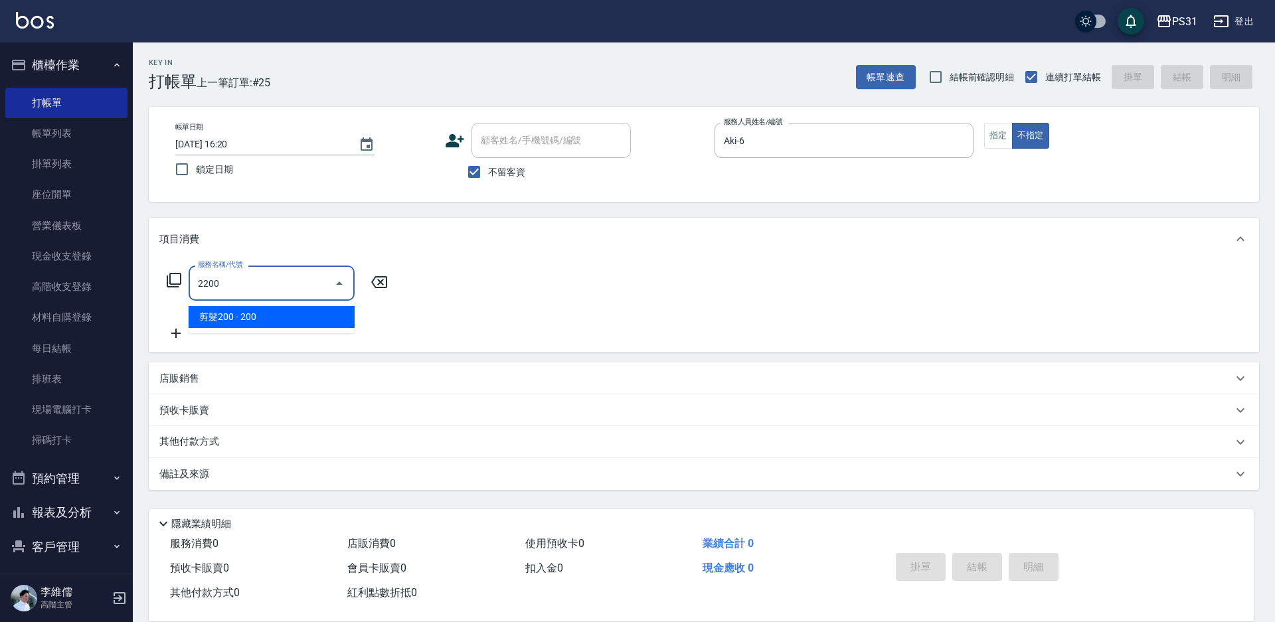
type input "剪髮200(2200)"
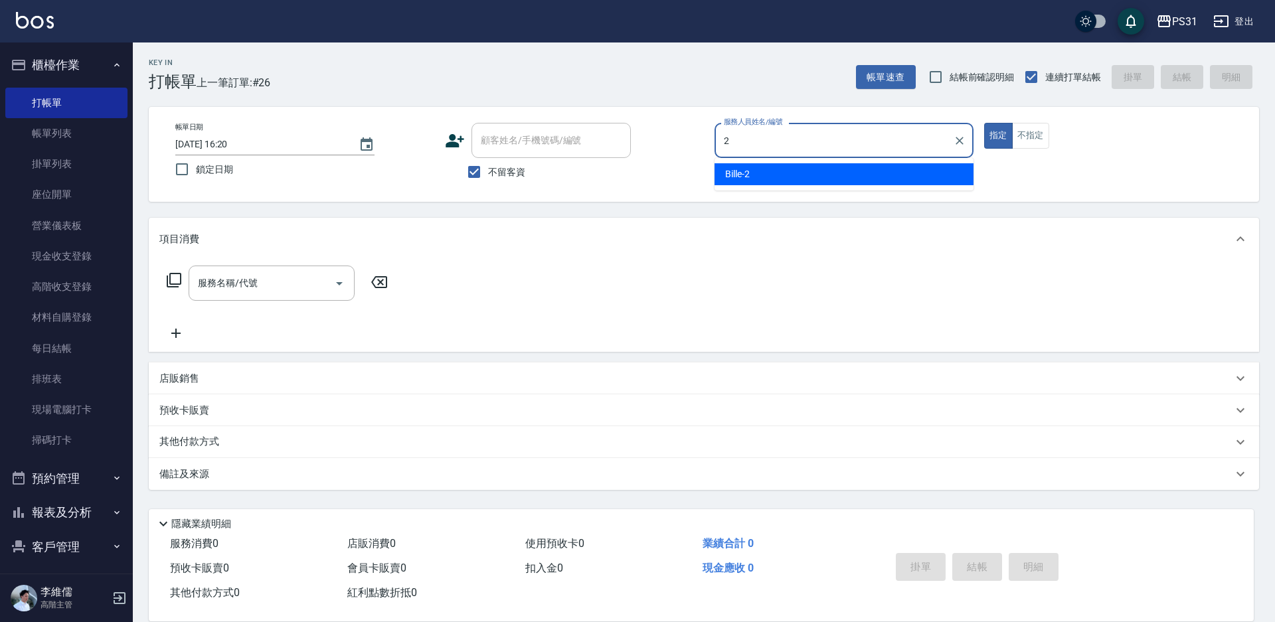
type input "Bille-2"
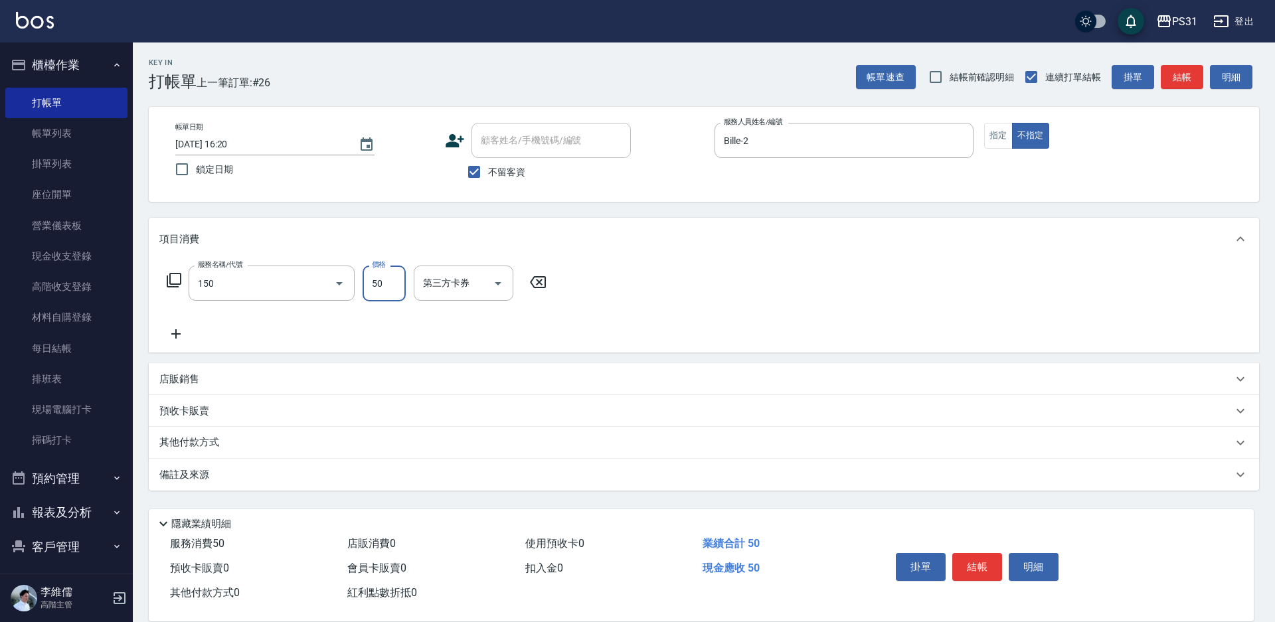
type input "精油(150)"
type input "[PERSON_NAME]-34"
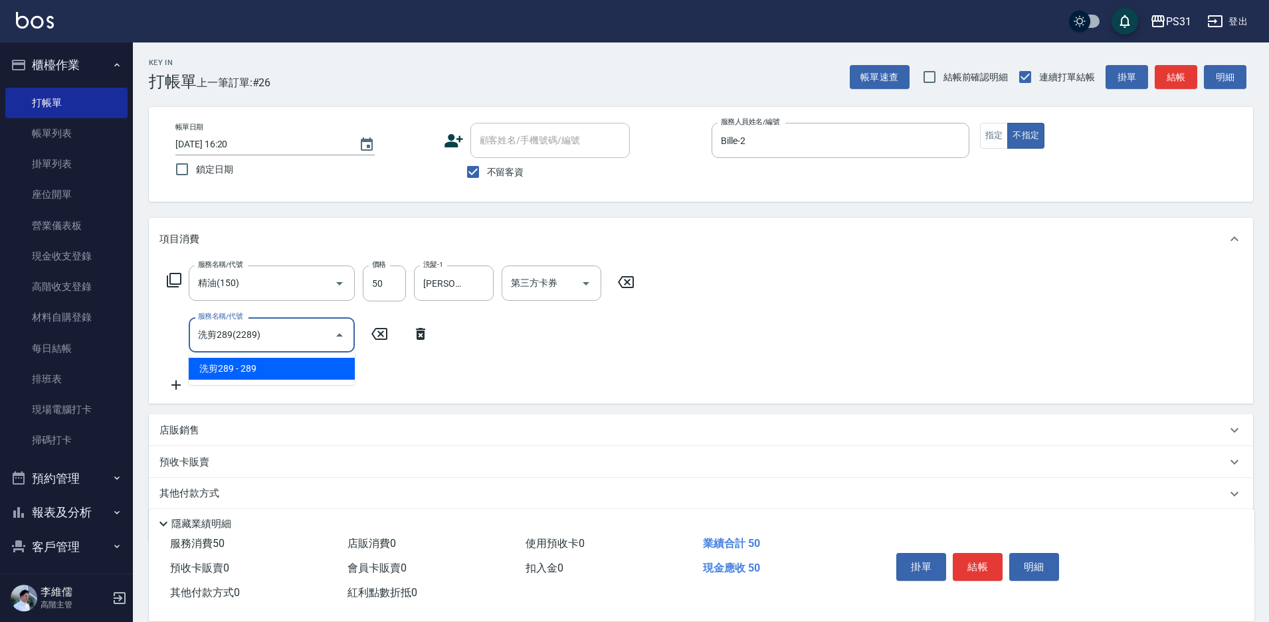
type input "洗剪289(2289)"
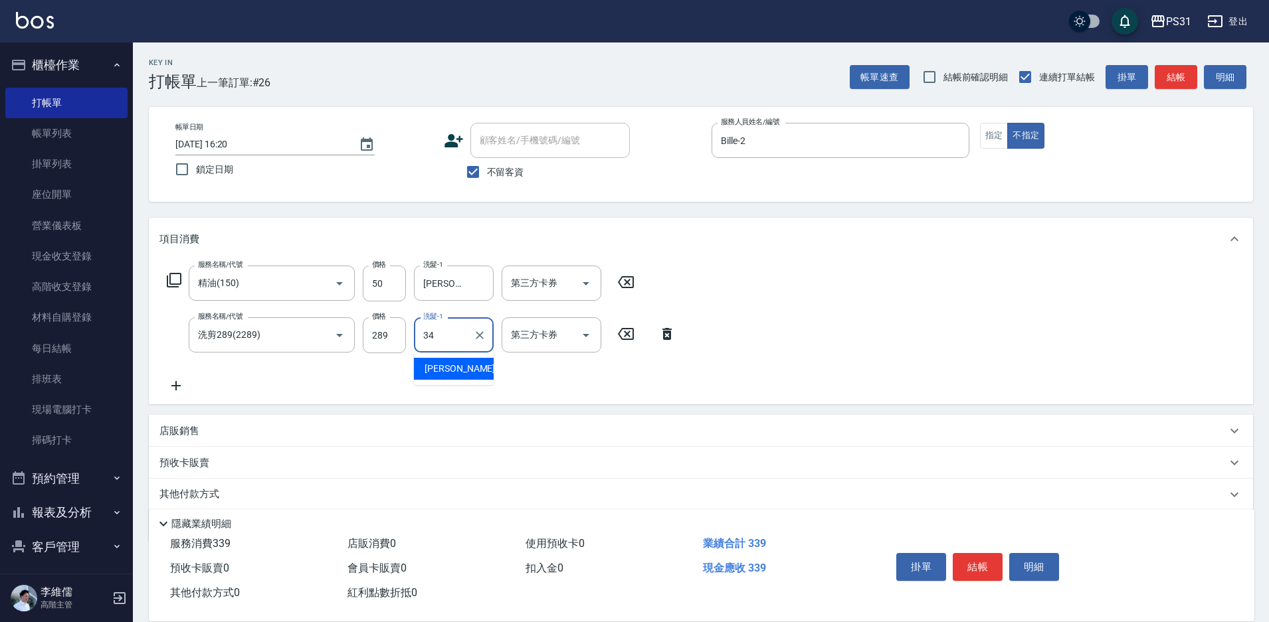
type input "[PERSON_NAME]-34"
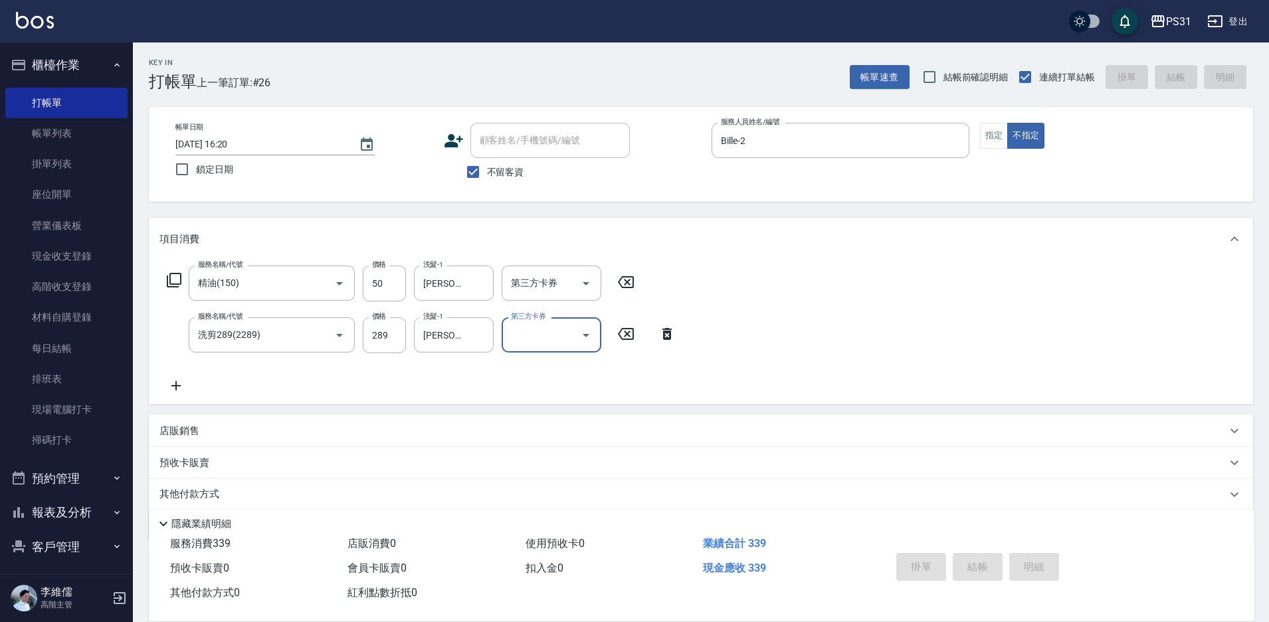
type input "[DATE] 16:21"
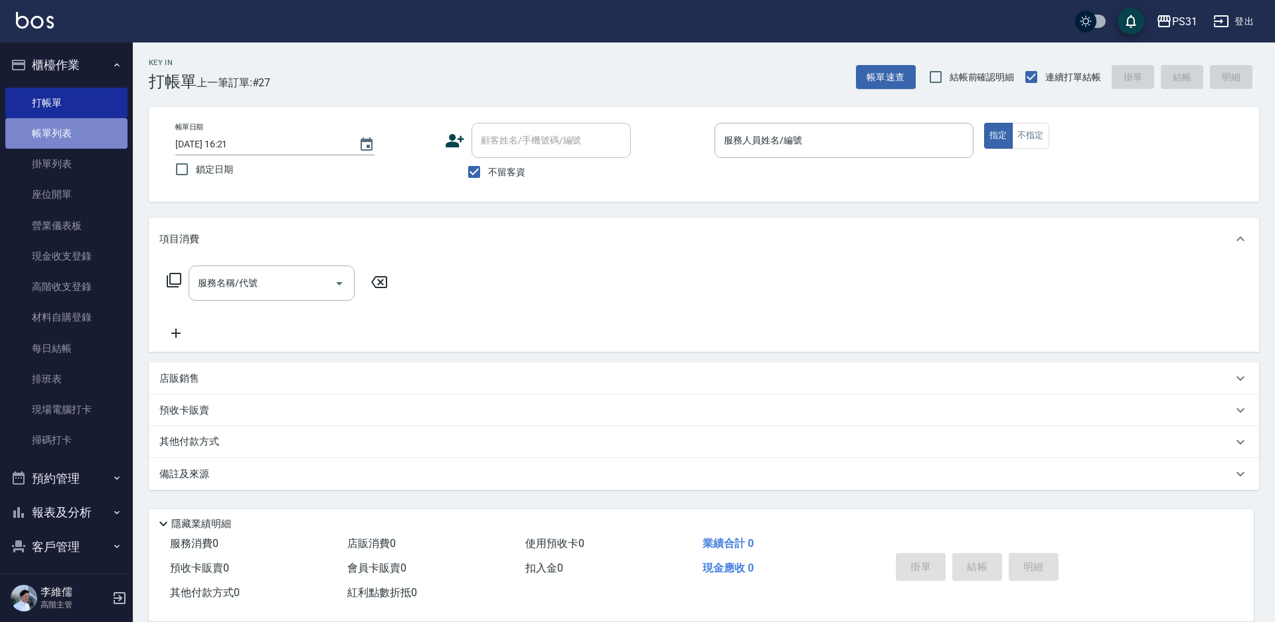
click at [72, 139] on link "帳單列表" at bounding box center [66, 133] width 122 height 31
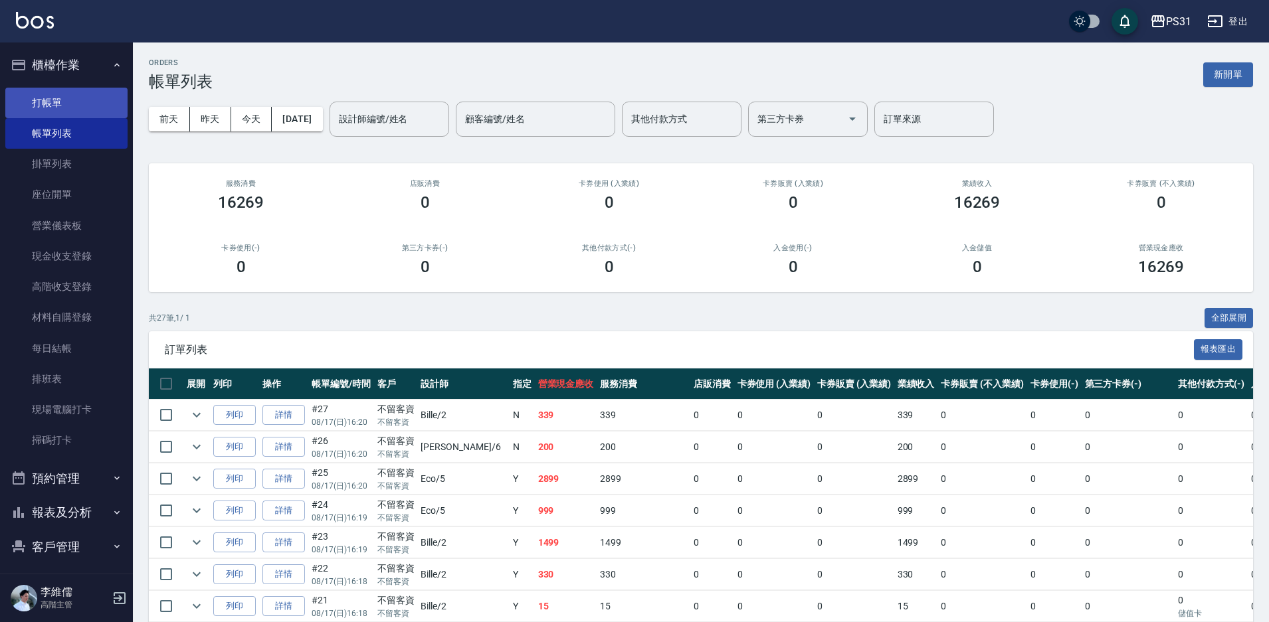
click at [57, 98] on link "打帳單" at bounding box center [66, 103] width 122 height 31
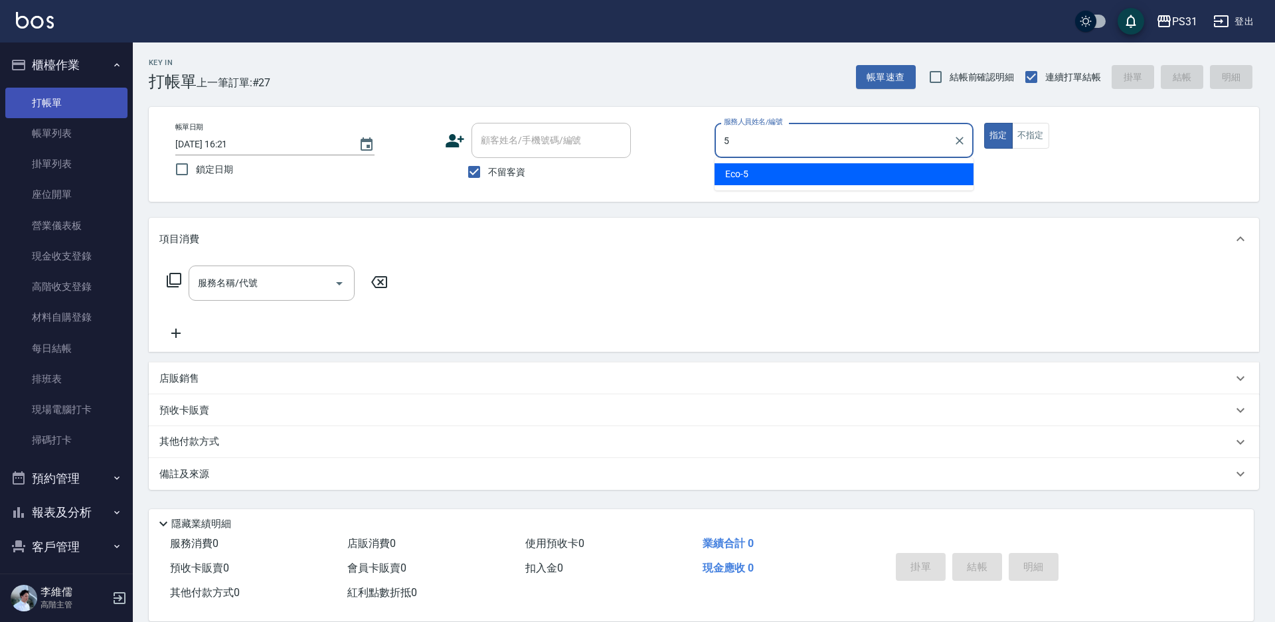
type input "Eco-5"
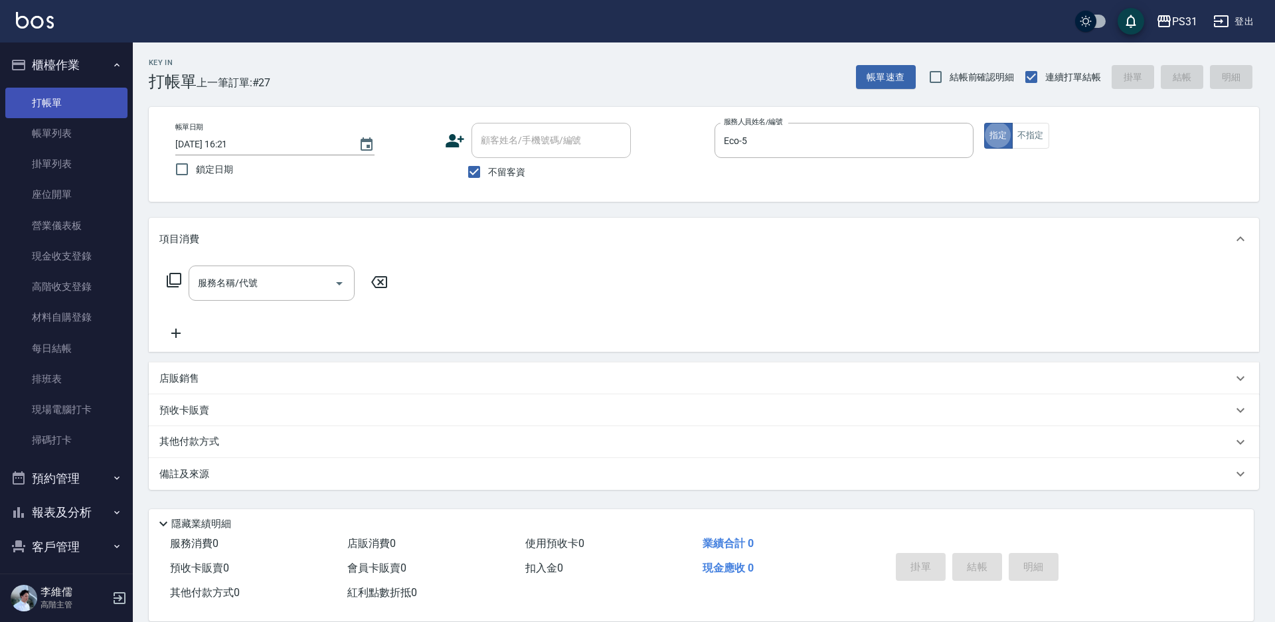
type button "true"
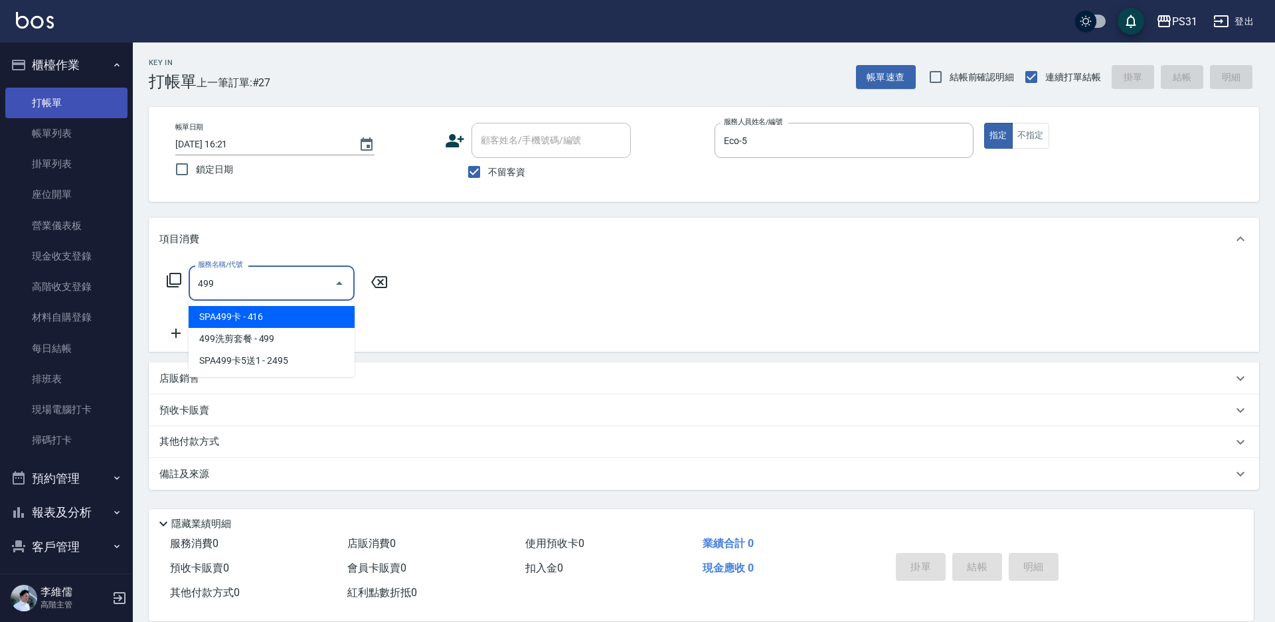
type input "SPA499卡(0049)"
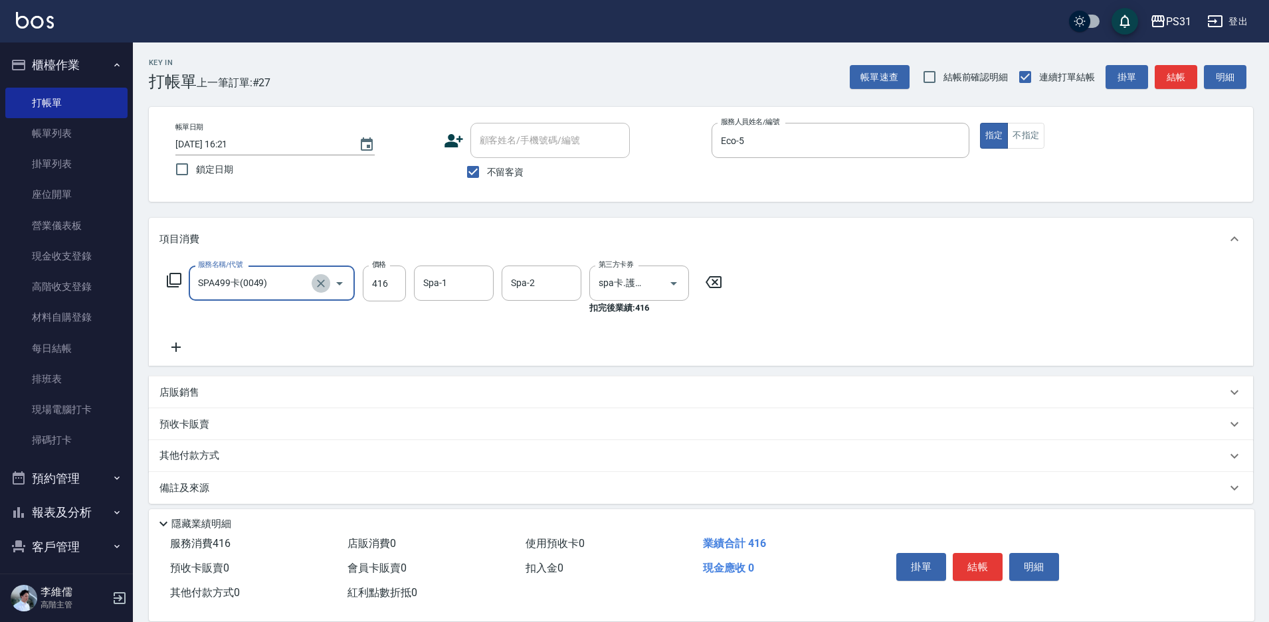
click at [319, 286] on icon "Clear" at bounding box center [321, 284] width 8 height 8
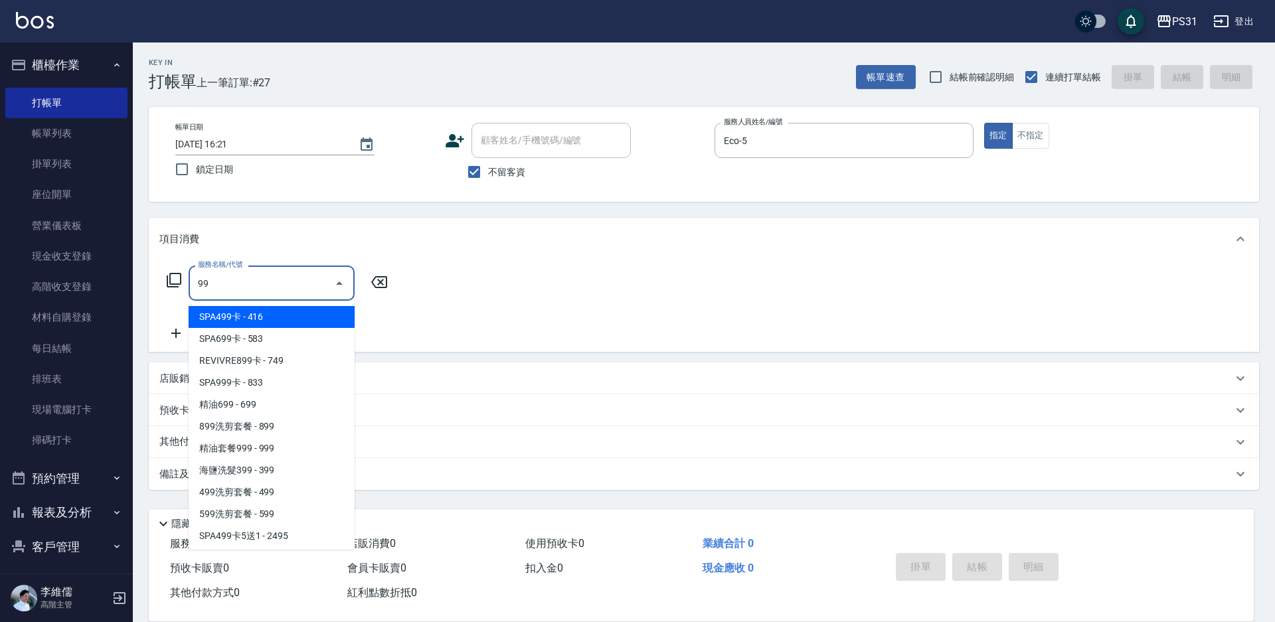
type input "9"
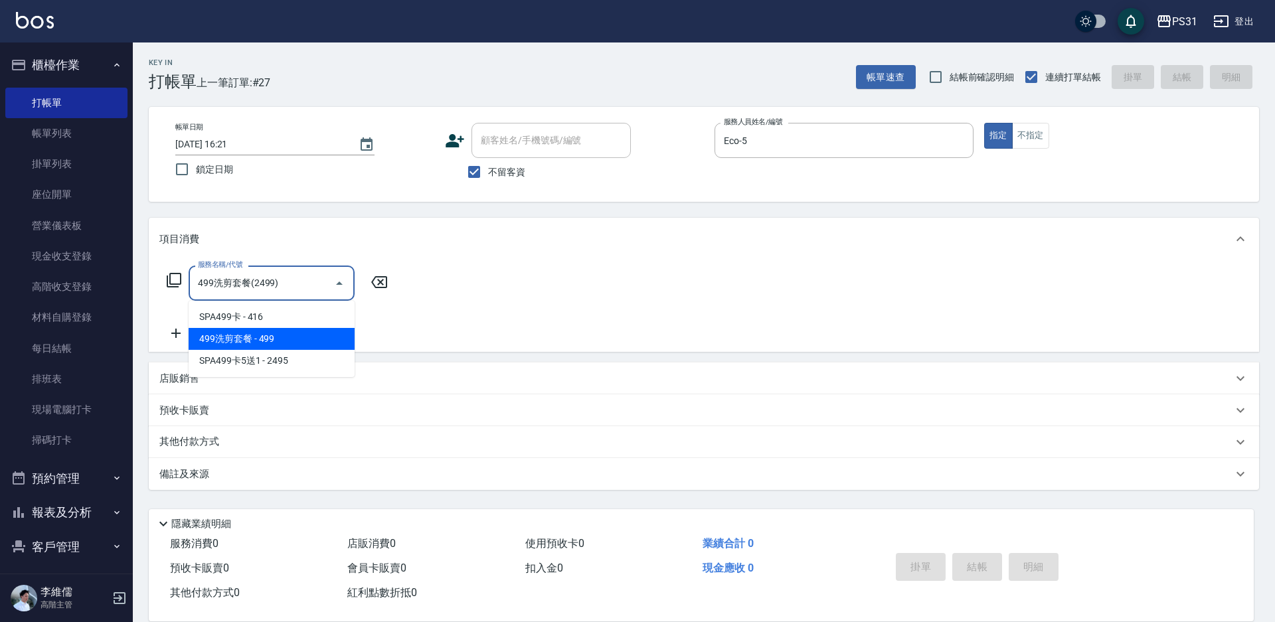
type input "499洗剪套餐(2499)"
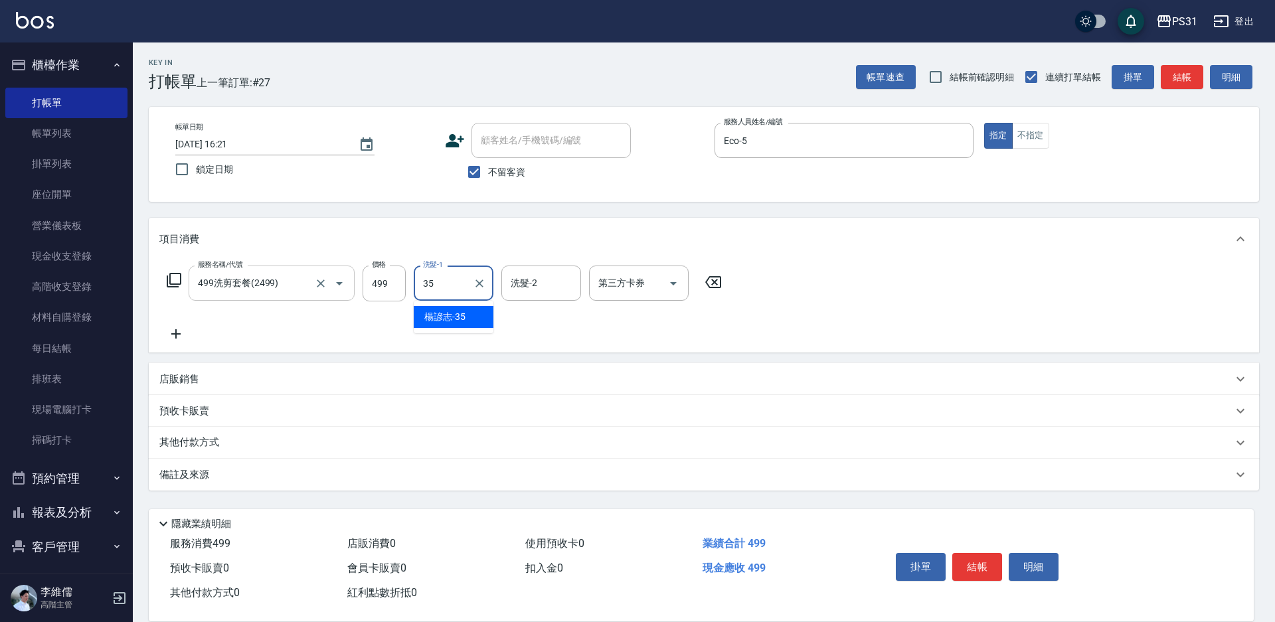
type input "楊諺志-35"
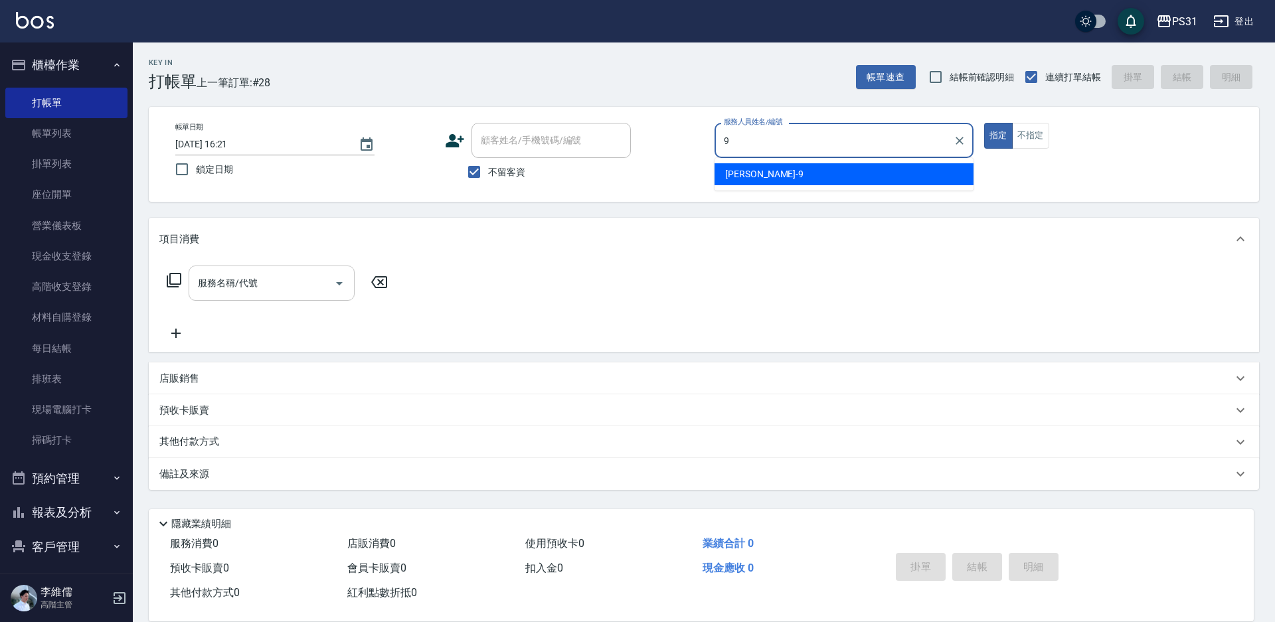
type input "JOJO-9"
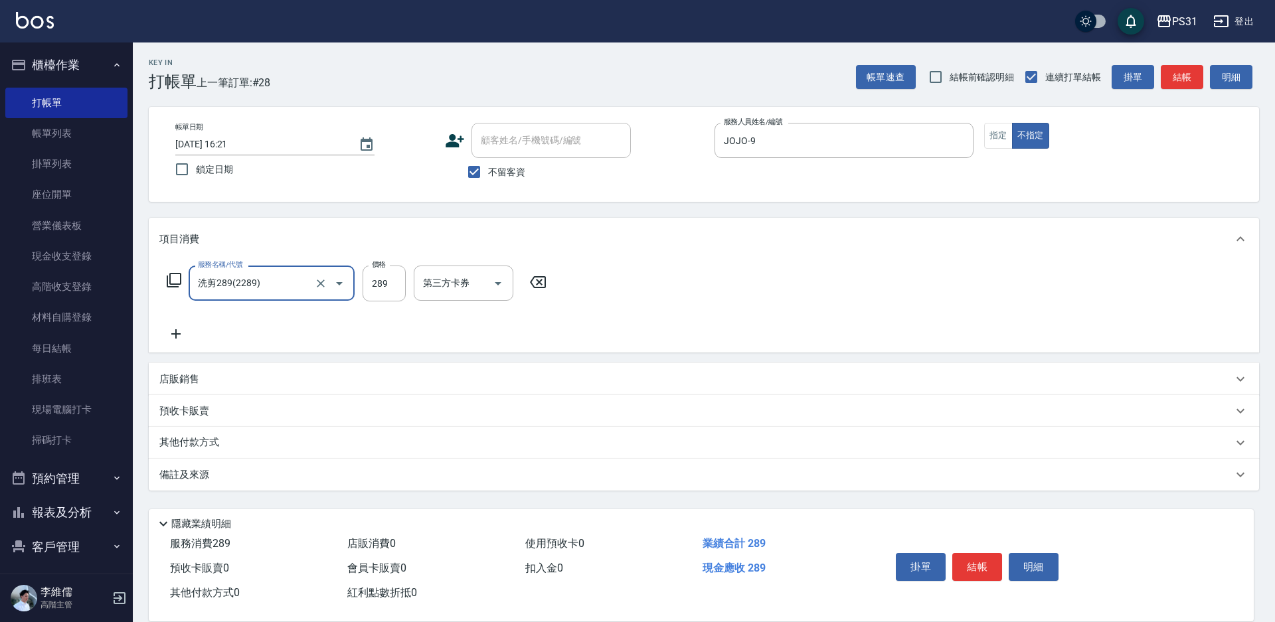
type input "洗剪289(2289)"
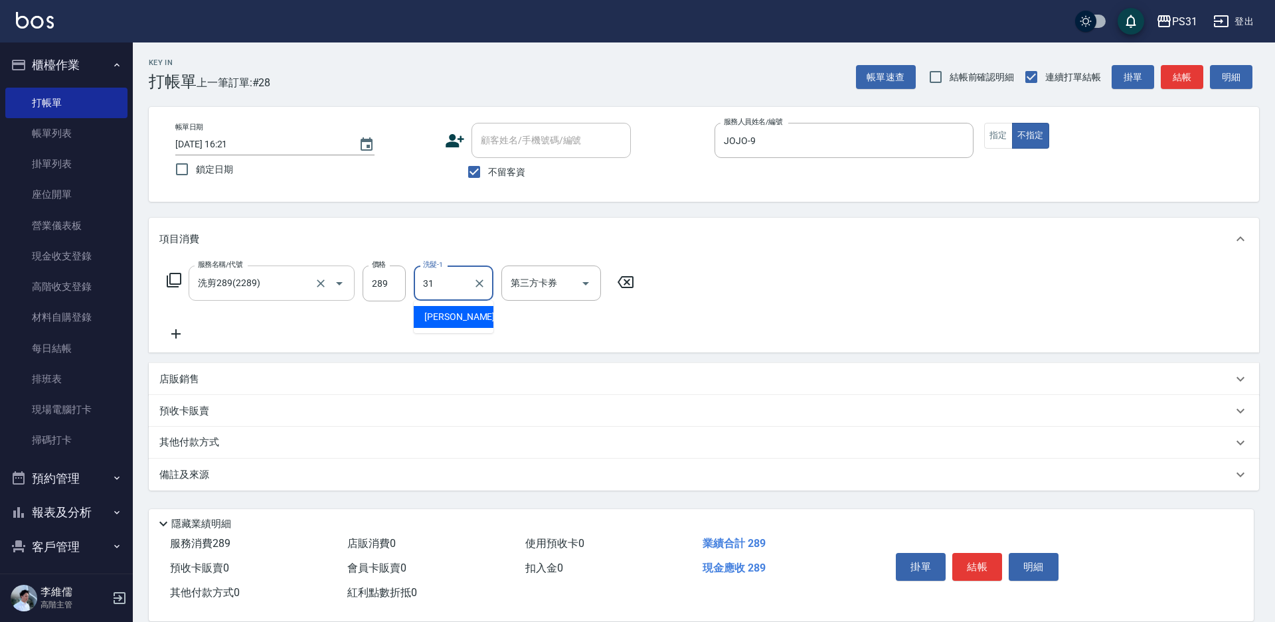
type input "[PERSON_NAME]-31"
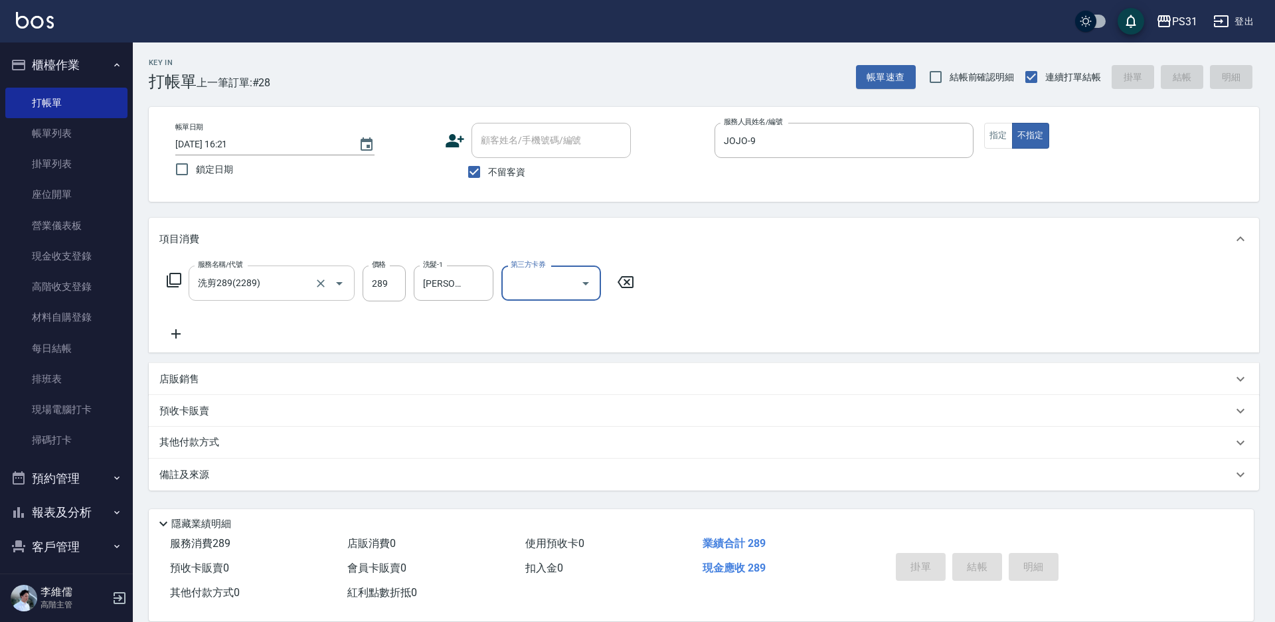
type input "[DATE] 16:22"
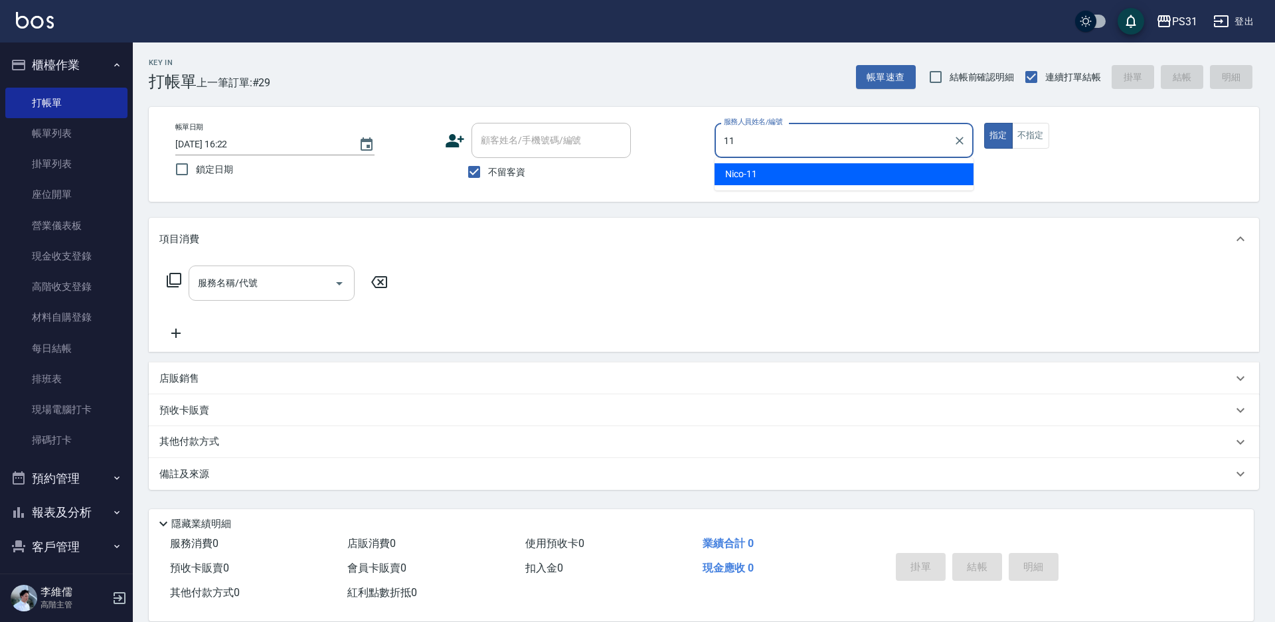
type input "Nico-11"
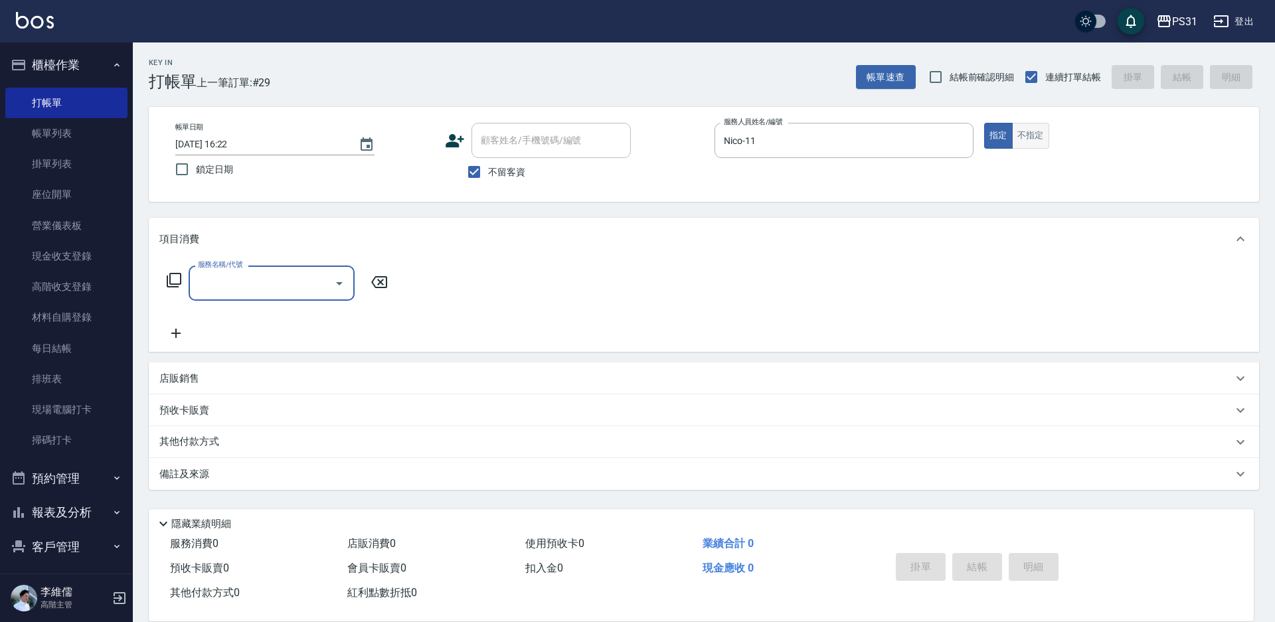
click at [1022, 128] on button "不指定" at bounding box center [1030, 136] width 37 height 26
type button "false"
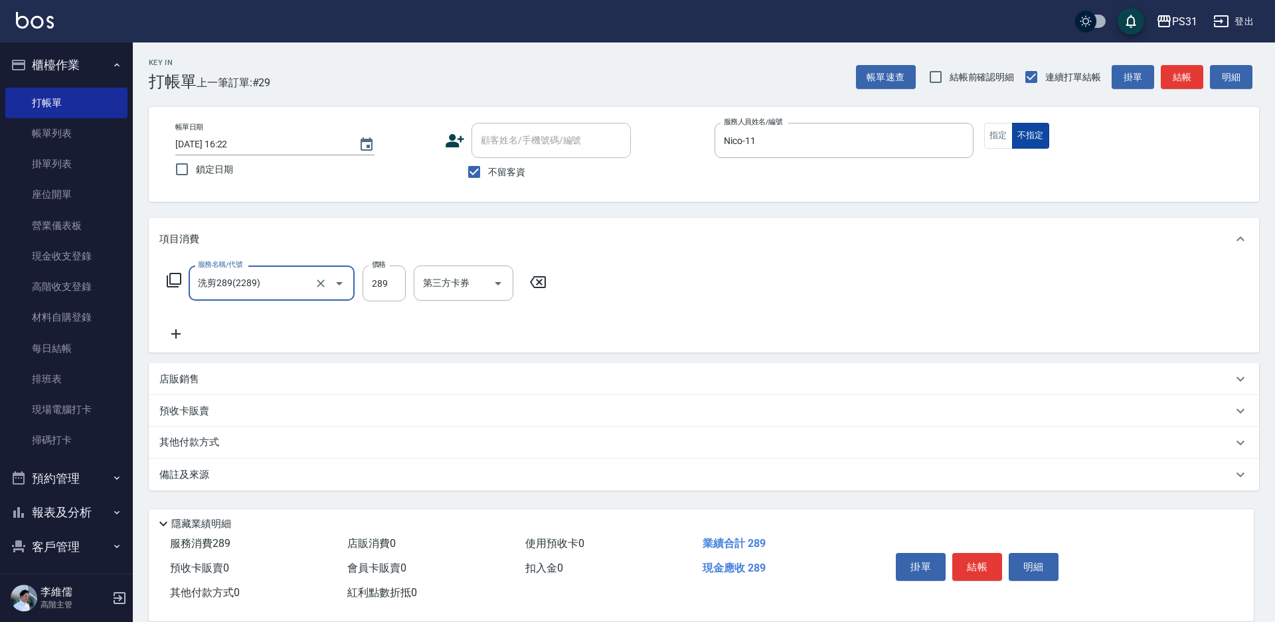
type input "洗剪289(2289)"
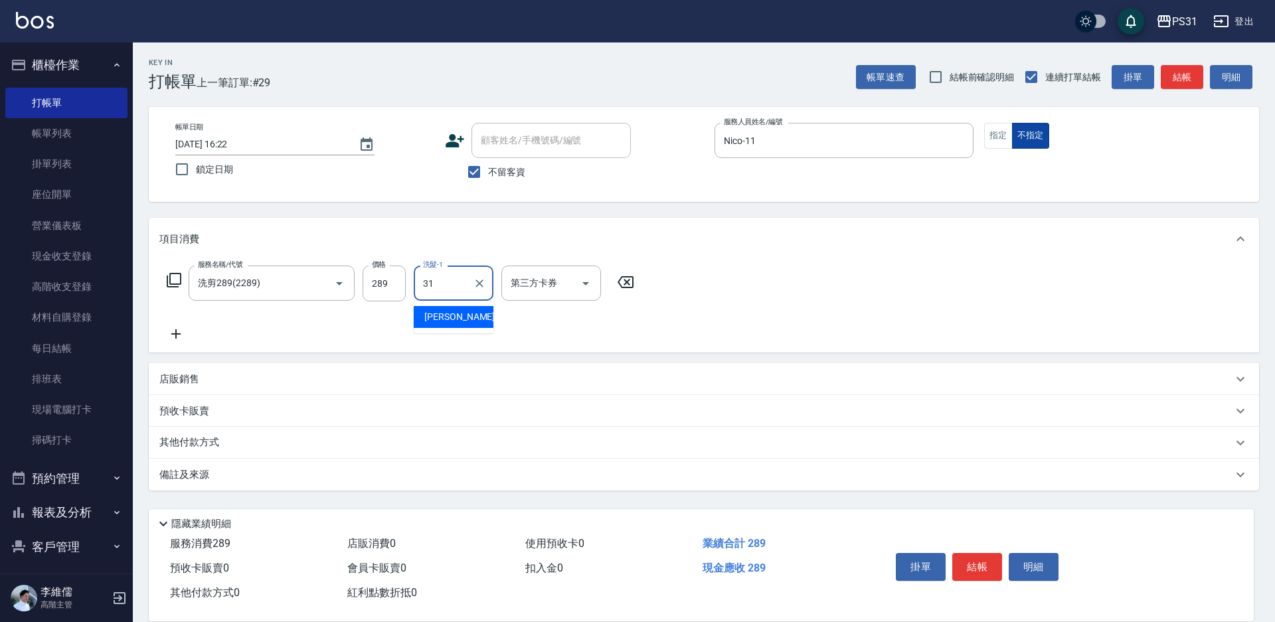
type input "[PERSON_NAME]-31"
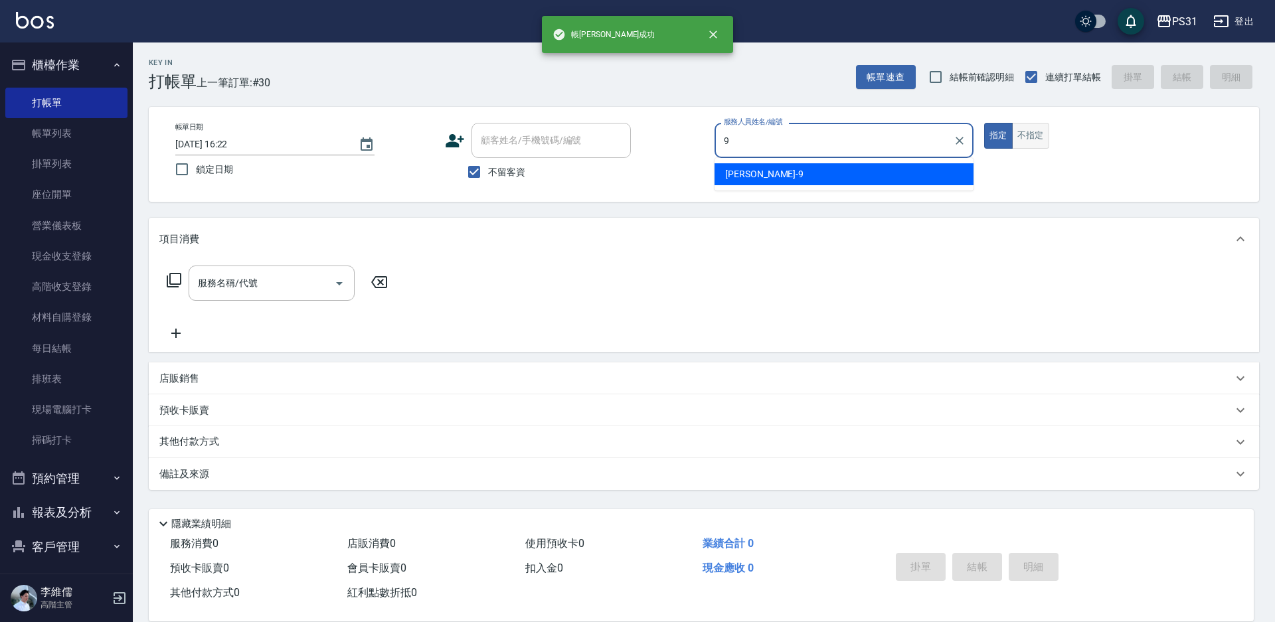
type input "JOJO-9"
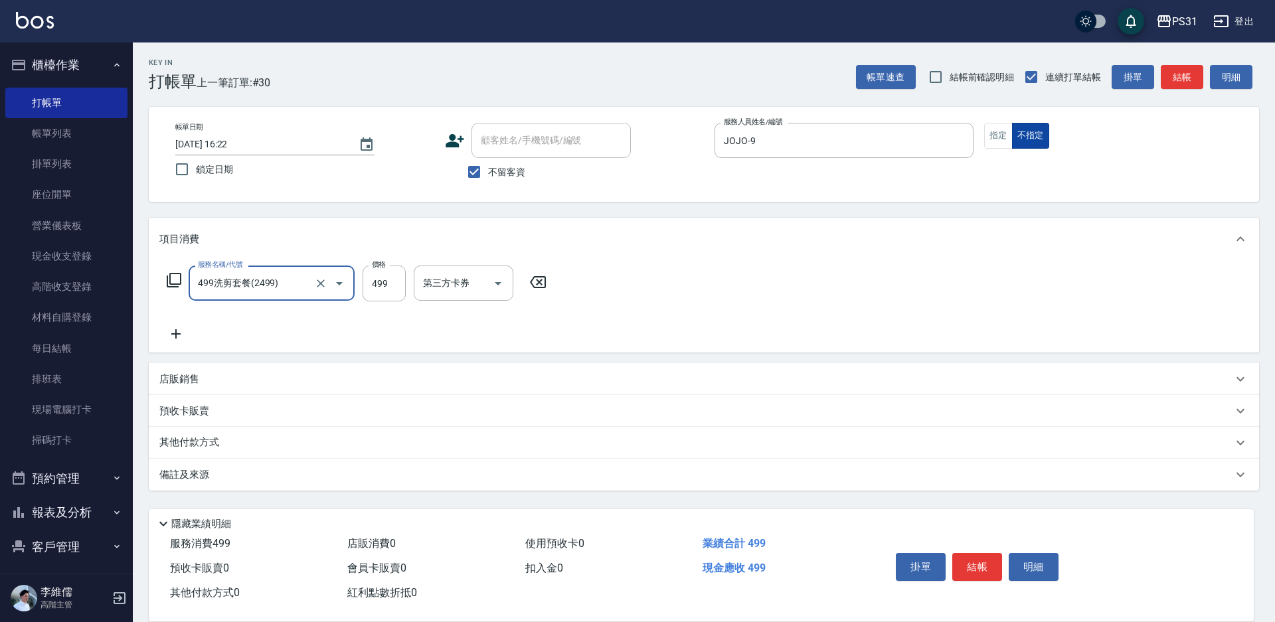
type input "499洗剪套餐(2499)"
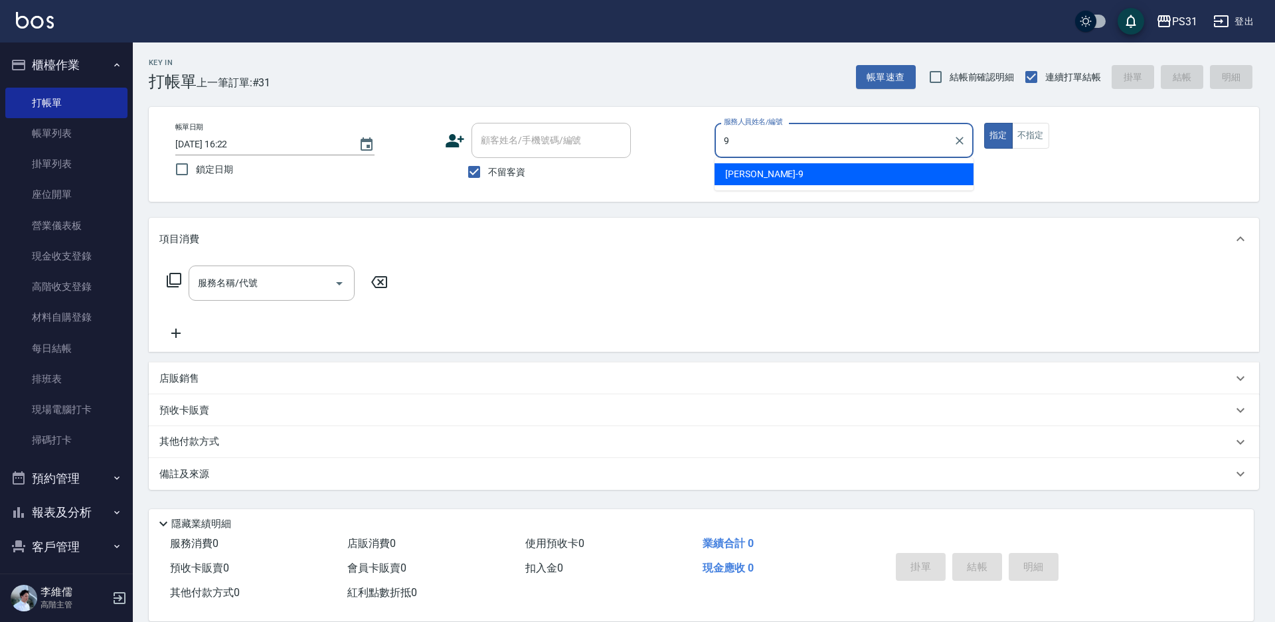
type input "JOJO-9"
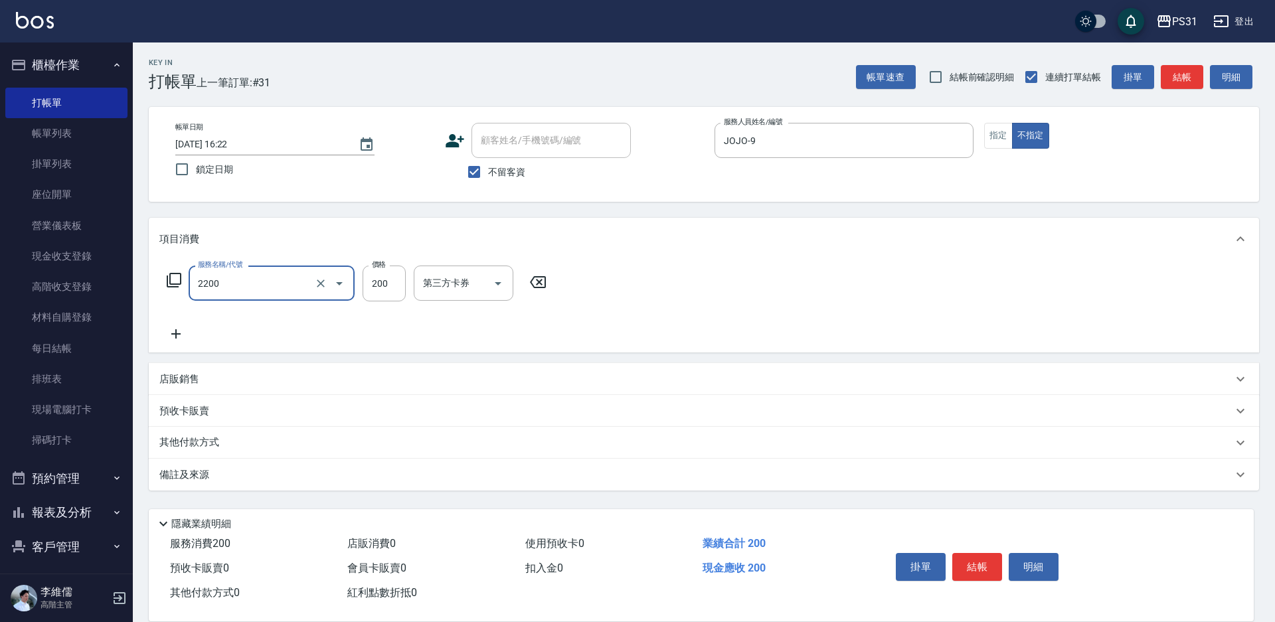
type input "剪髮200(2200)"
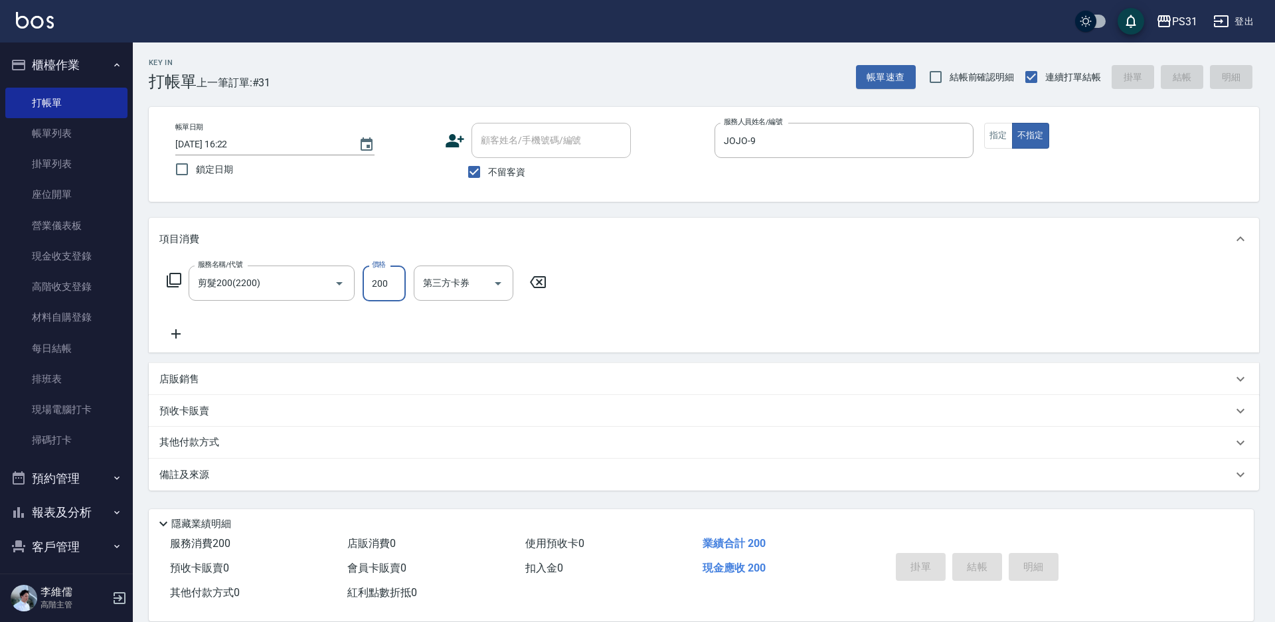
type input "[DATE] 16:25"
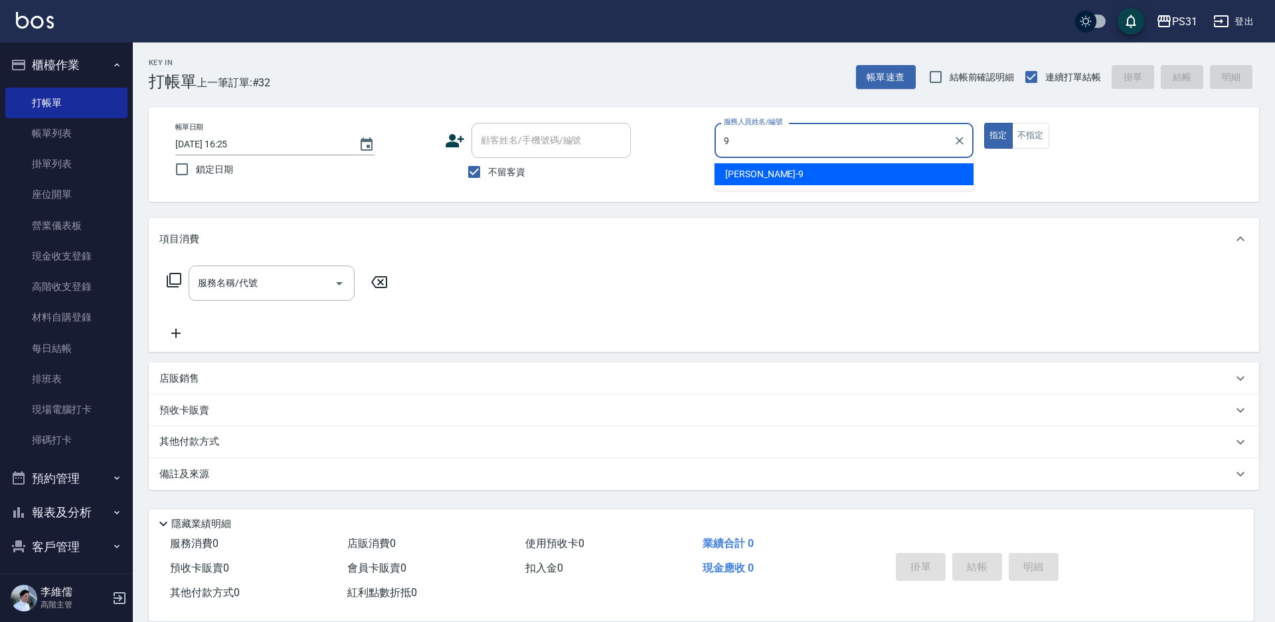
type input "JOJO-9"
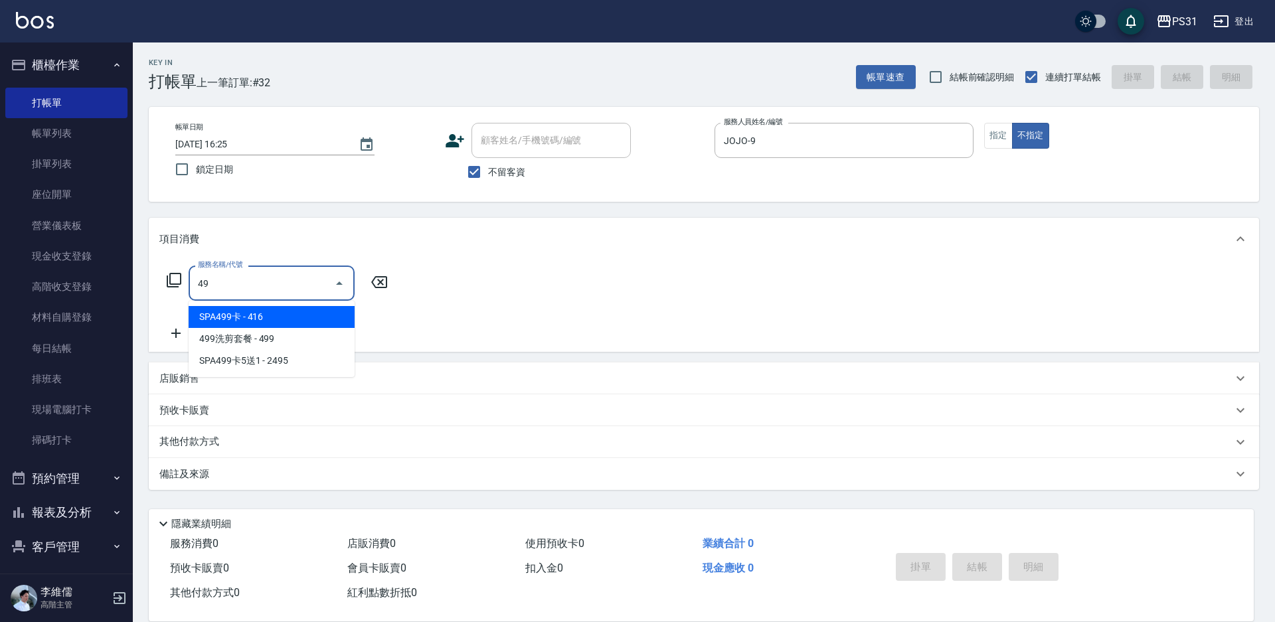
type input "4"
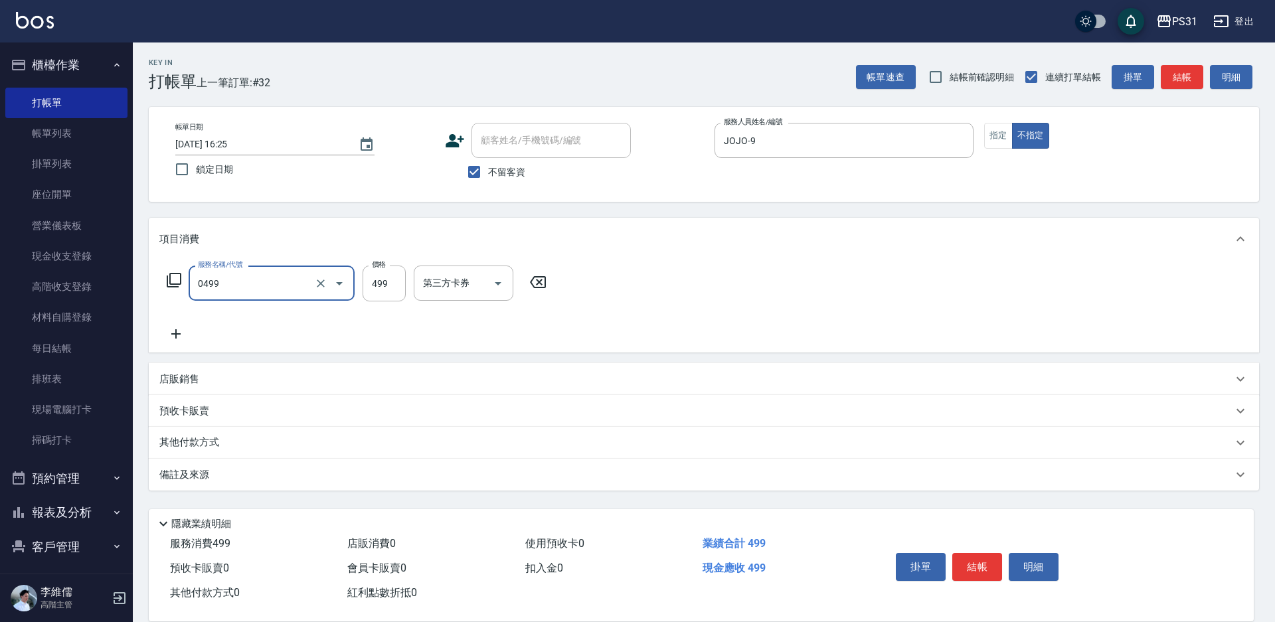
type input "[PERSON_NAME]spa(0499)"
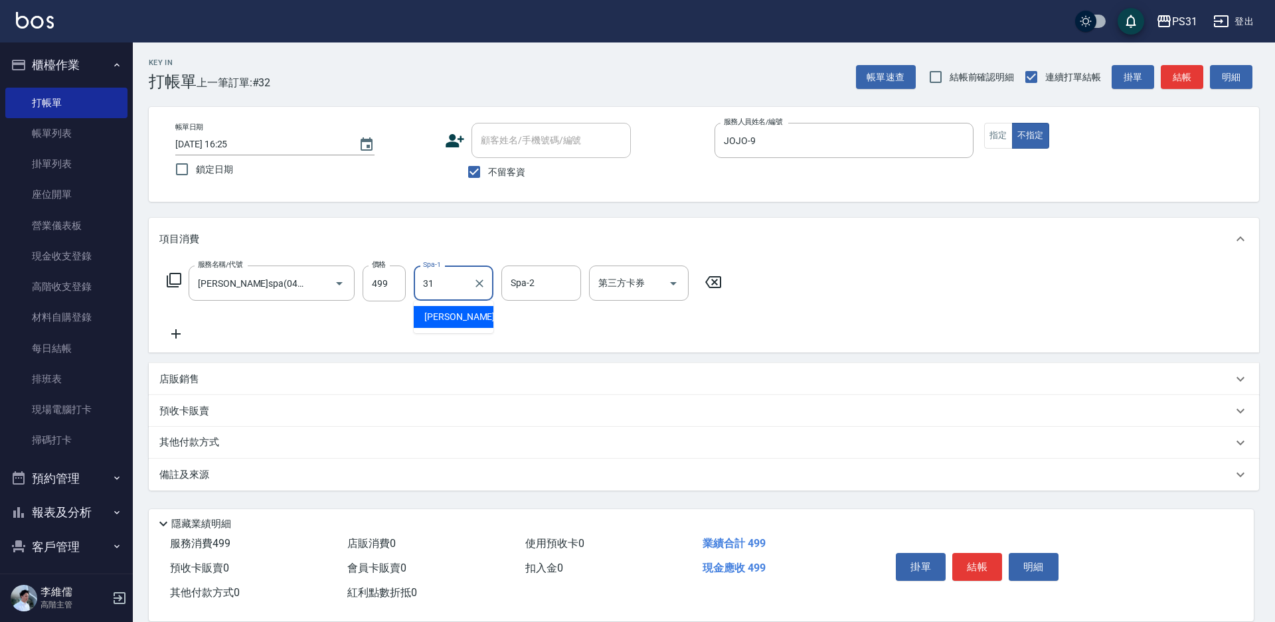
type input "[PERSON_NAME]-31"
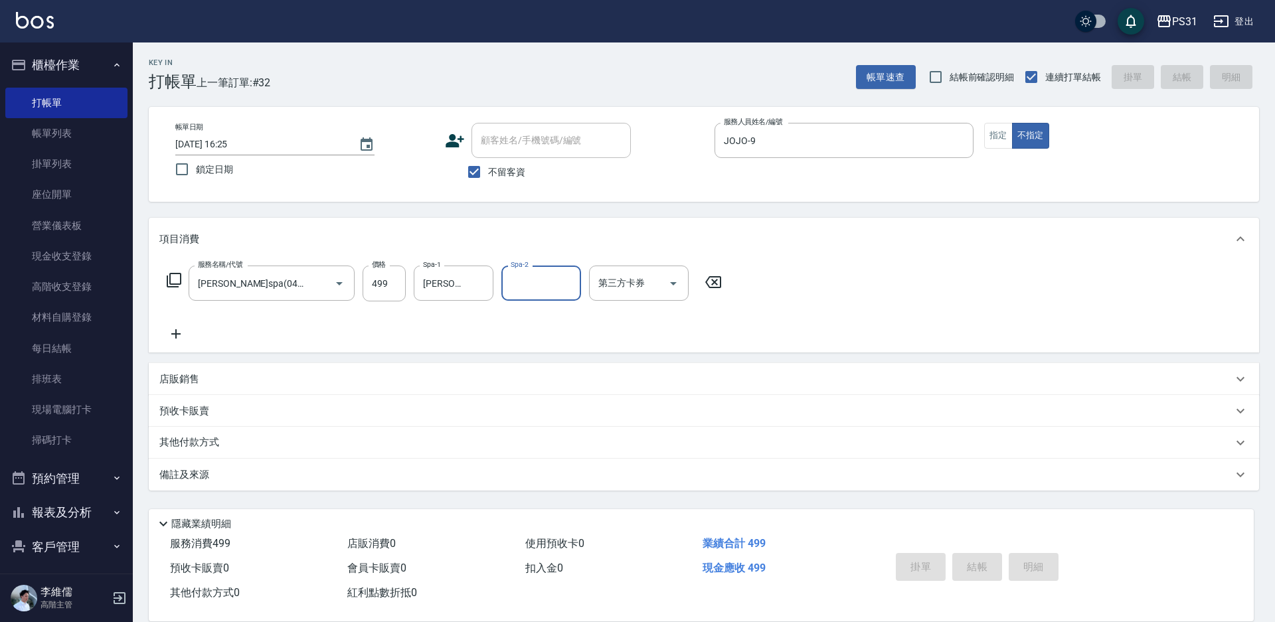
type input "[DATE] 16:38"
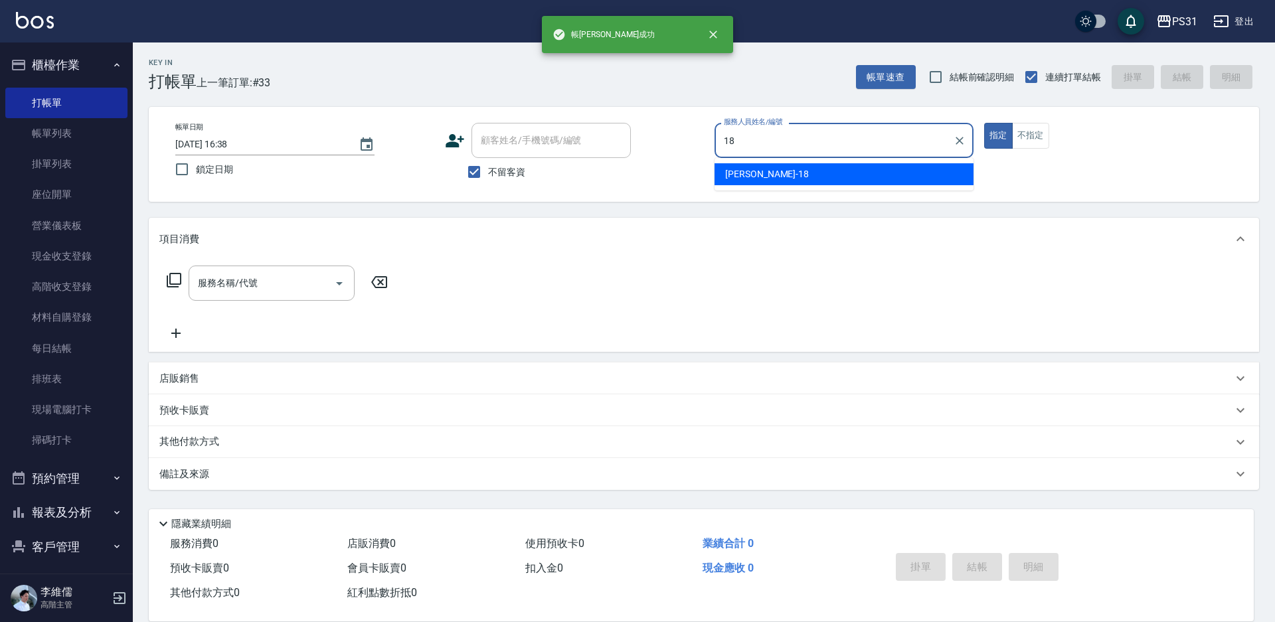
type input "[PERSON_NAME]-18"
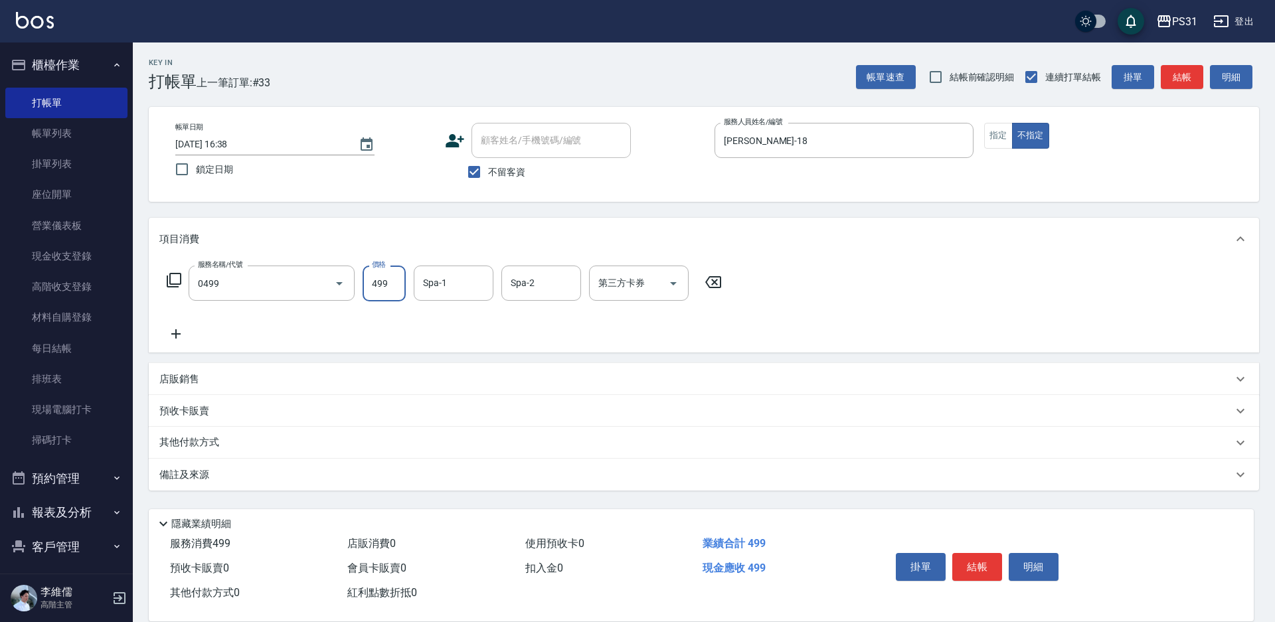
type input "[PERSON_NAME]spa(0499)"
type input "[PERSON_NAME]-34"
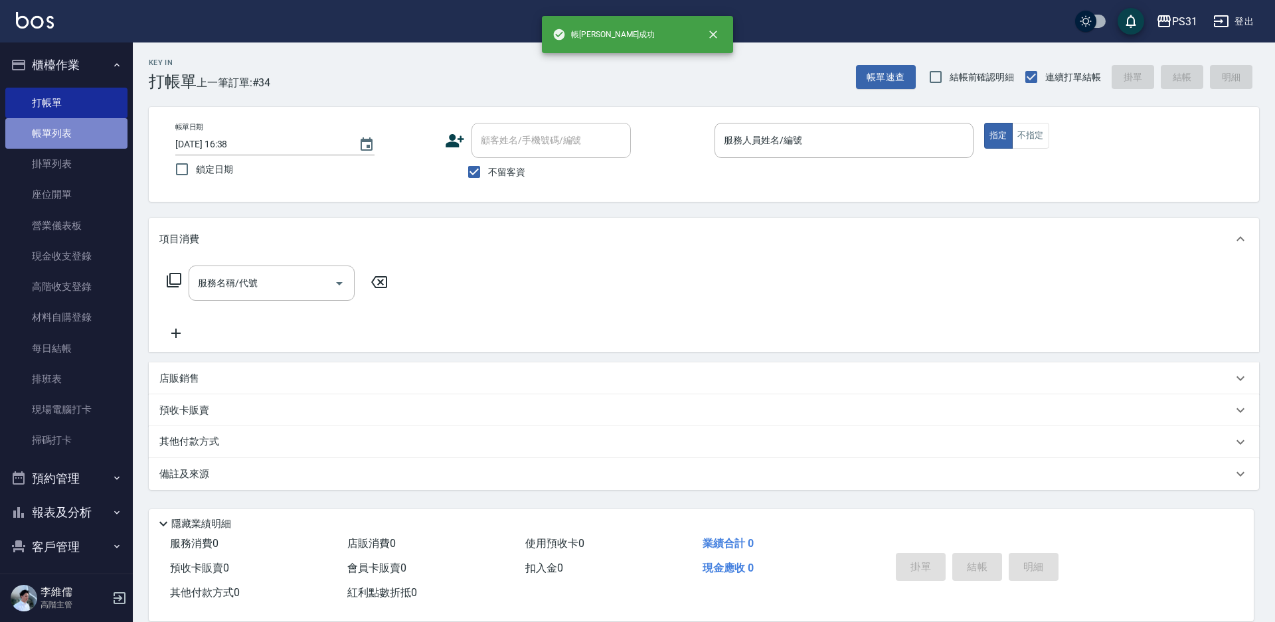
click at [70, 132] on link "帳單列表" at bounding box center [66, 133] width 122 height 31
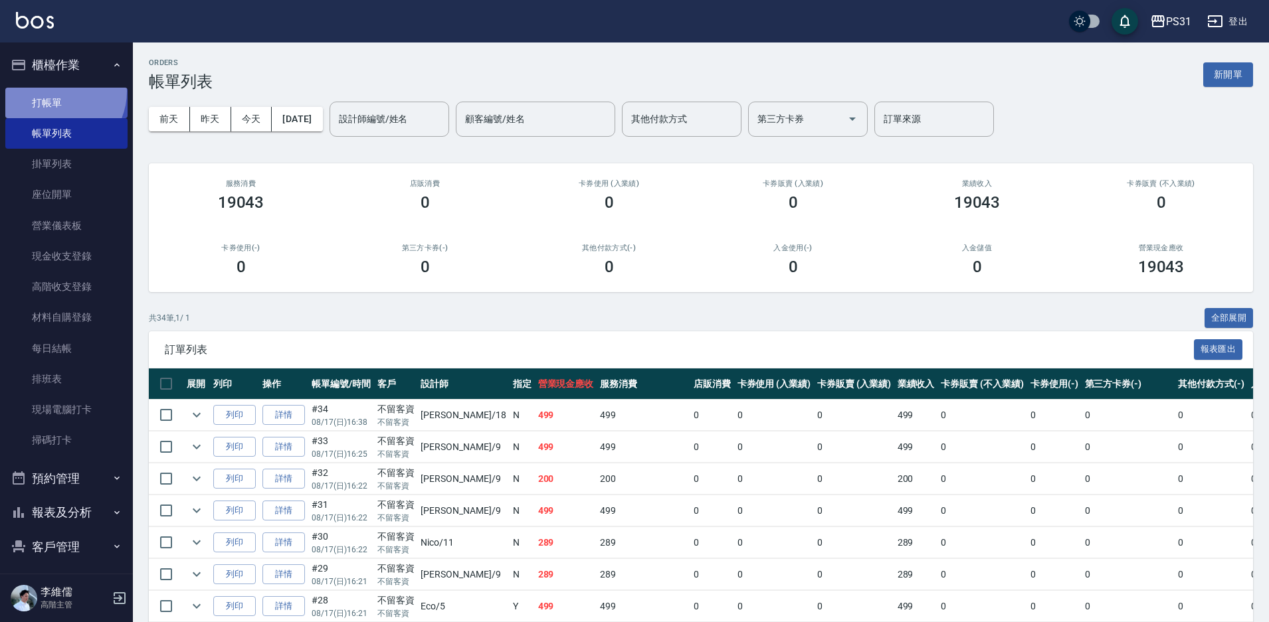
click at [56, 91] on link "打帳單" at bounding box center [66, 103] width 122 height 31
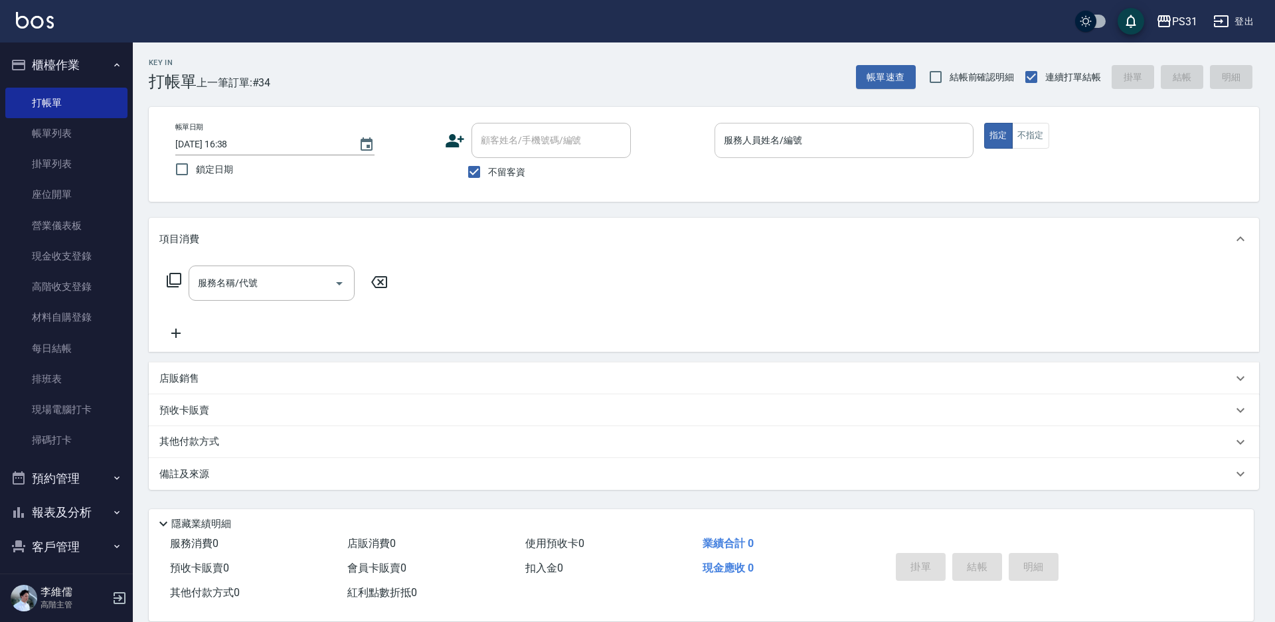
drag, startPoint x: 851, startPoint y: 151, endPoint x: 863, endPoint y: 151, distance: 12.0
click at [852, 151] on input "服務人員姓名/編號" at bounding box center [844, 140] width 247 height 23
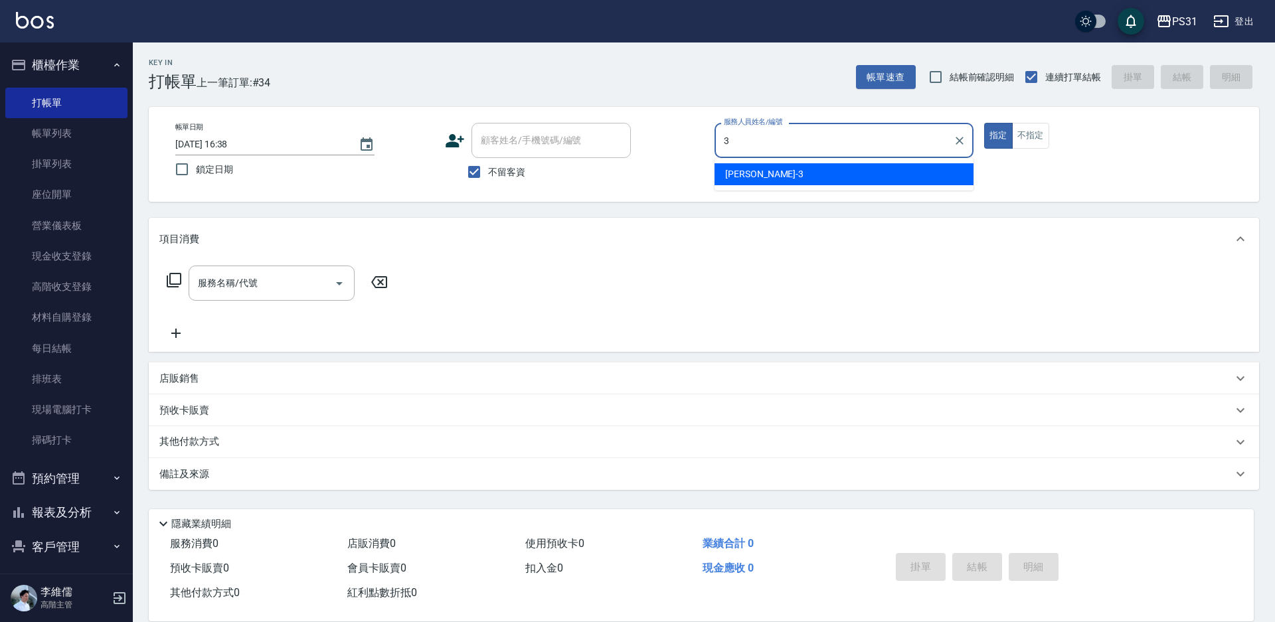
type input "3"
type button "true"
type input "[PERSON_NAME]-3"
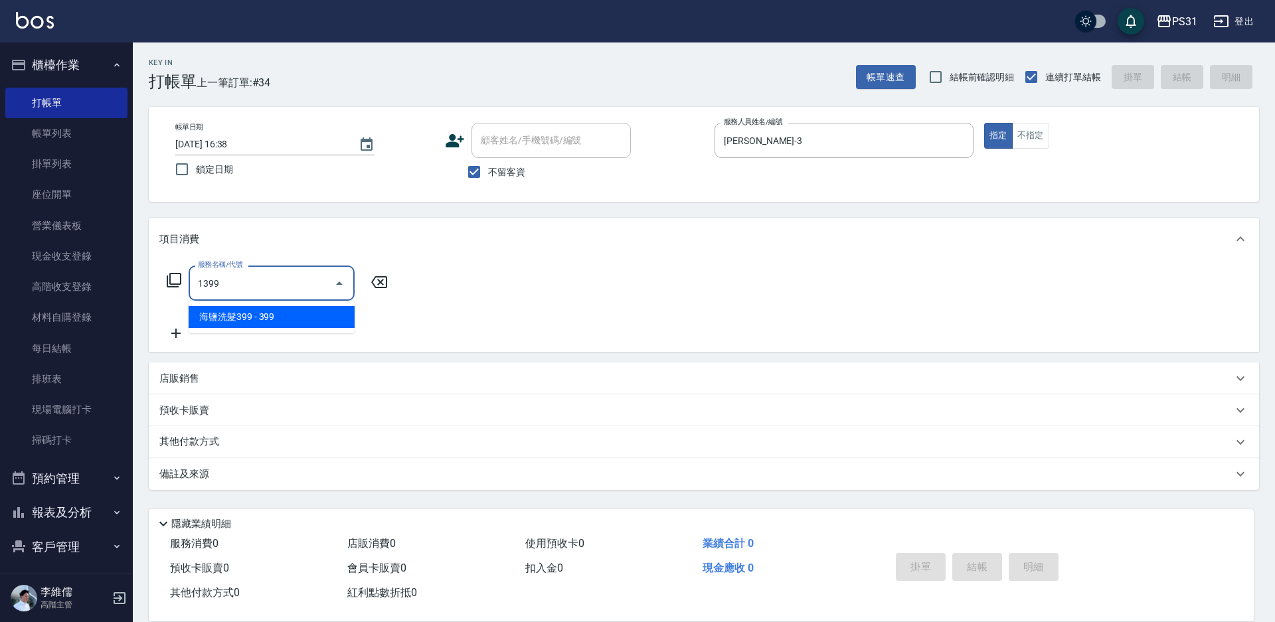
type input "海鹽洗髮399(1399)"
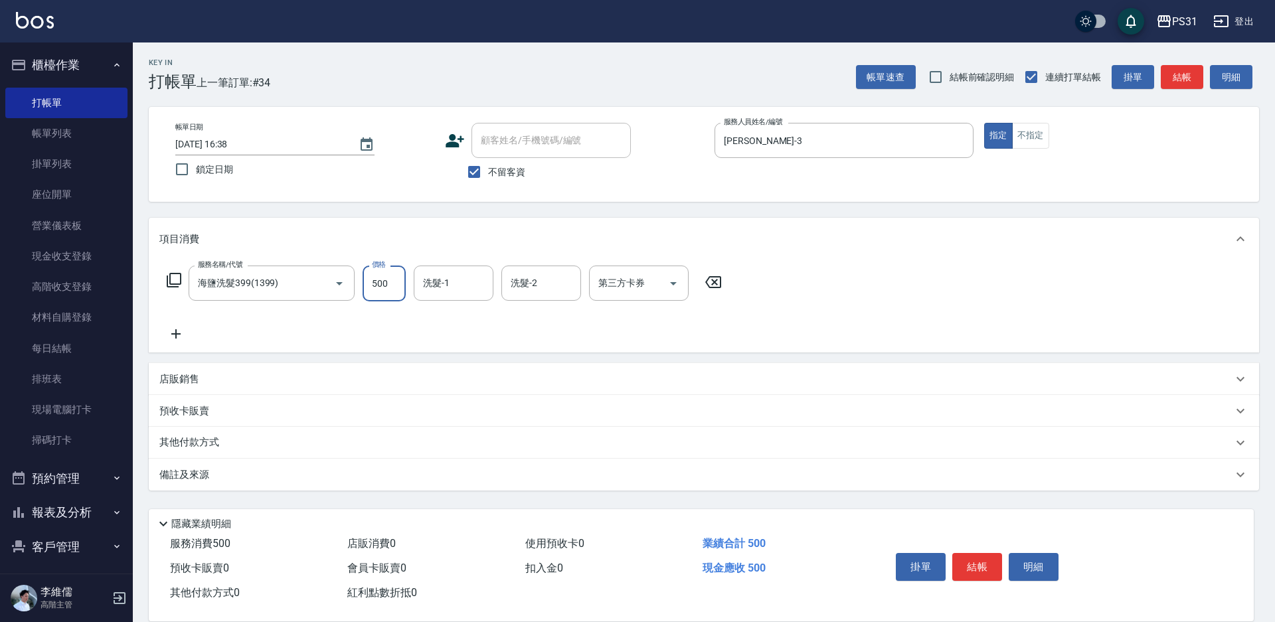
type input "500"
type input "羊羊-23"
click at [317, 279] on icon "Clear" at bounding box center [320, 283] width 13 height 13
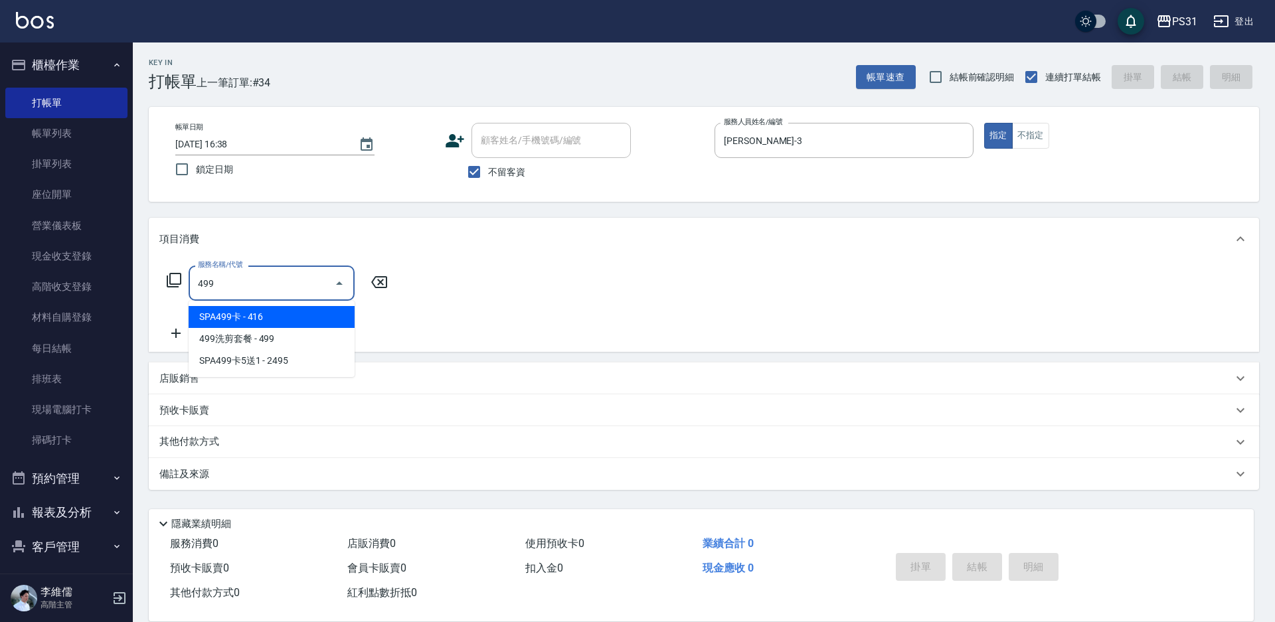
type input "SPA499卡(0049)"
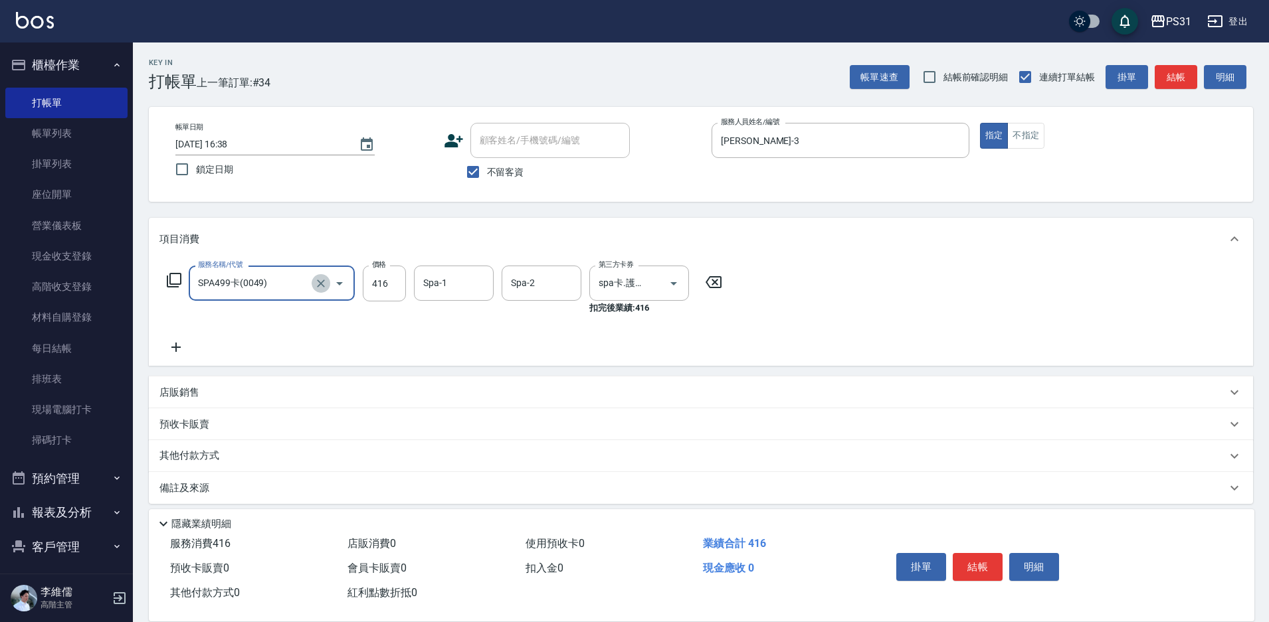
click at [314, 278] on icon "Clear" at bounding box center [320, 283] width 13 height 13
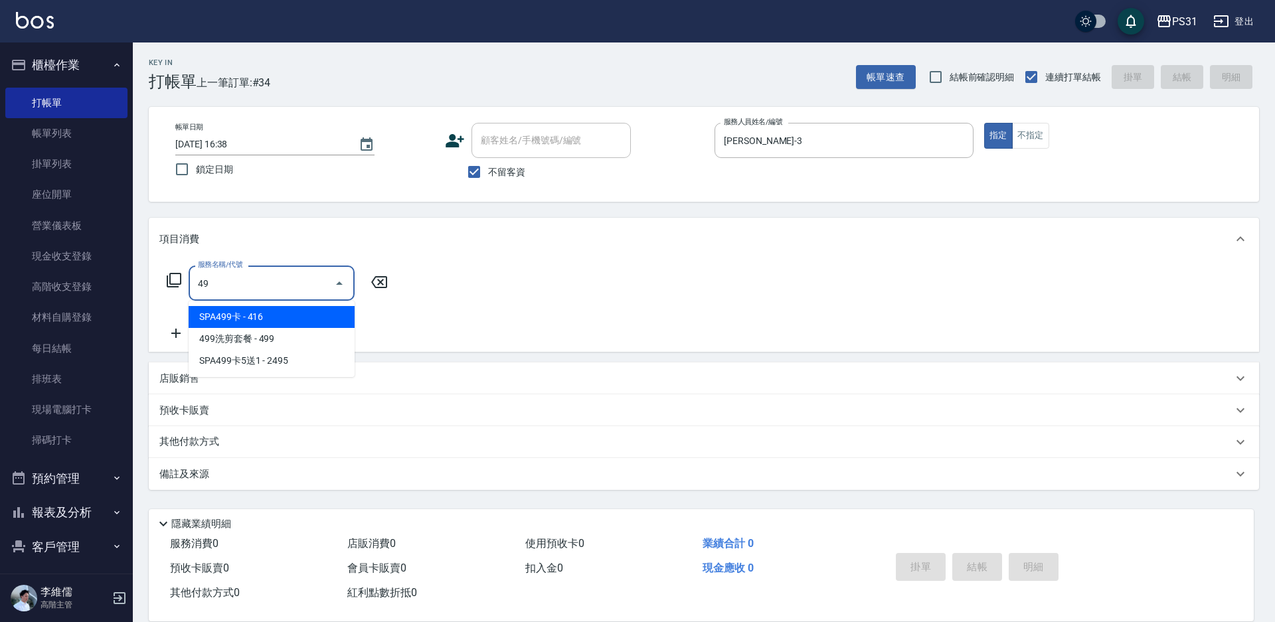
type input "4"
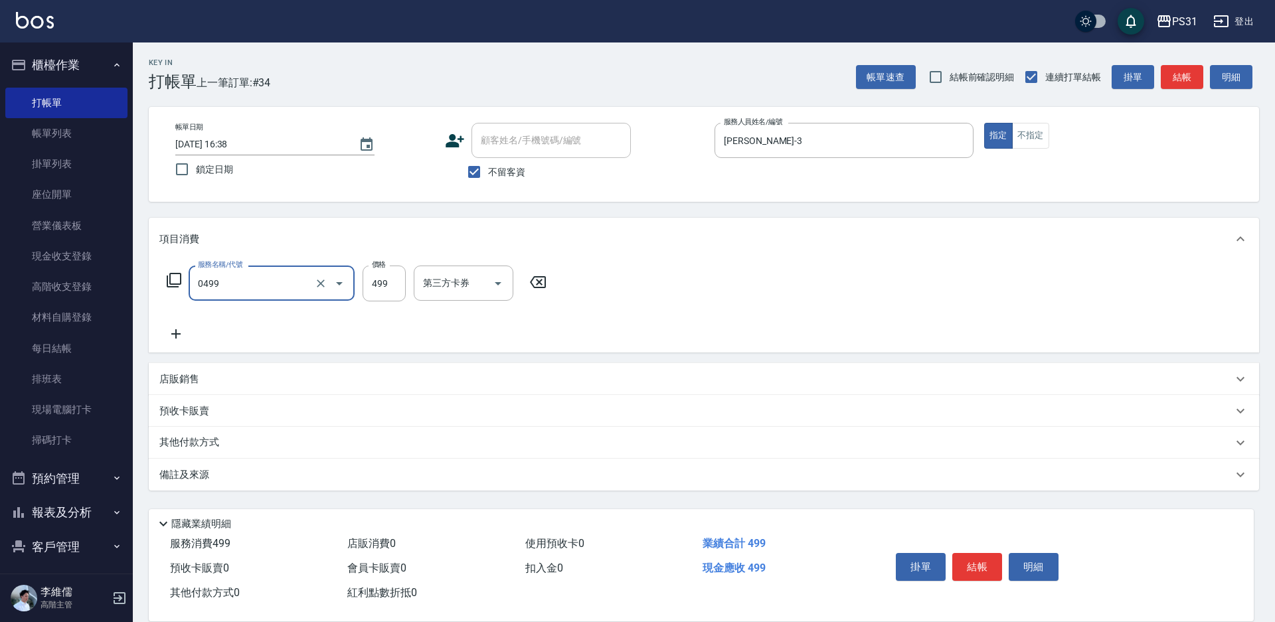
type input "[PERSON_NAME]spa(0499)"
type input "500"
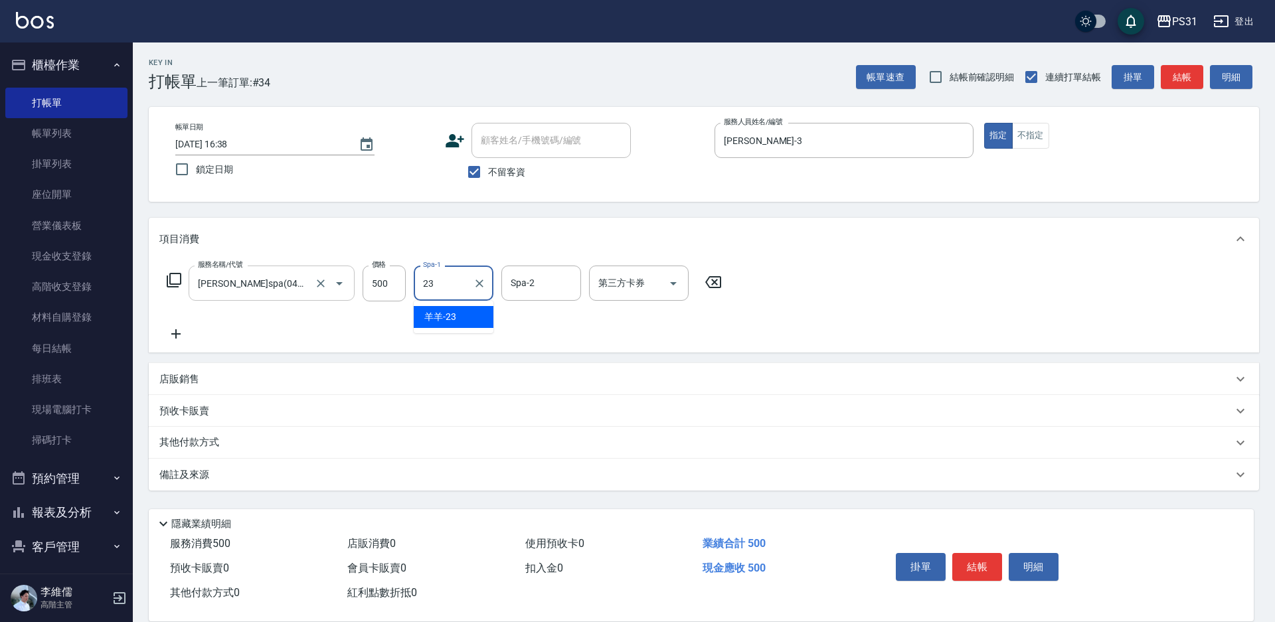
type input "羊羊-23"
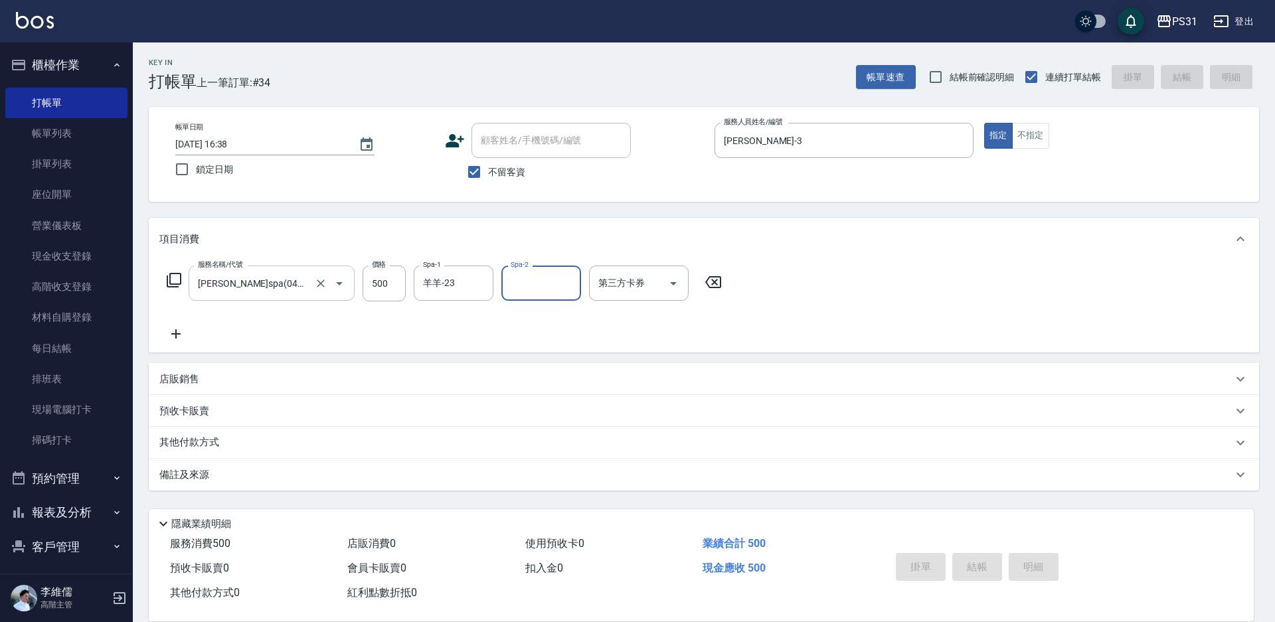
type input "[DATE] 16:44"
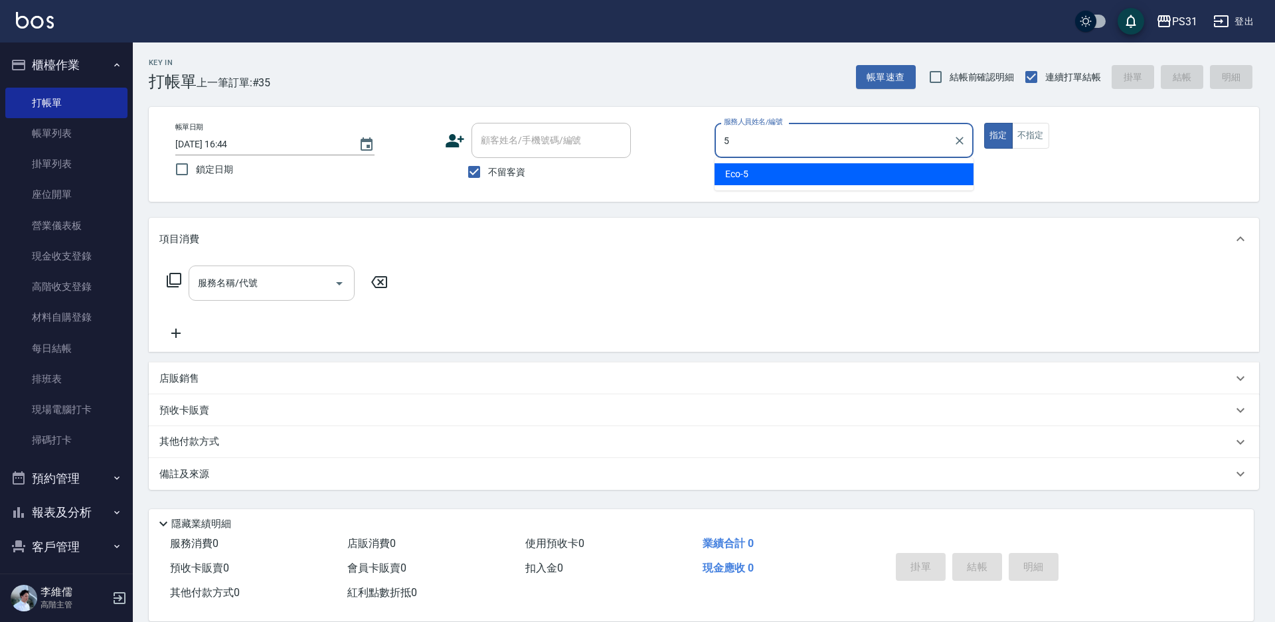
type input "Eco-5"
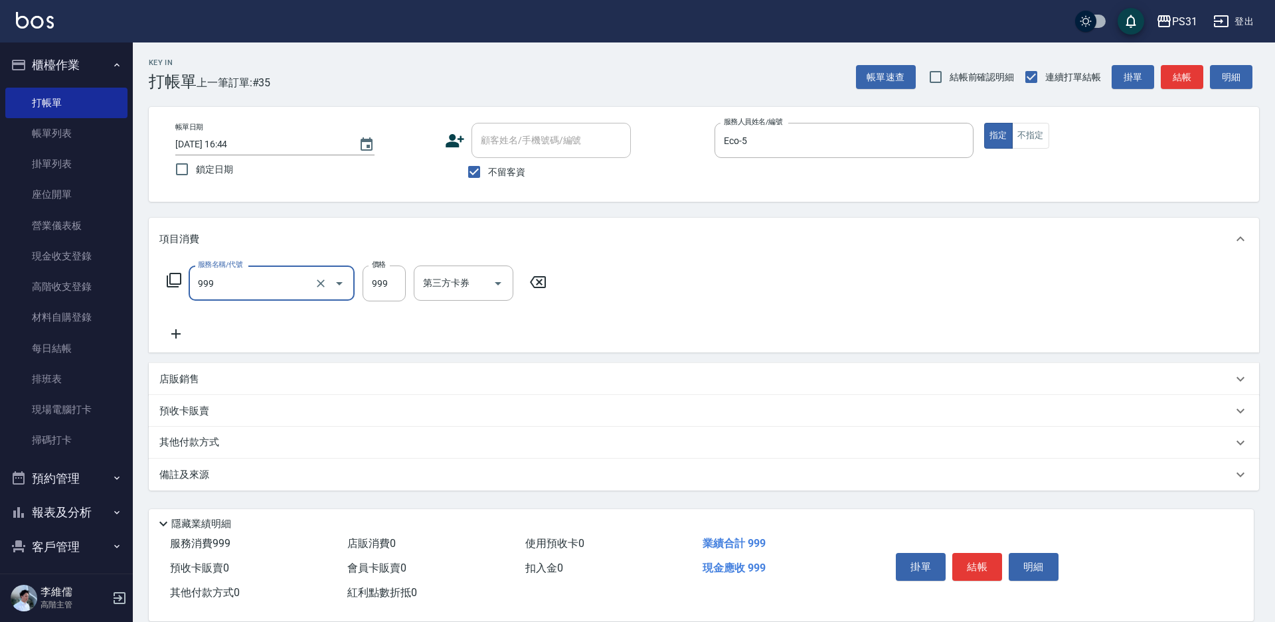
type input "精油套餐999(999)"
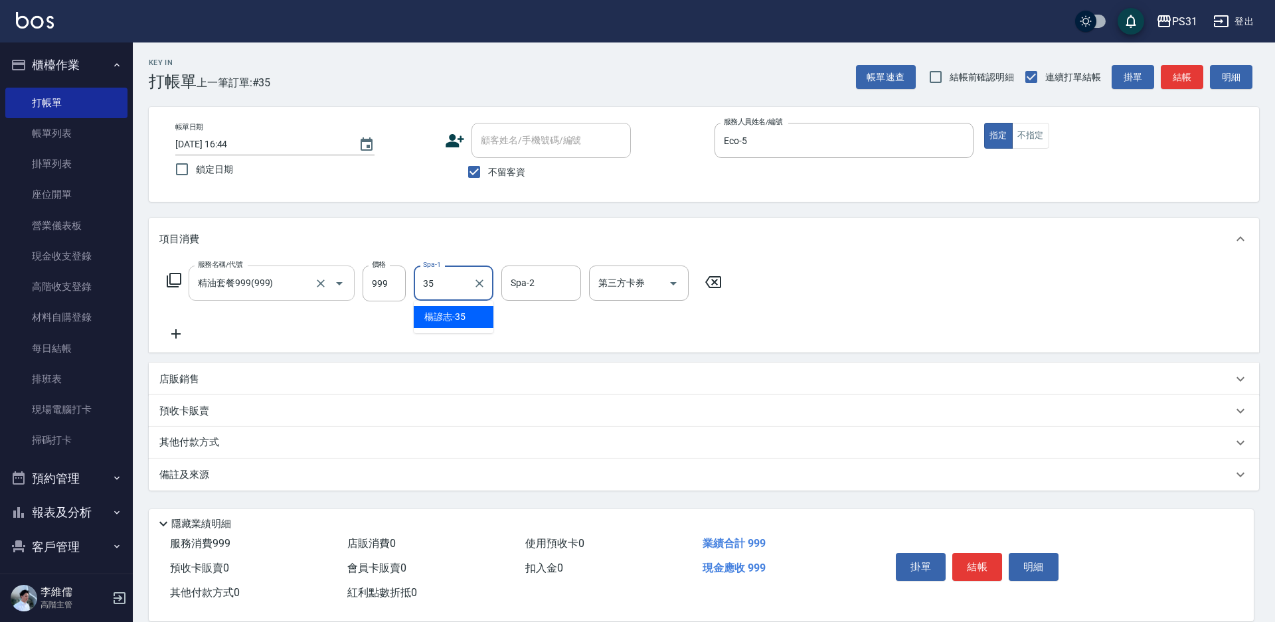
type input "楊諺志-35"
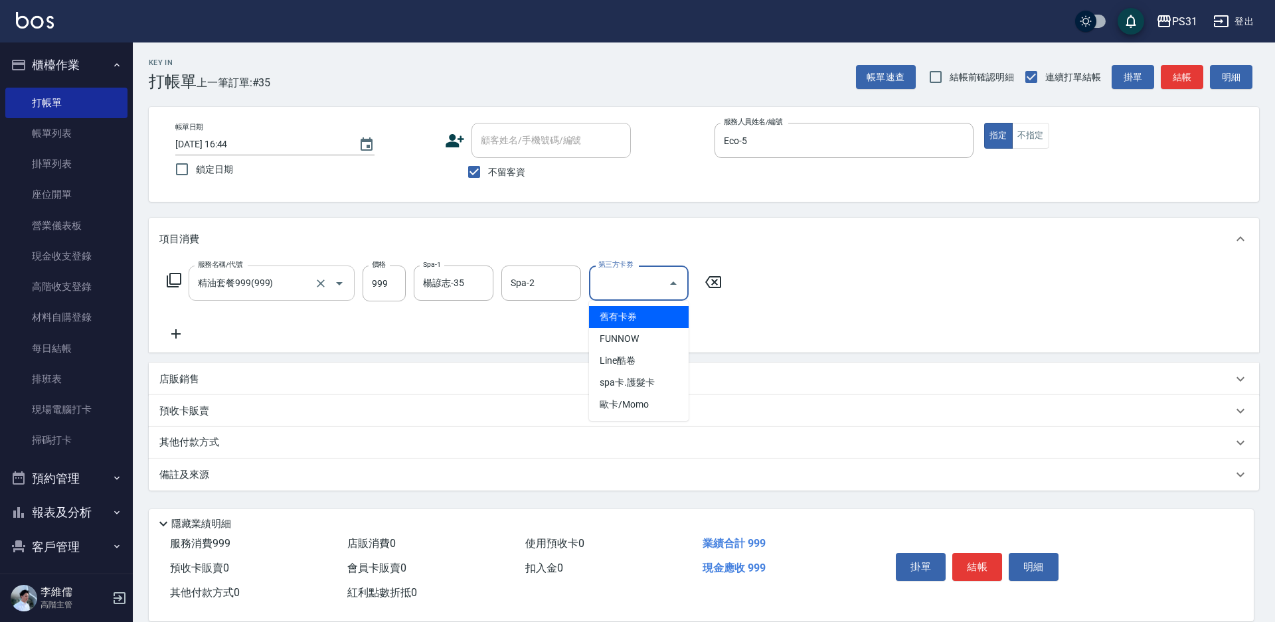
type input "舊有卡券"
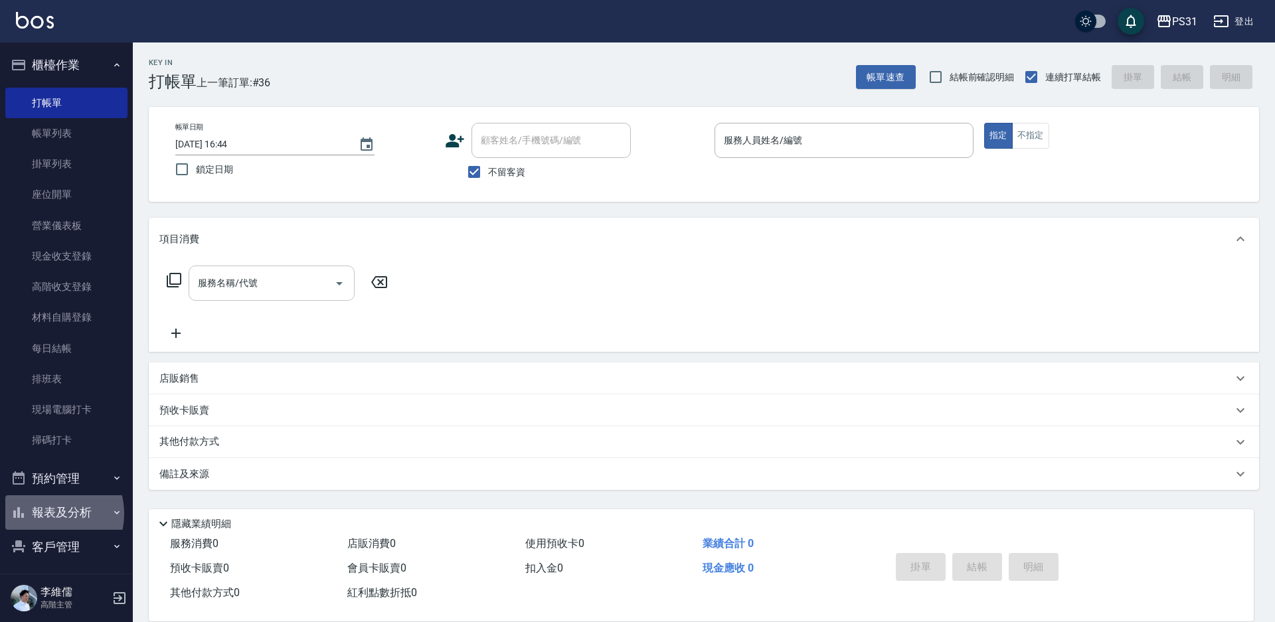
click at [45, 514] on button "報表及分析" at bounding box center [66, 513] width 122 height 35
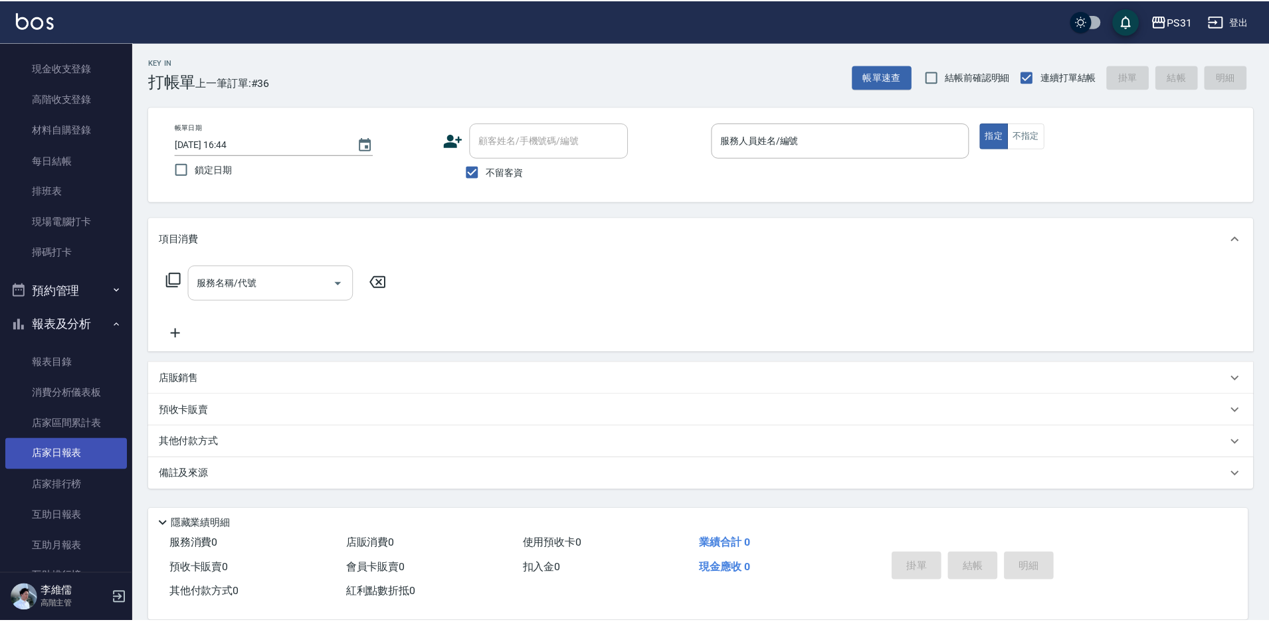
scroll to position [199, 0]
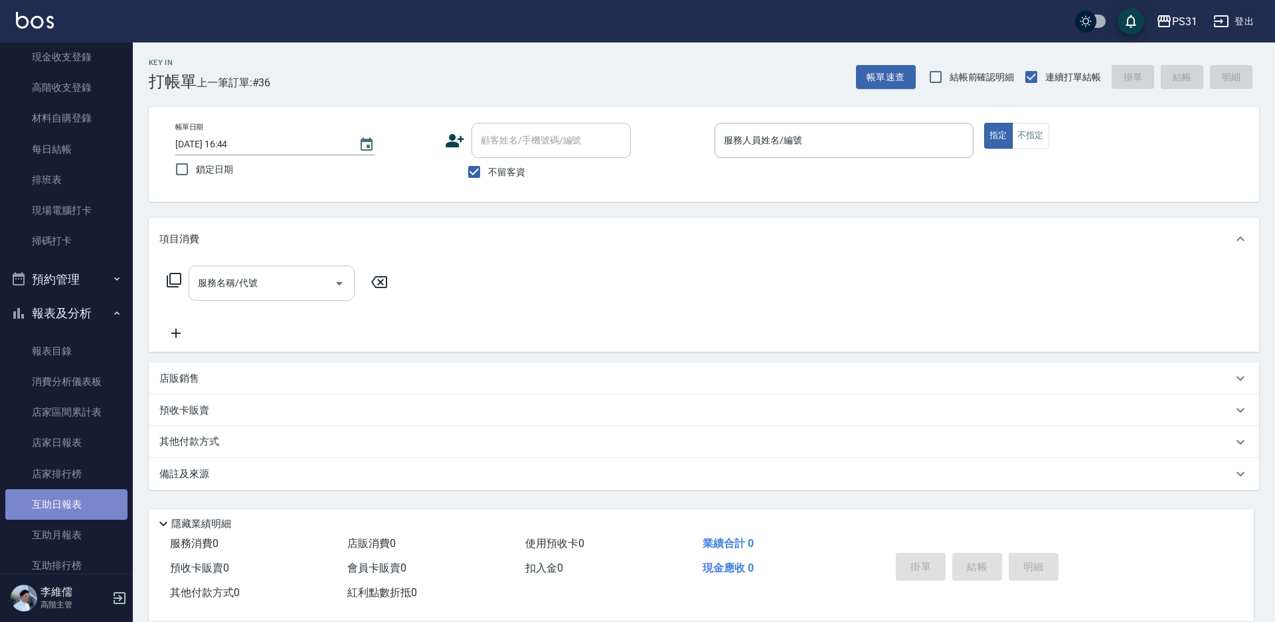
click at [82, 508] on link "互助日報表" at bounding box center [66, 505] width 122 height 31
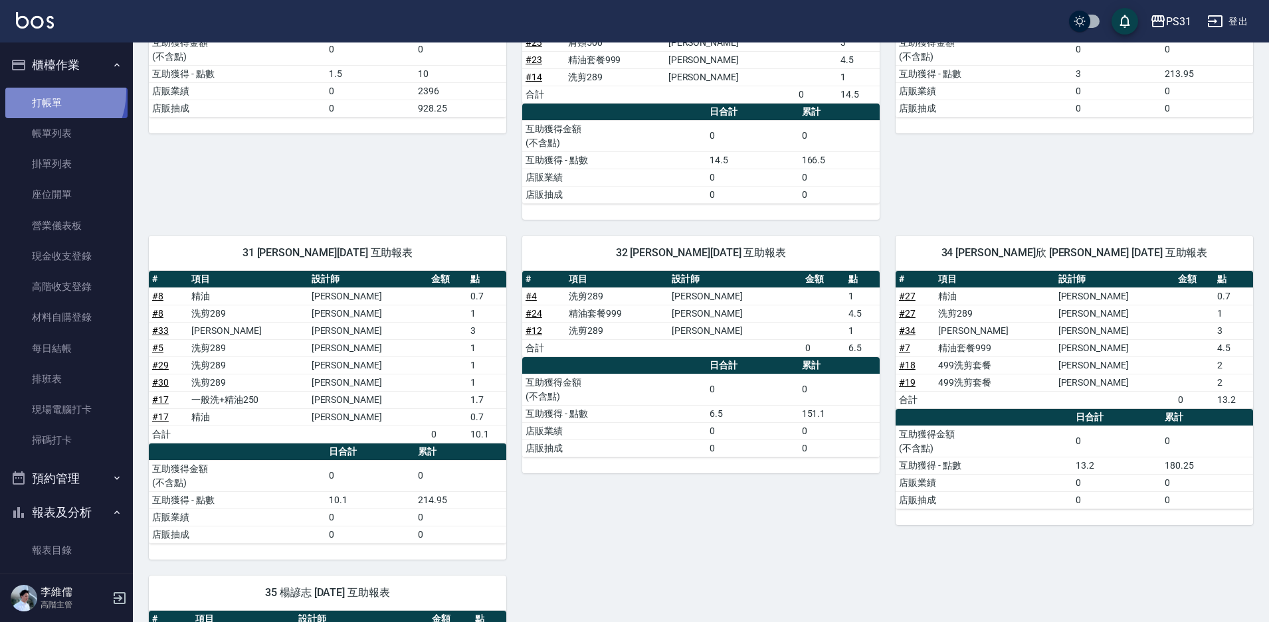
click at [44, 92] on link "打帳單" at bounding box center [66, 103] width 122 height 31
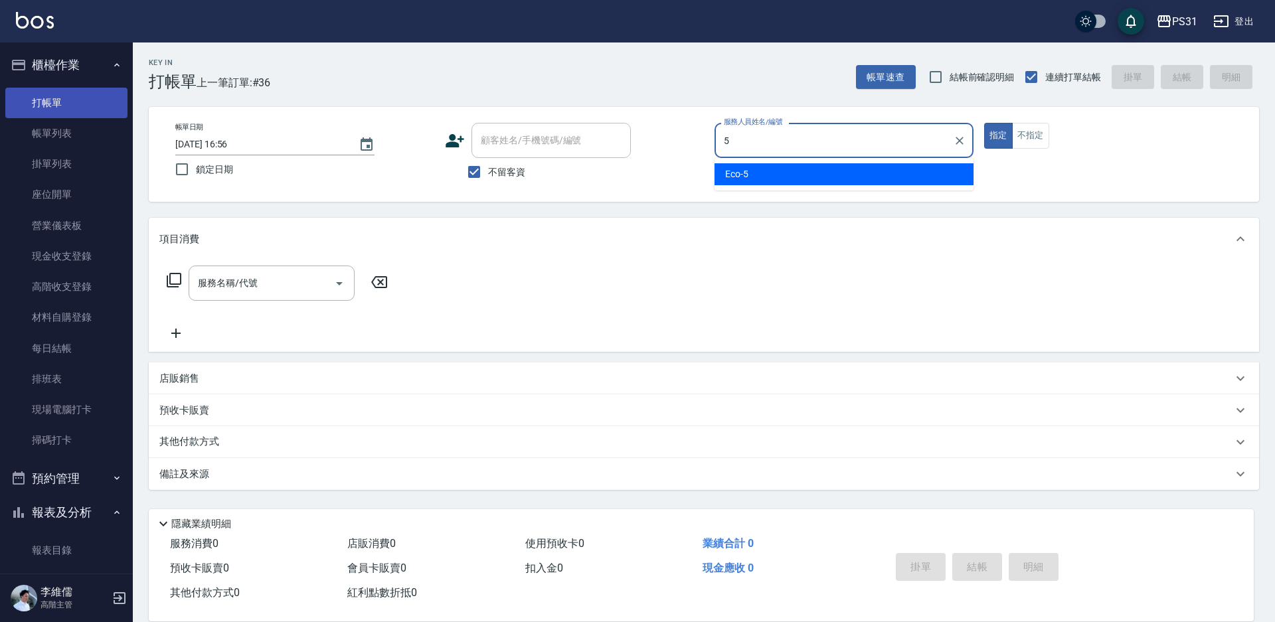
type input "Eco-5"
type button "true"
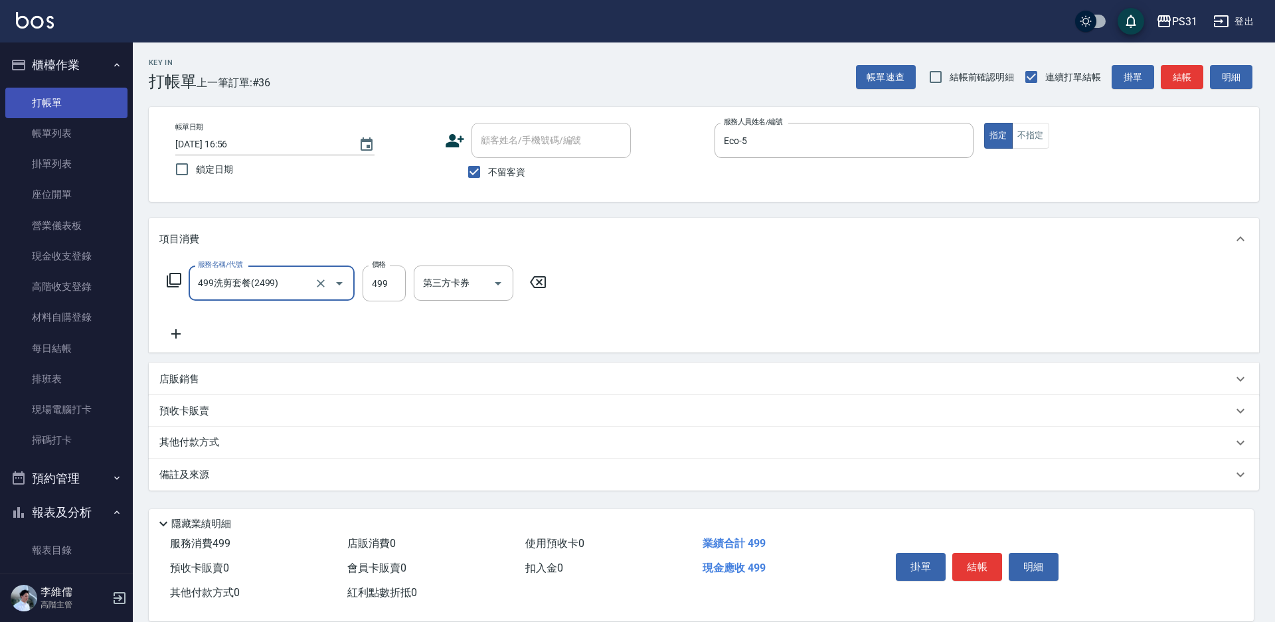
type input "499洗剪套餐(2499)"
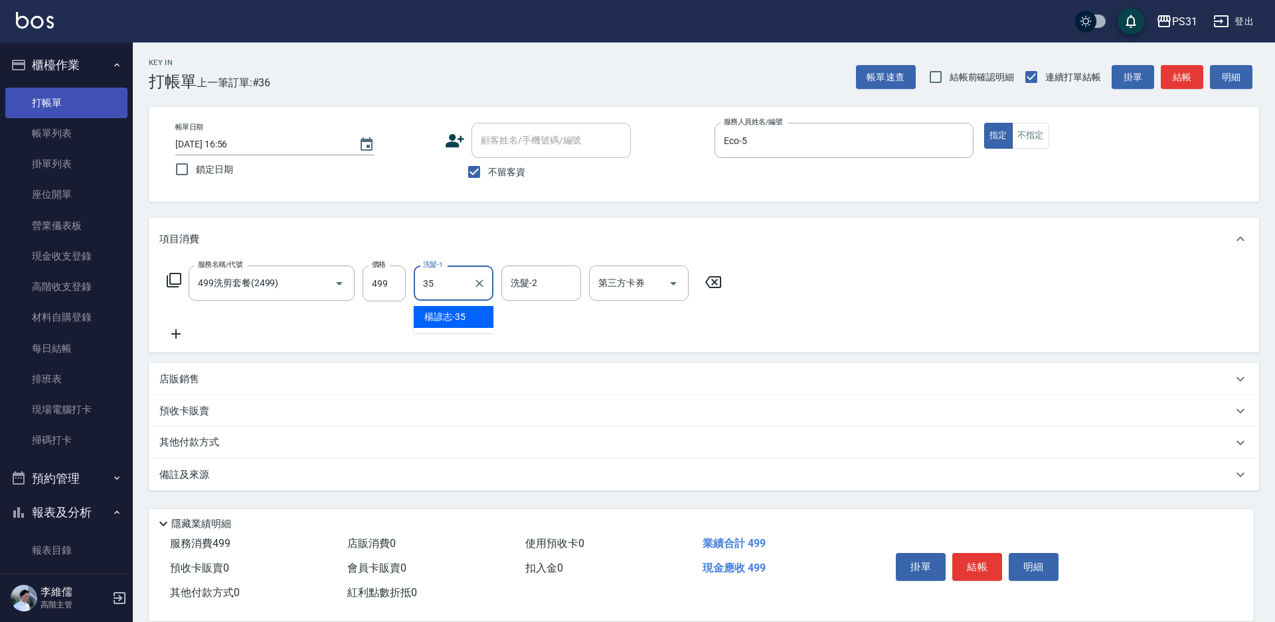
type input "楊諺志-35"
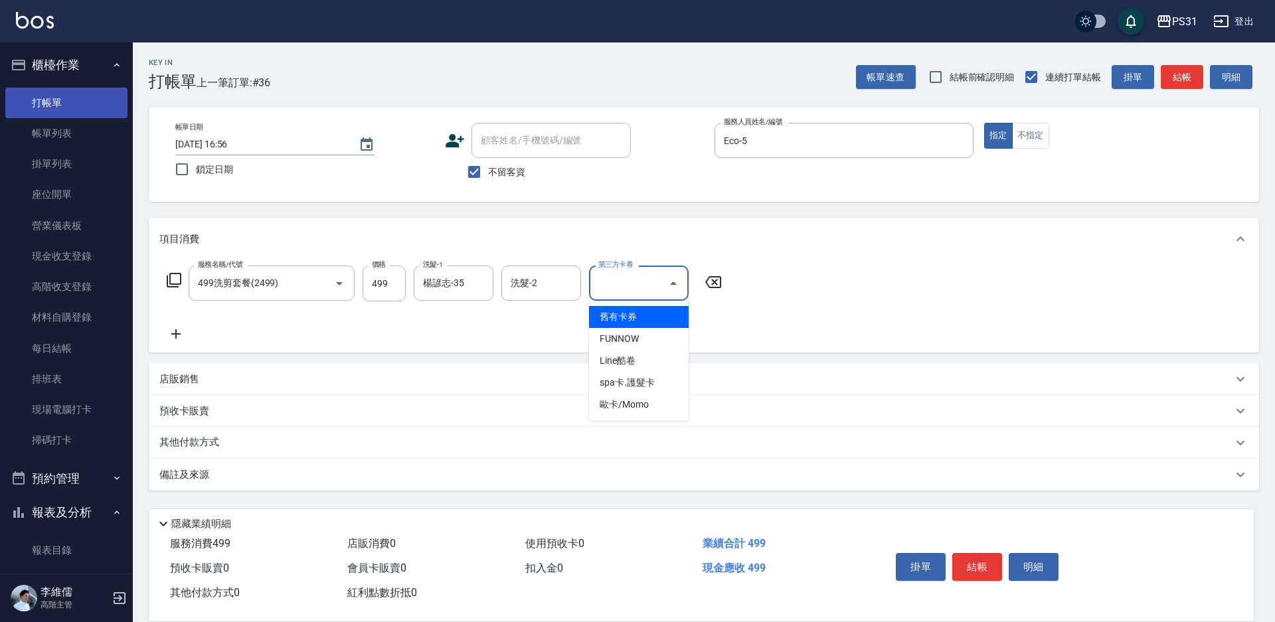
type input "舊有卡券"
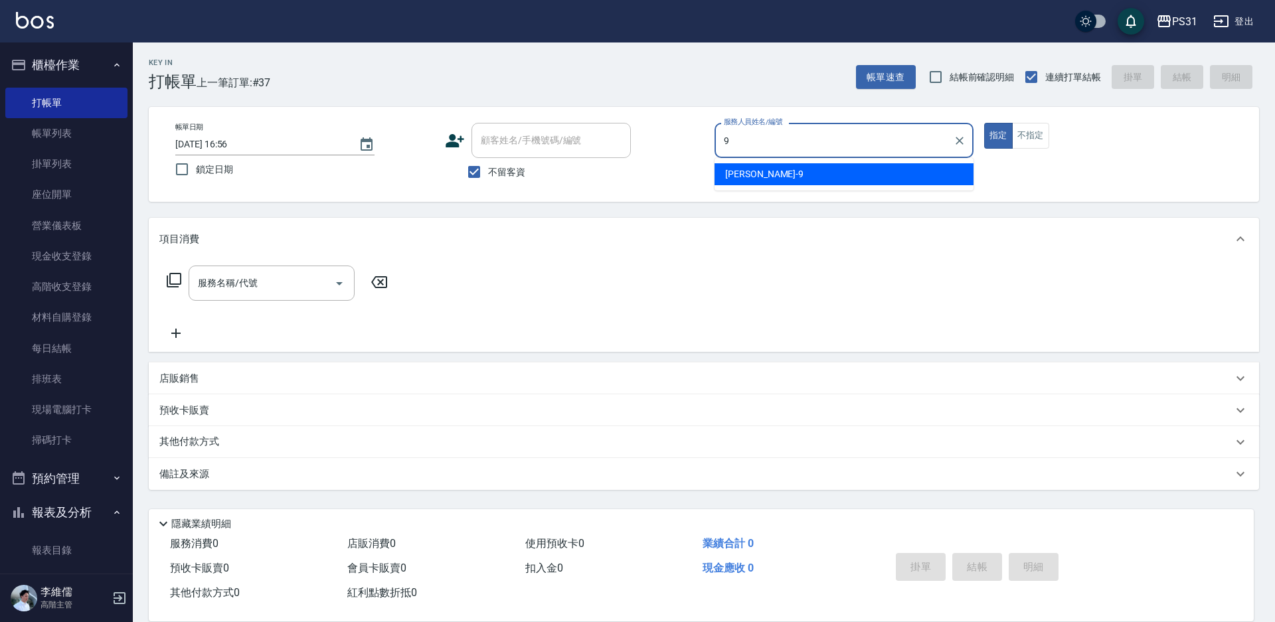
type input "JOJO-9"
click at [791, 145] on div "服務人員姓名/編號 服務人員姓名/編號" at bounding box center [844, 140] width 259 height 35
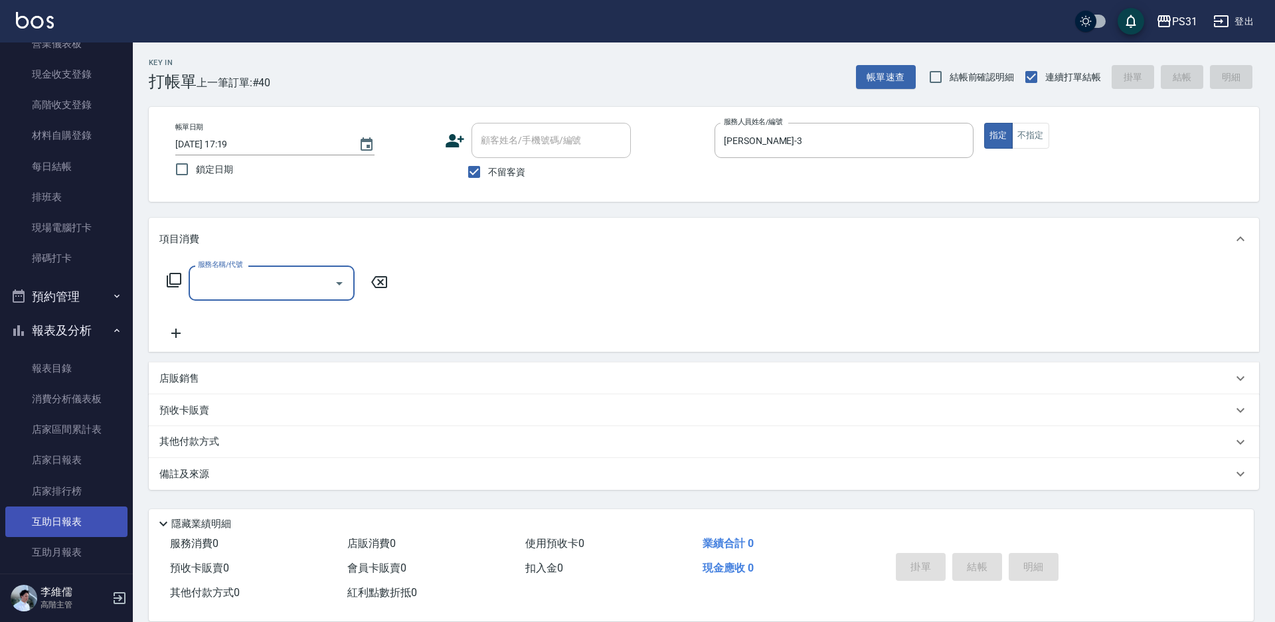
scroll to position [199, 0]
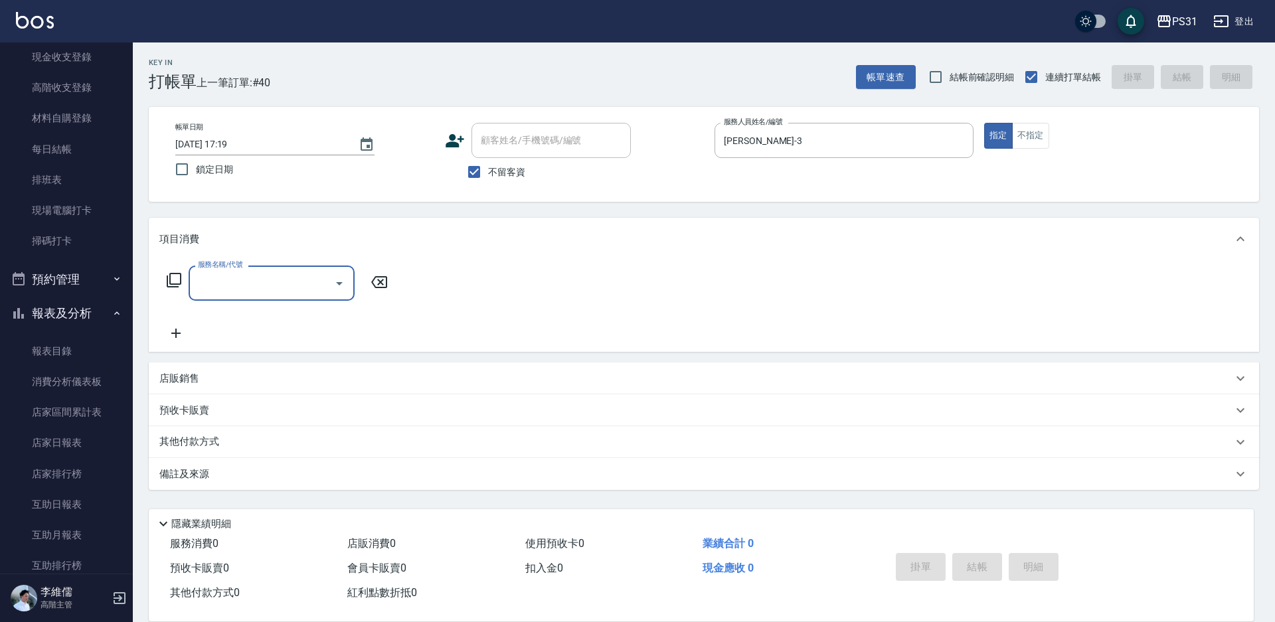
click at [167, 280] on icon at bounding box center [174, 280] width 15 height 15
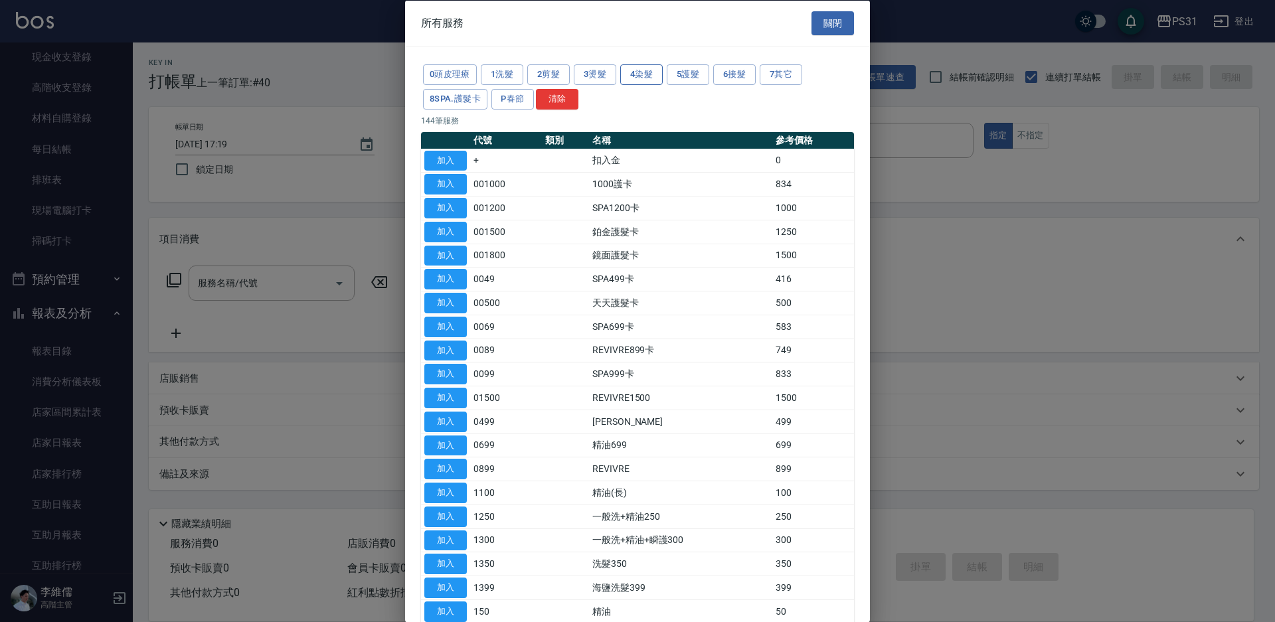
click at [634, 66] on button "4染髮" at bounding box center [641, 74] width 43 height 21
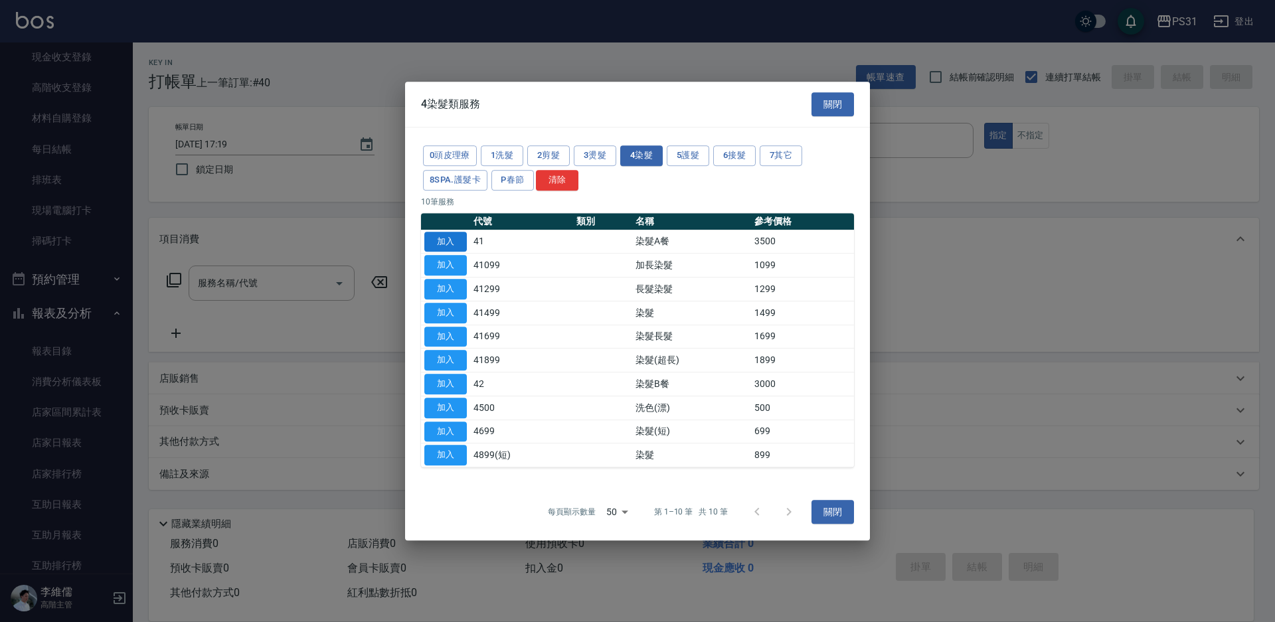
click at [436, 240] on button "加入" at bounding box center [445, 242] width 43 height 21
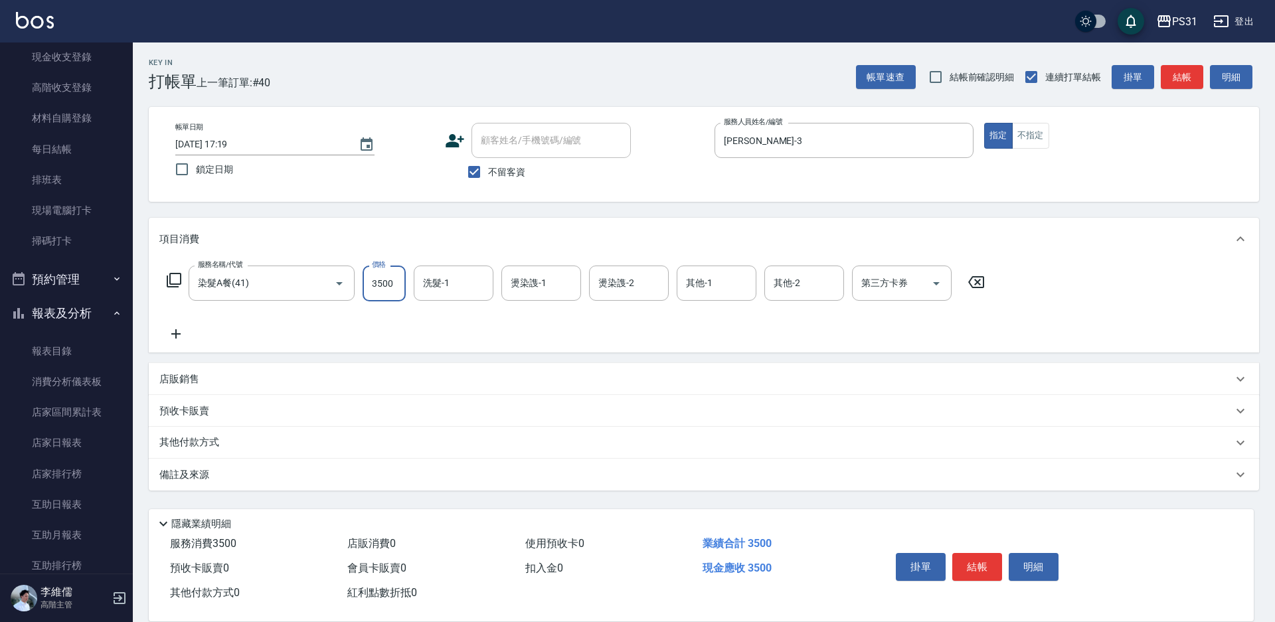
click at [390, 276] on input "3500" at bounding box center [384, 284] width 43 height 36
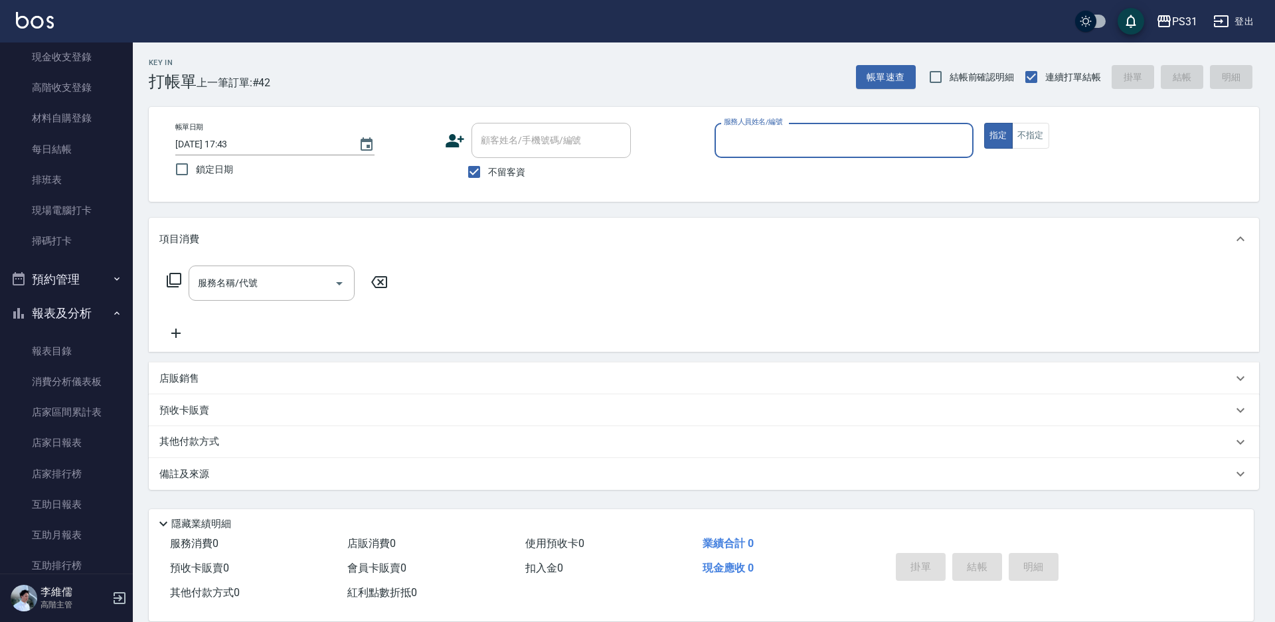
click at [984, 123] on button "指定" at bounding box center [998, 136] width 29 height 26
